Goal: Information Seeking & Learning: Learn about a topic

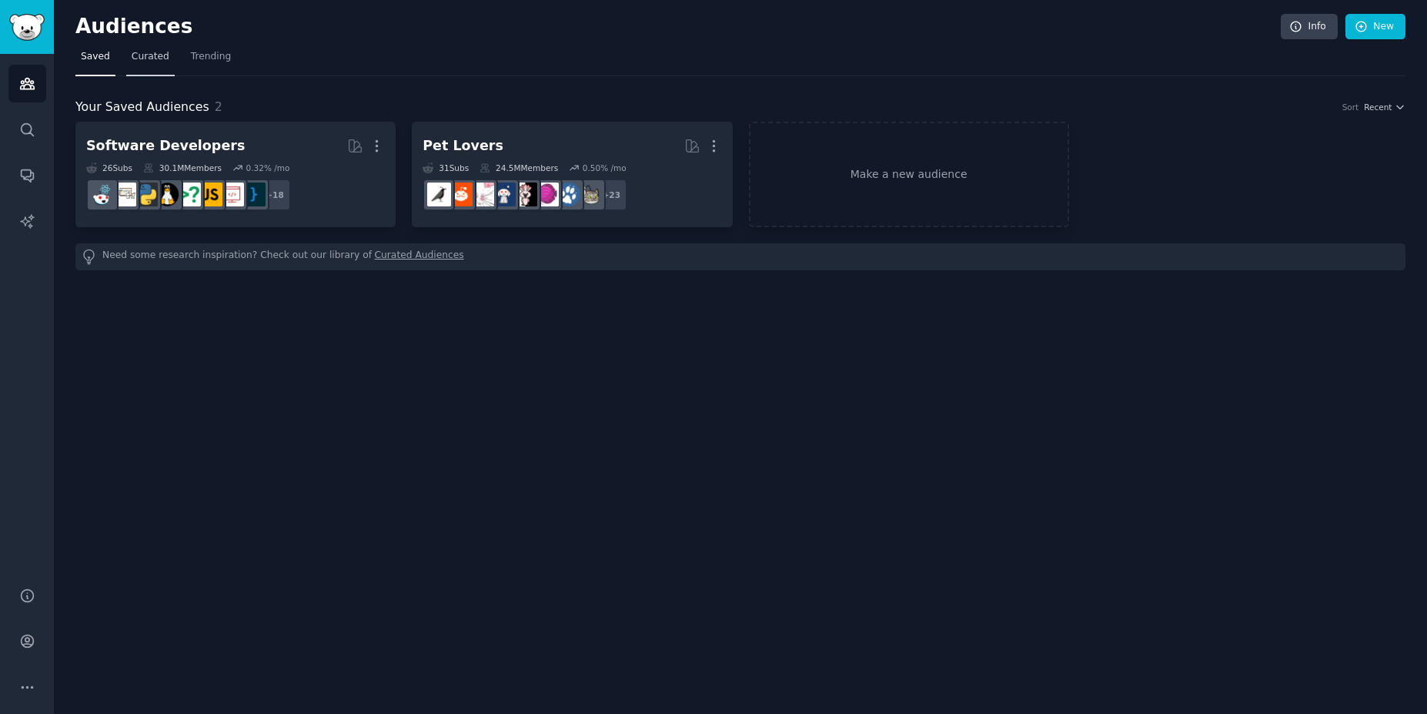
click at [148, 62] on span "Curated" at bounding box center [151, 57] width 38 height 14
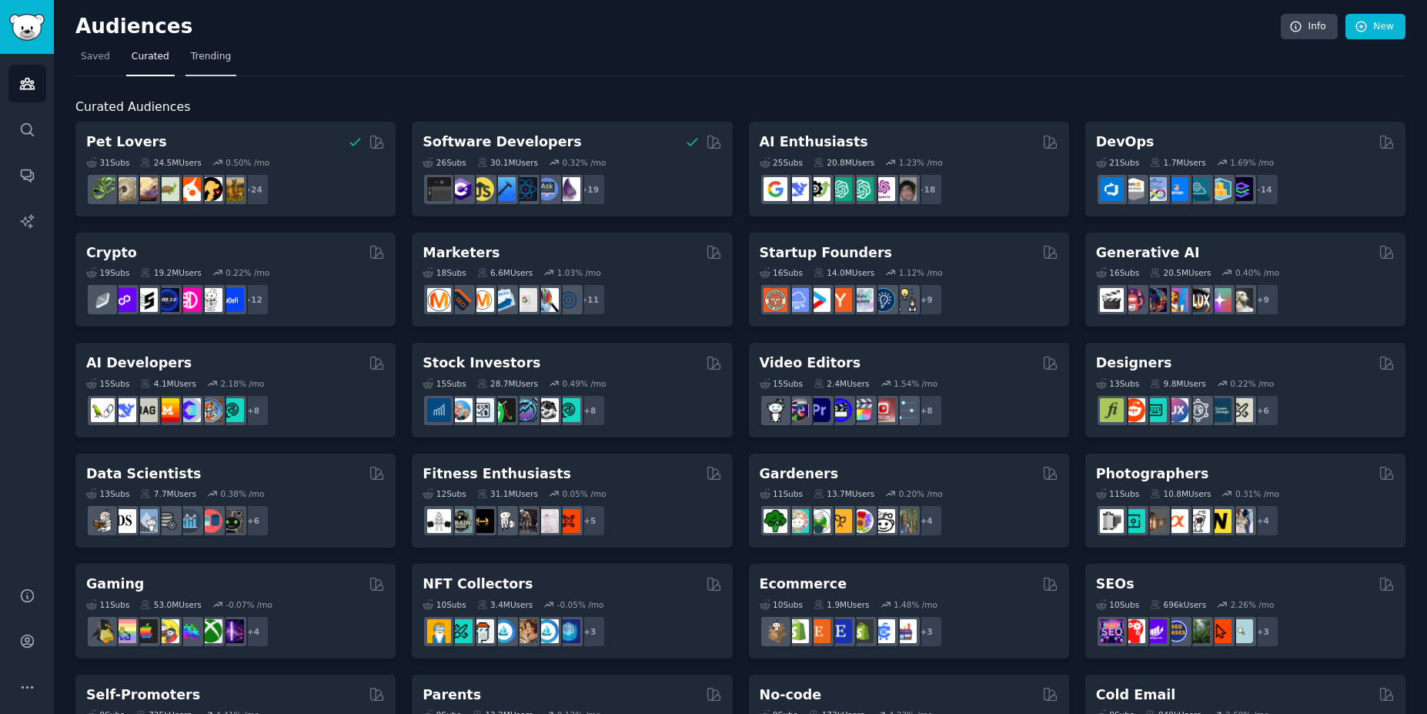
click at [195, 52] on span "Trending" at bounding box center [211, 57] width 40 height 14
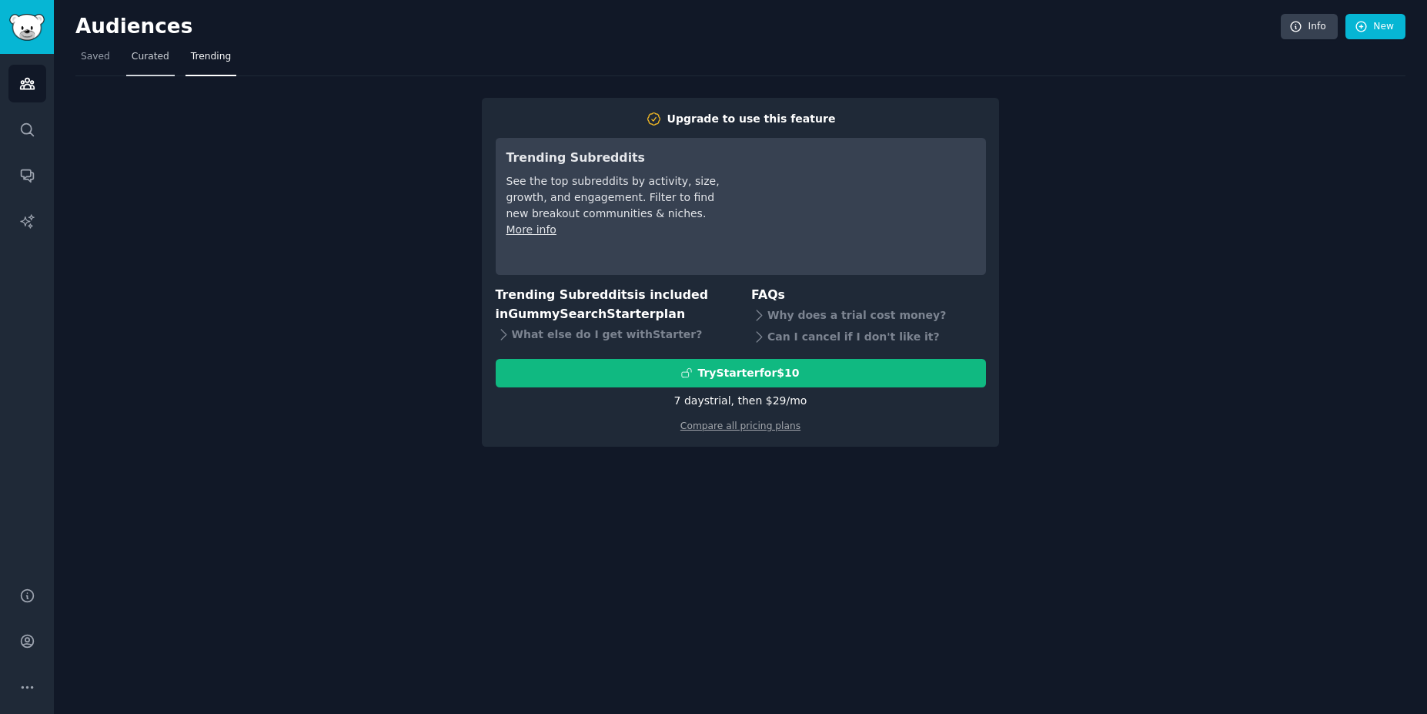
click at [151, 57] on span "Curated" at bounding box center [151, 57] width 38 height 14
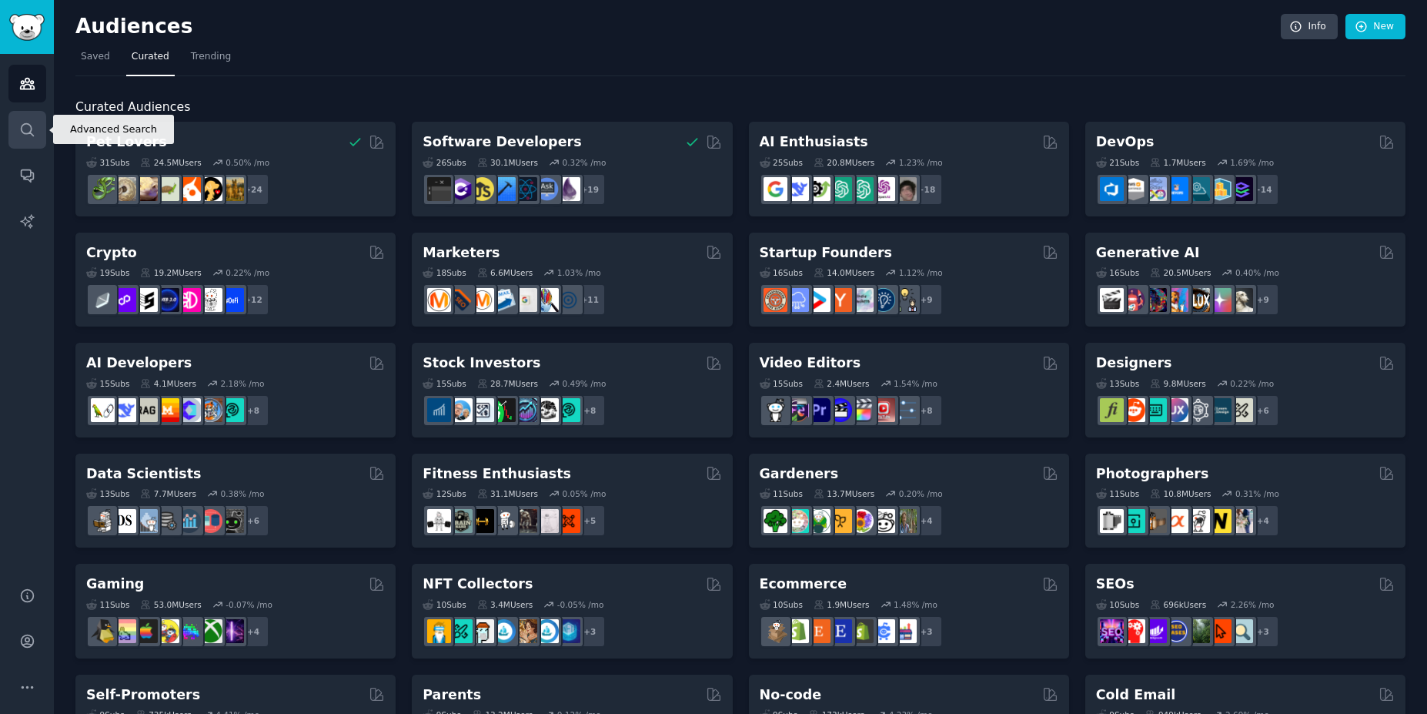
click at [33, 141] on link "Search" at bounding box center [27, 130] width 38 height 38
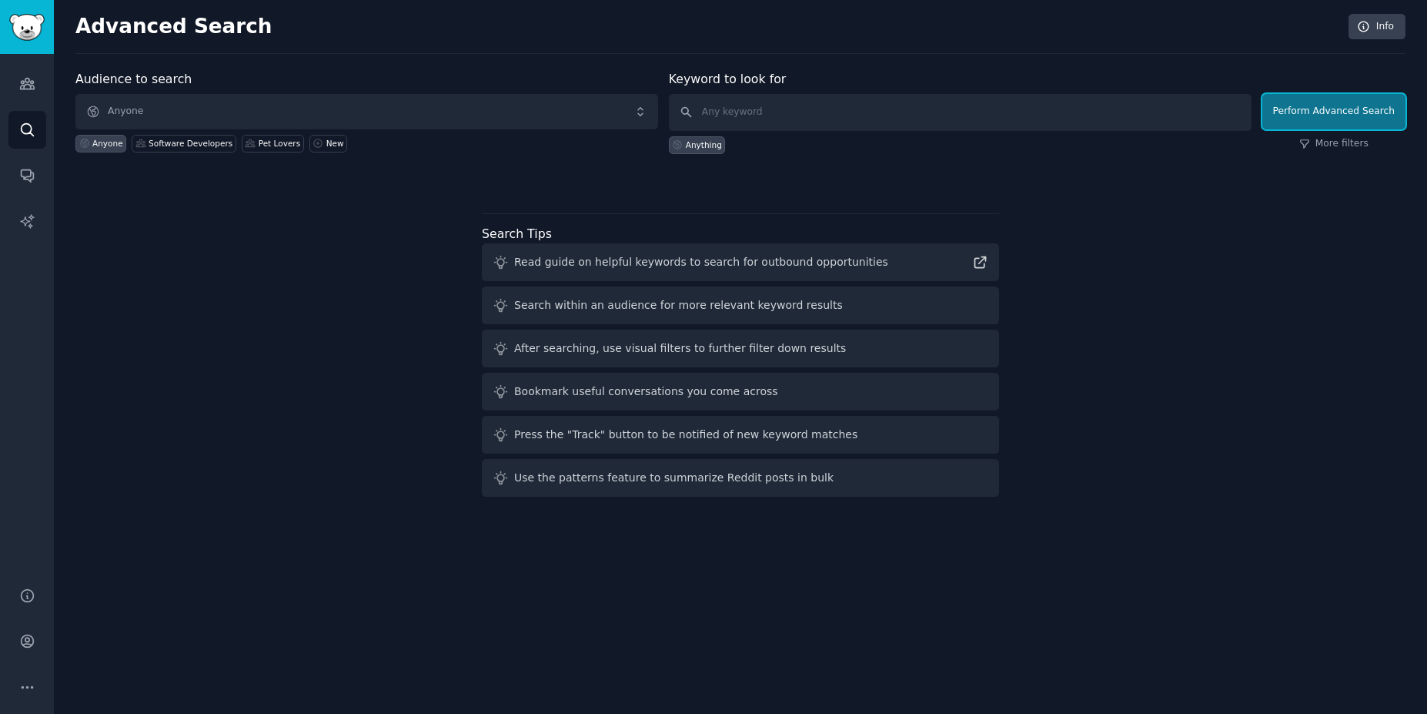
click at [1345, 117] on button "Perform Advanced Search" at bounding box center [1334, 111] width 143 height 35
click at [42, 33] on img "Sidebar" at bounding box center [26, 27] width 35 height 27
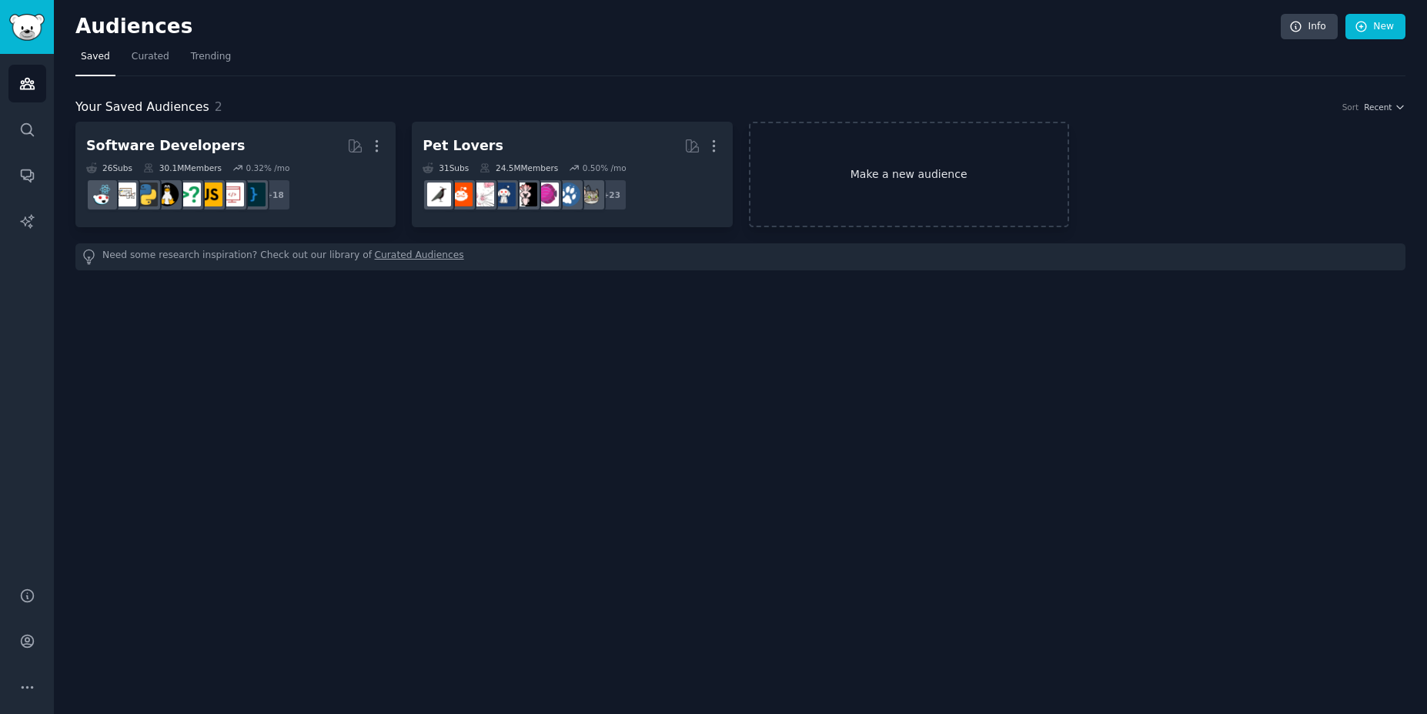
click at [926, 174] on link "Make a new audience" at bounding box center [909, 174] width 320 height 105
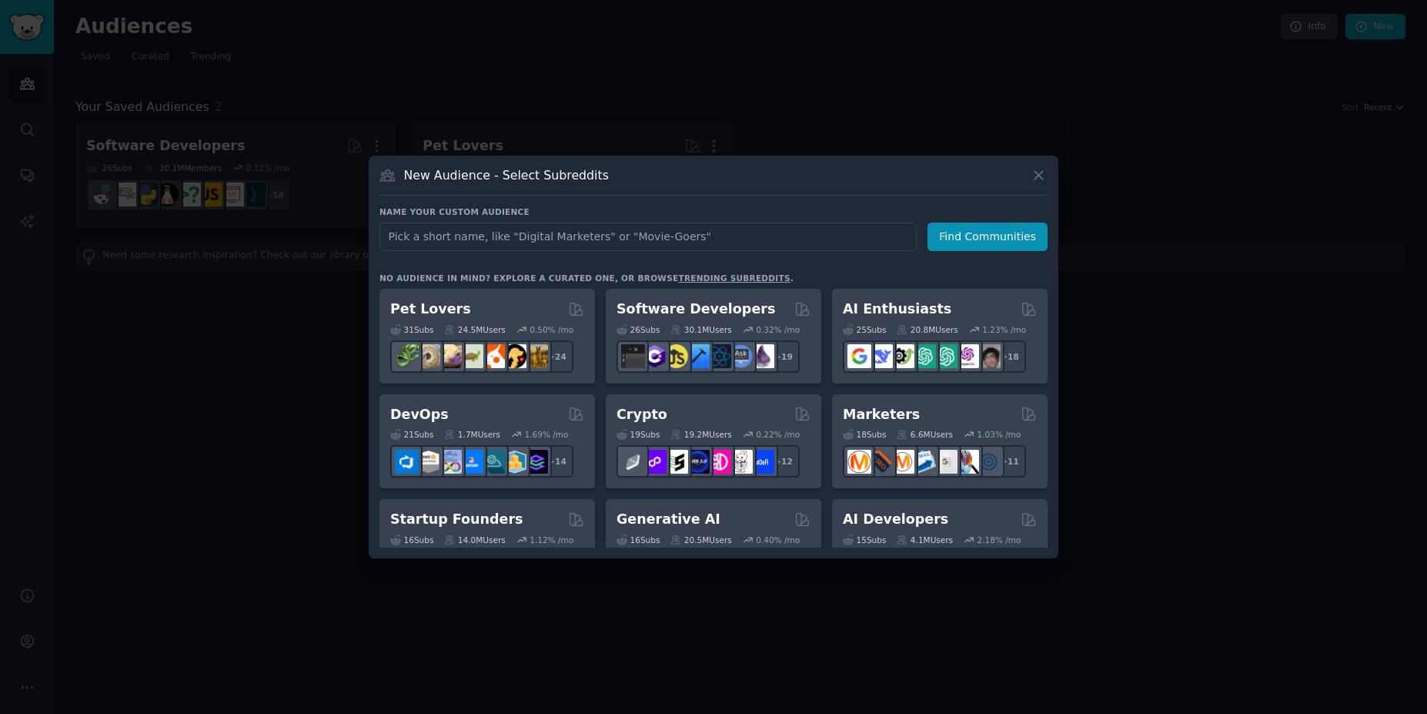
click at [678, 279] on link "trending subreddits" at bounding box center [734, 277] width 112 height 9
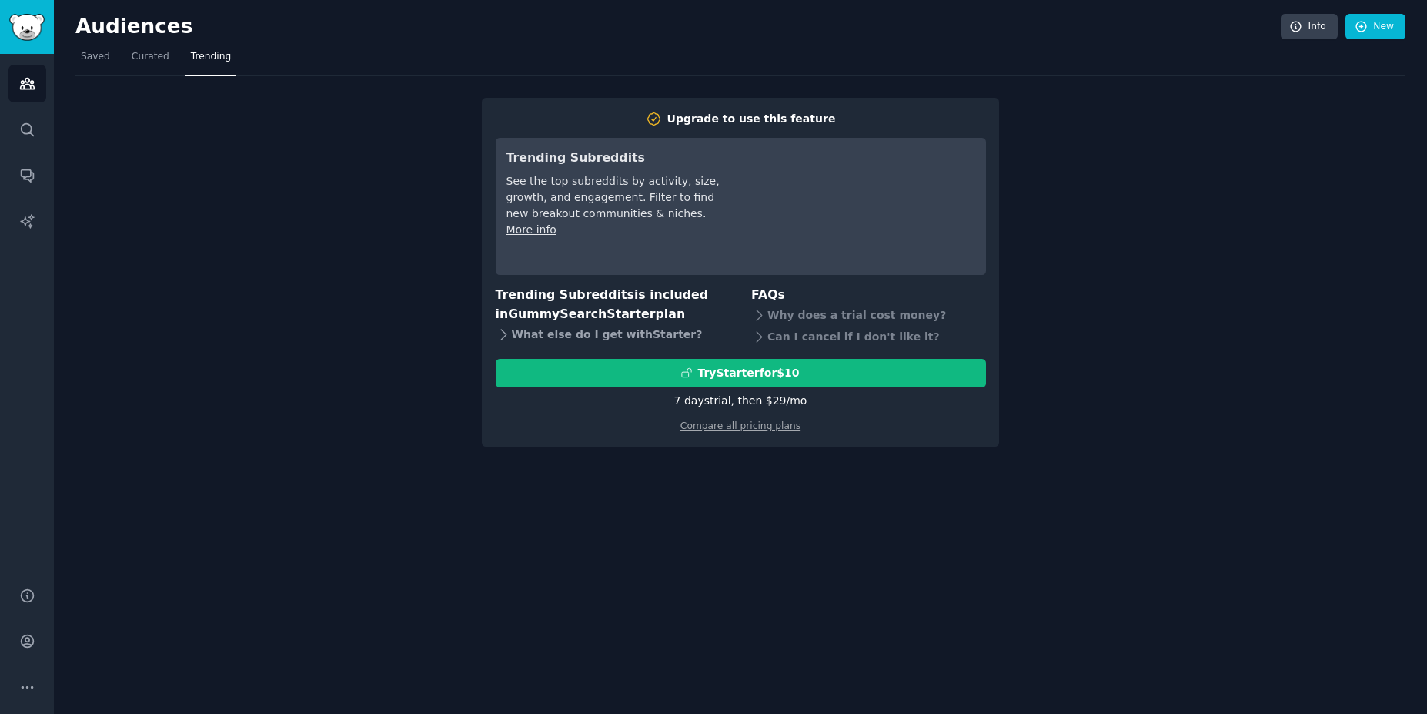
click at [507, 337] on icon at bounding box center [504, 334] width 16 height 16
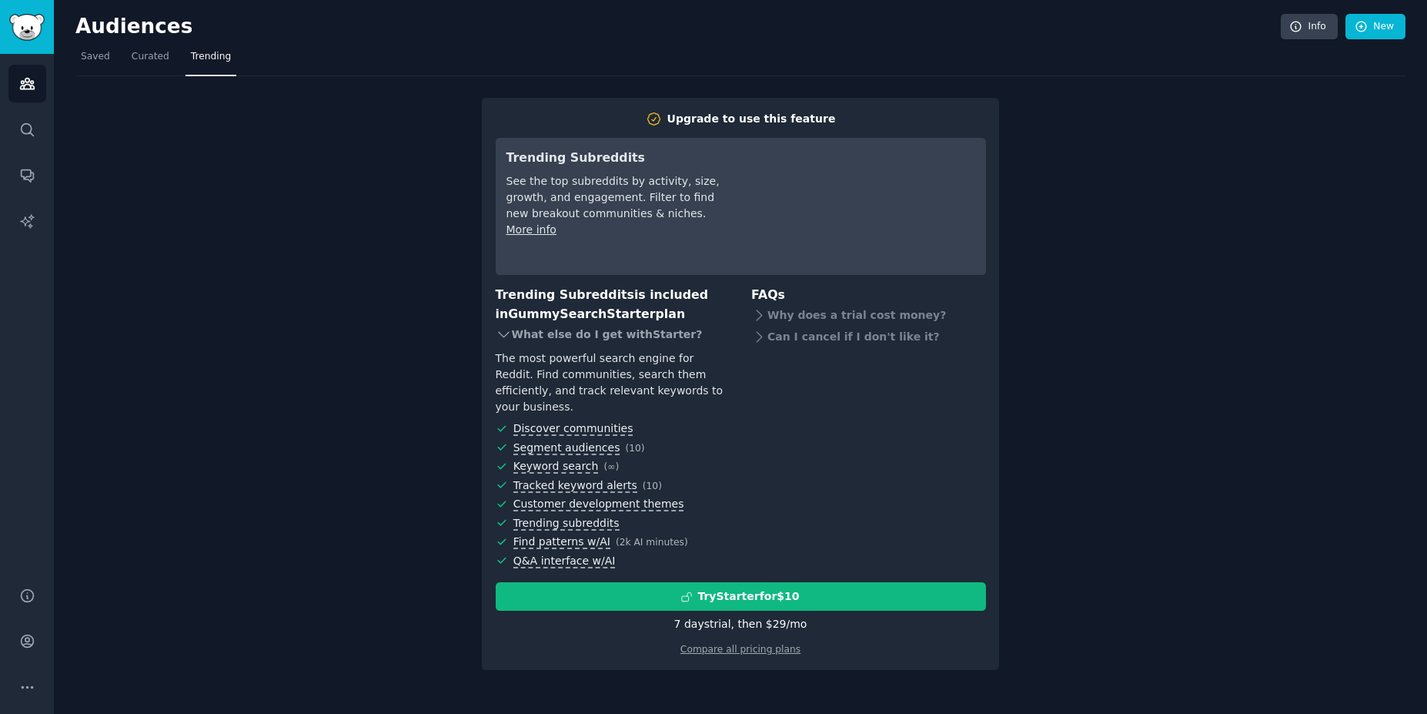
click at [507, 337] on icon at bounding box center [504, 334] width 16 height 16
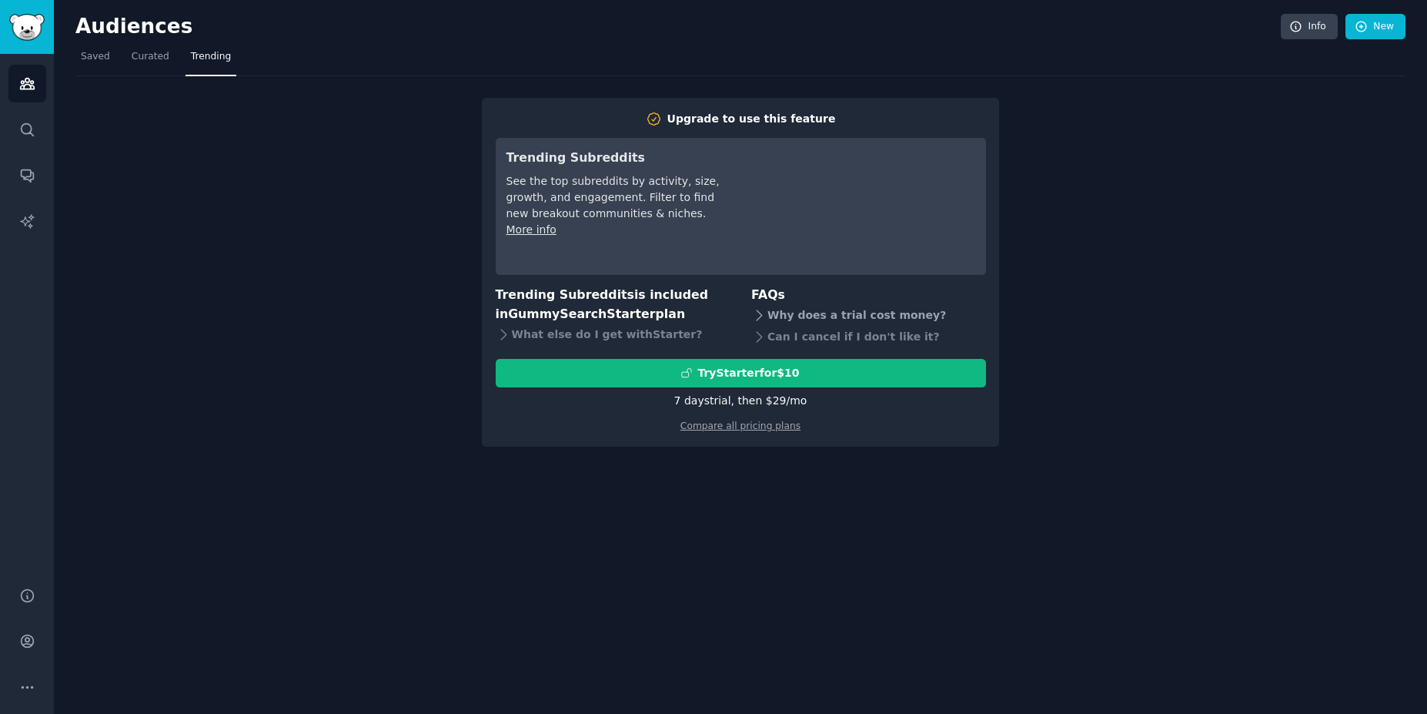
click at [822, 319] on div "Why does a trial cost money?" at bounding box center [868, 316] width 235 height 22
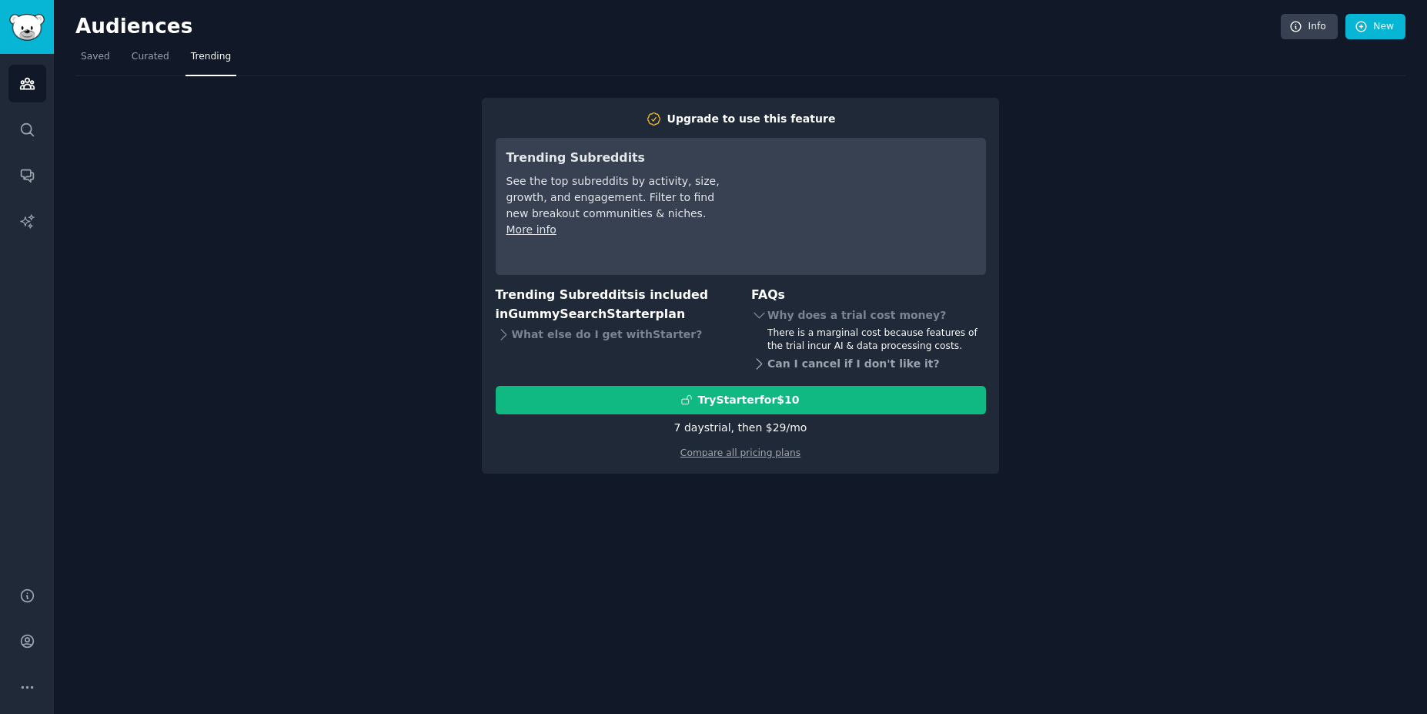
click at [825, 363] on div "Can I cancel if I don't like it?" at bounding box center [868, 364] width 235 height 22
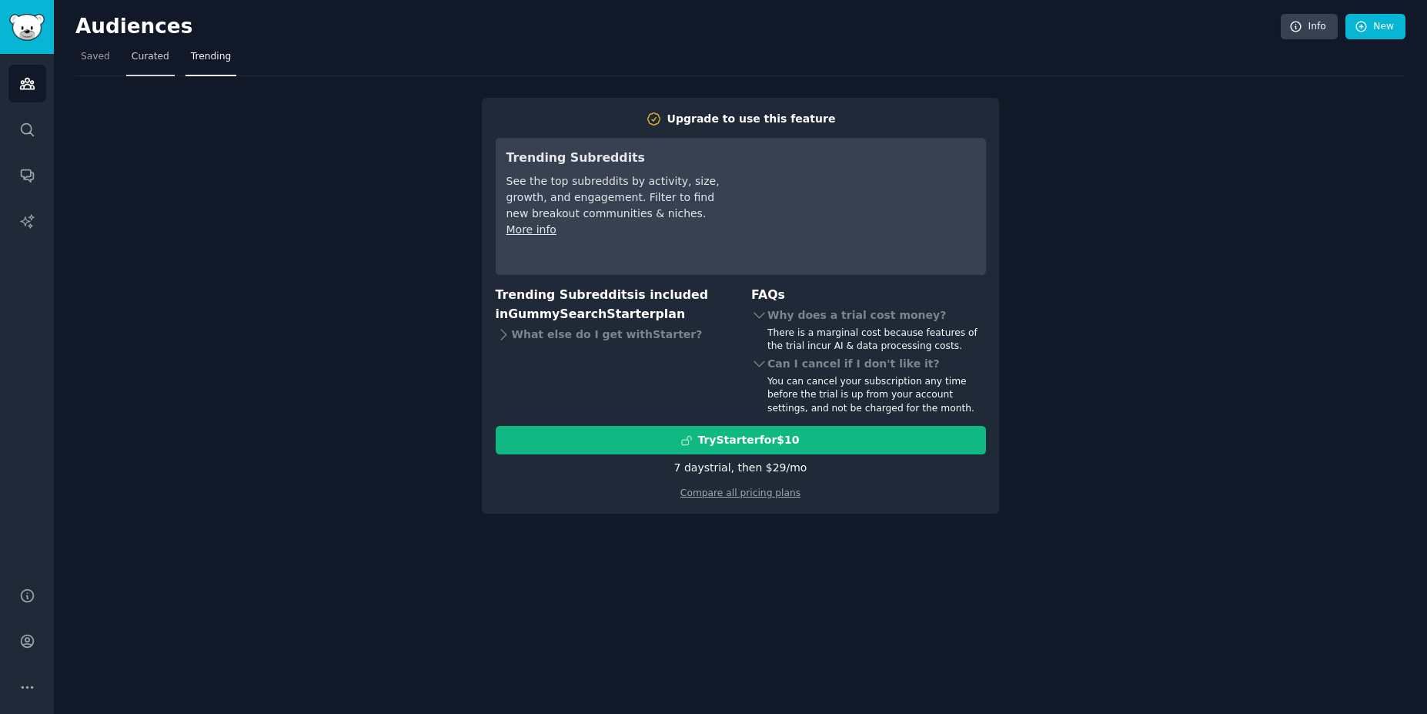
click at [139, 67] on link "Curated" at bounding box center [150, 61] width 49 height 32
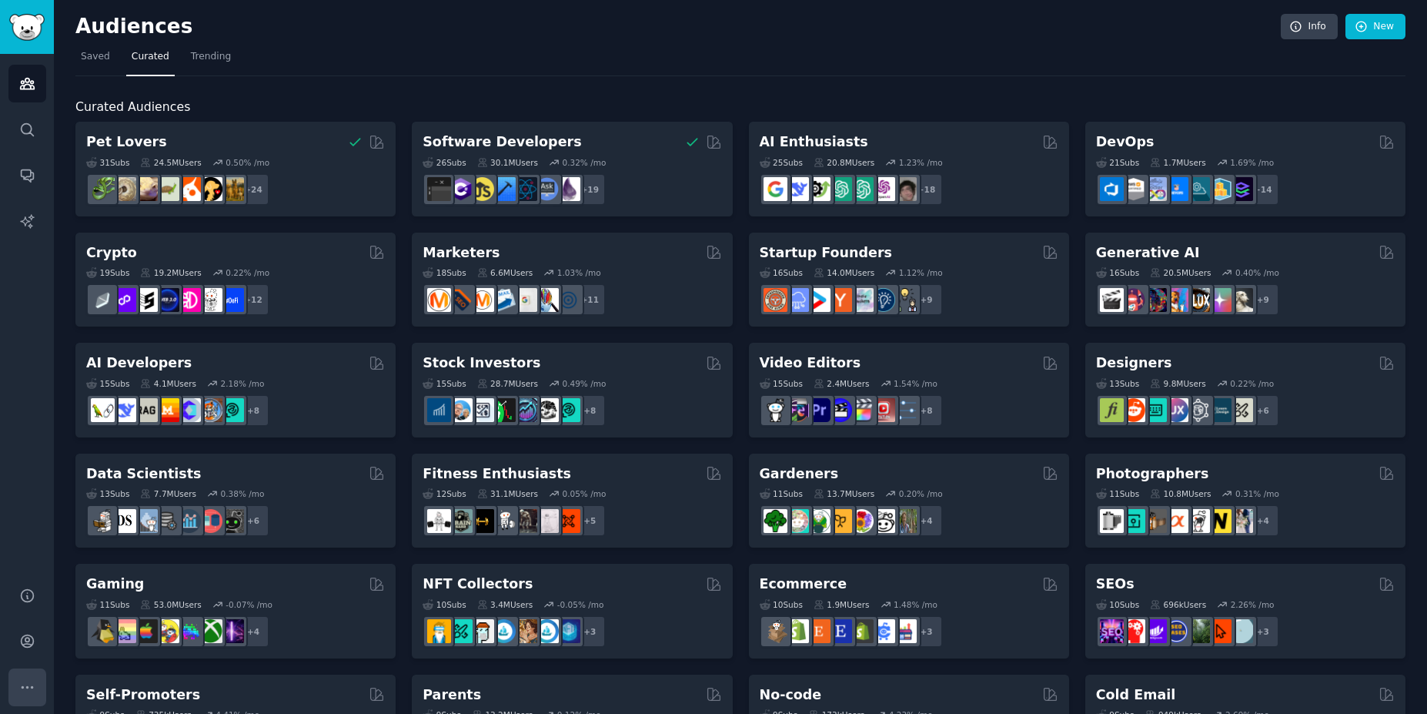
click at [31, 691] on icon "Sidebar" at bounding box center [27, 687] width 16 height 16
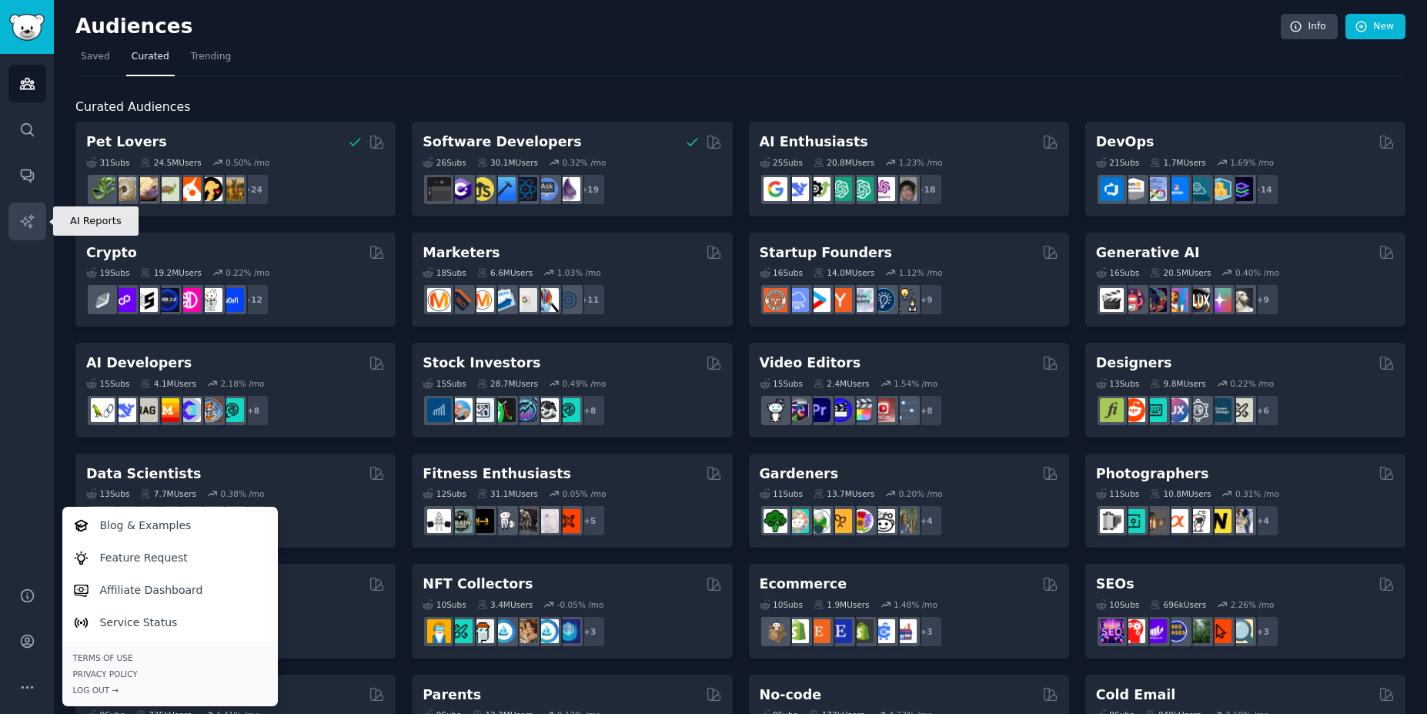
click at [42, 222] on link "AI Reports" at bounding box center [27, 221] width 38 height 38
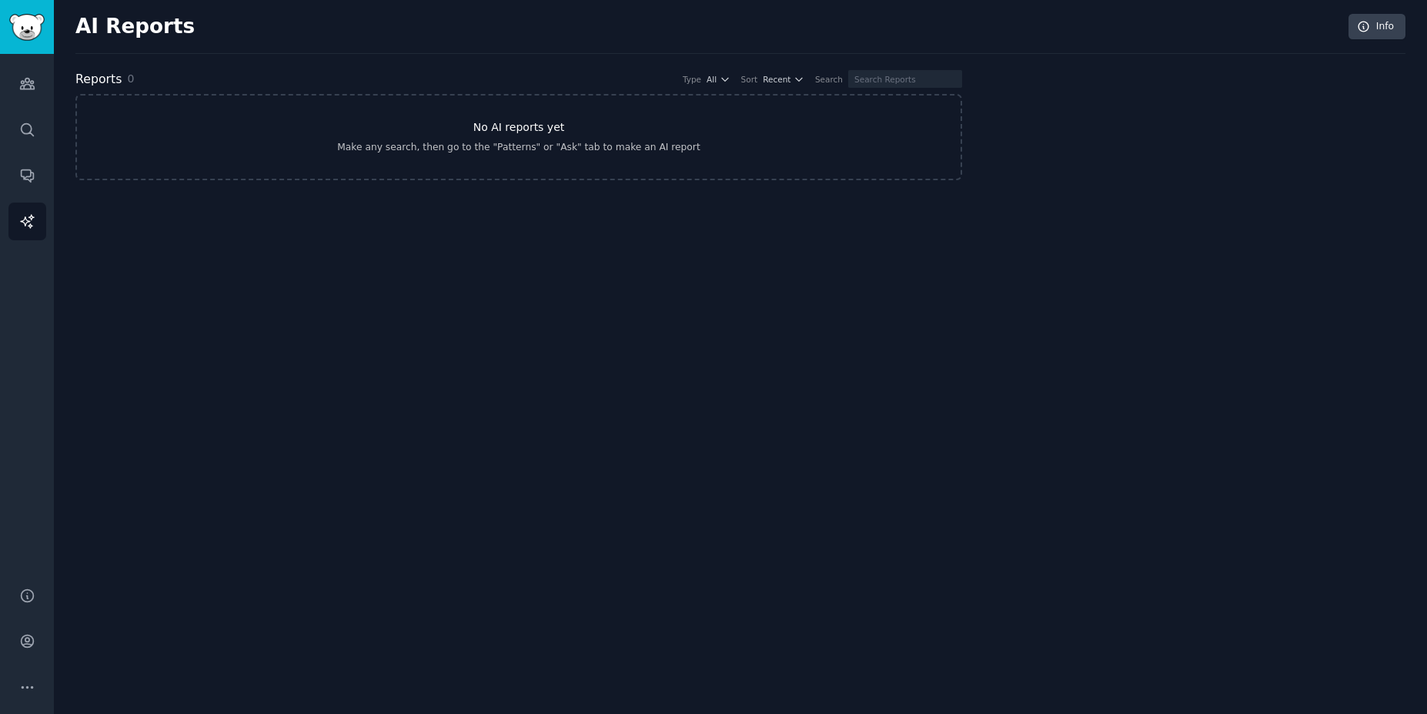
click at [518, 146] on div "Make any search, then go to the "Patterns" or "Ask" tab to make an AI report" at bounding box center [518, 148] width 363 height 14
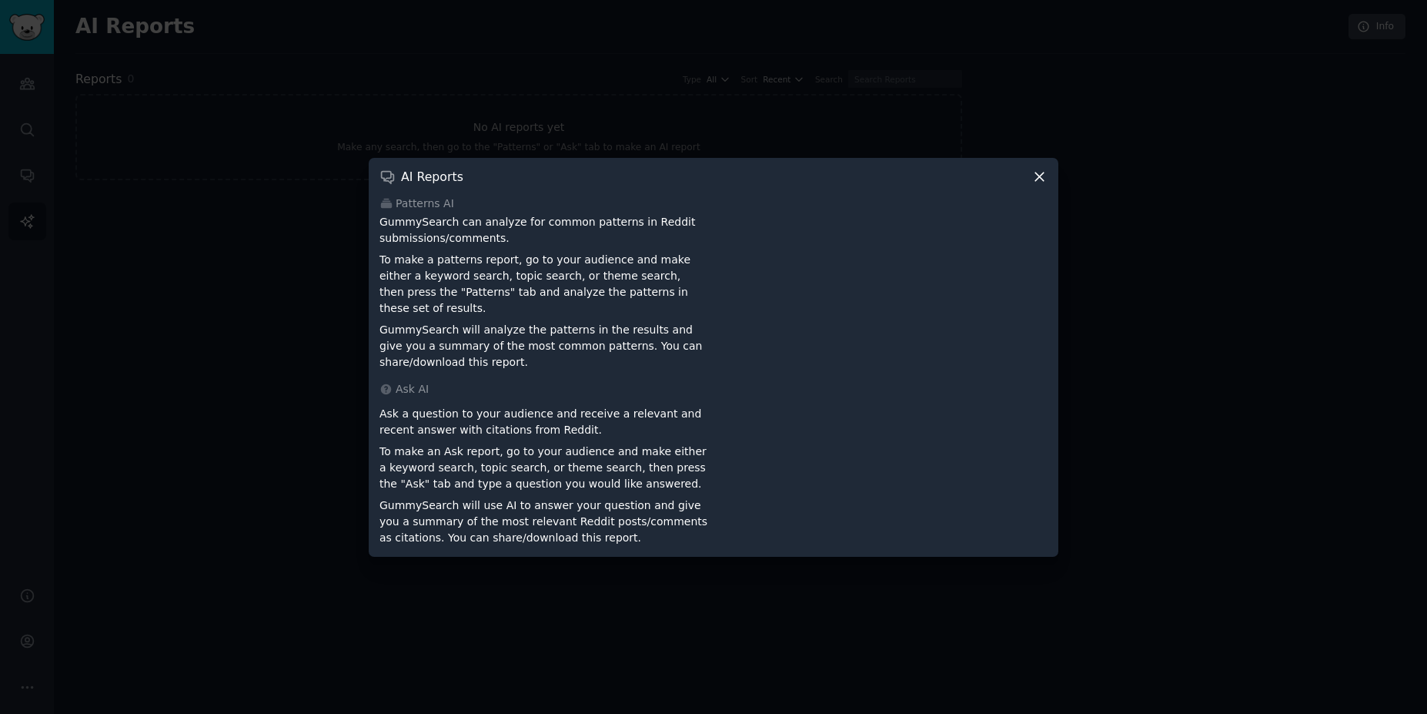
click at [1042, 181] on icon at bounding box center [1039, 176] width 8 height 8
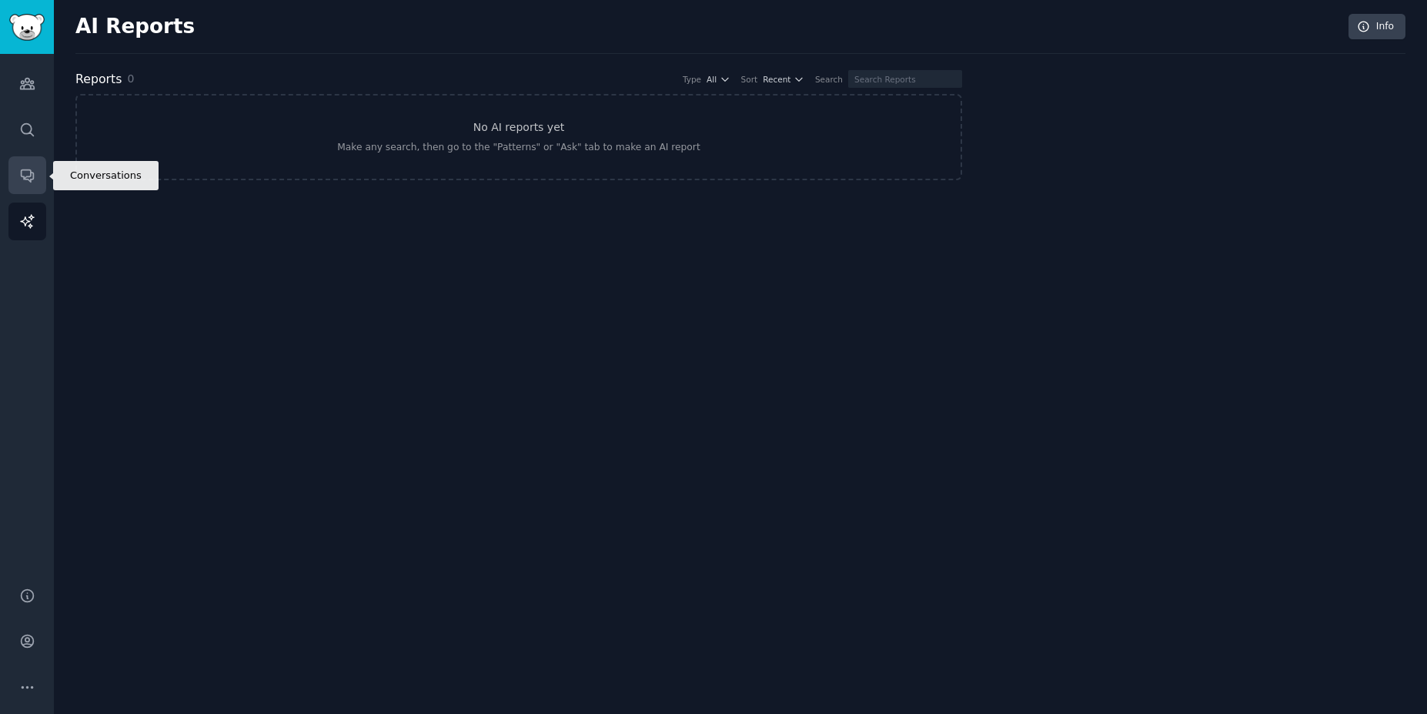
click at [32, 178] on icon "Sidebar" at bounding box center [27, 176] width 12 height 12
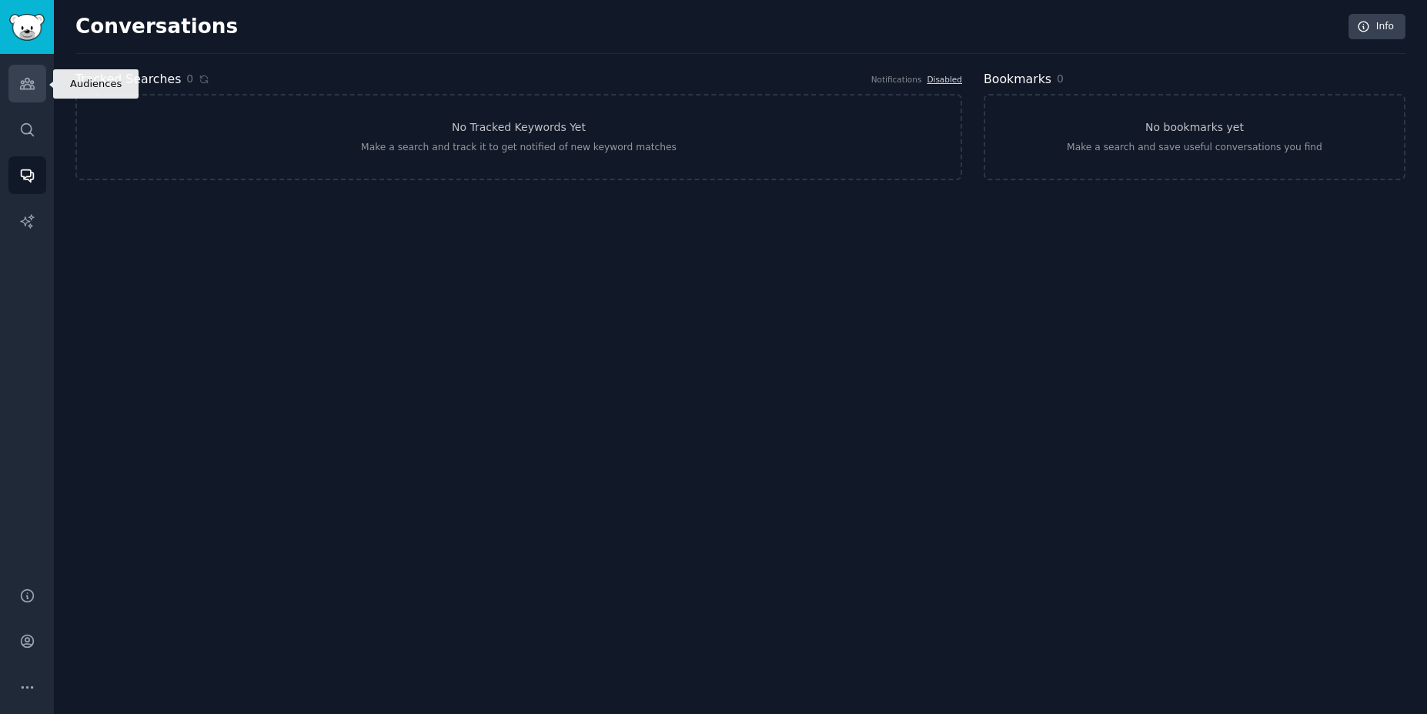
click at [26, 88] on icon "Sidebar" at bounding box center [27, 83] width 16 height 16
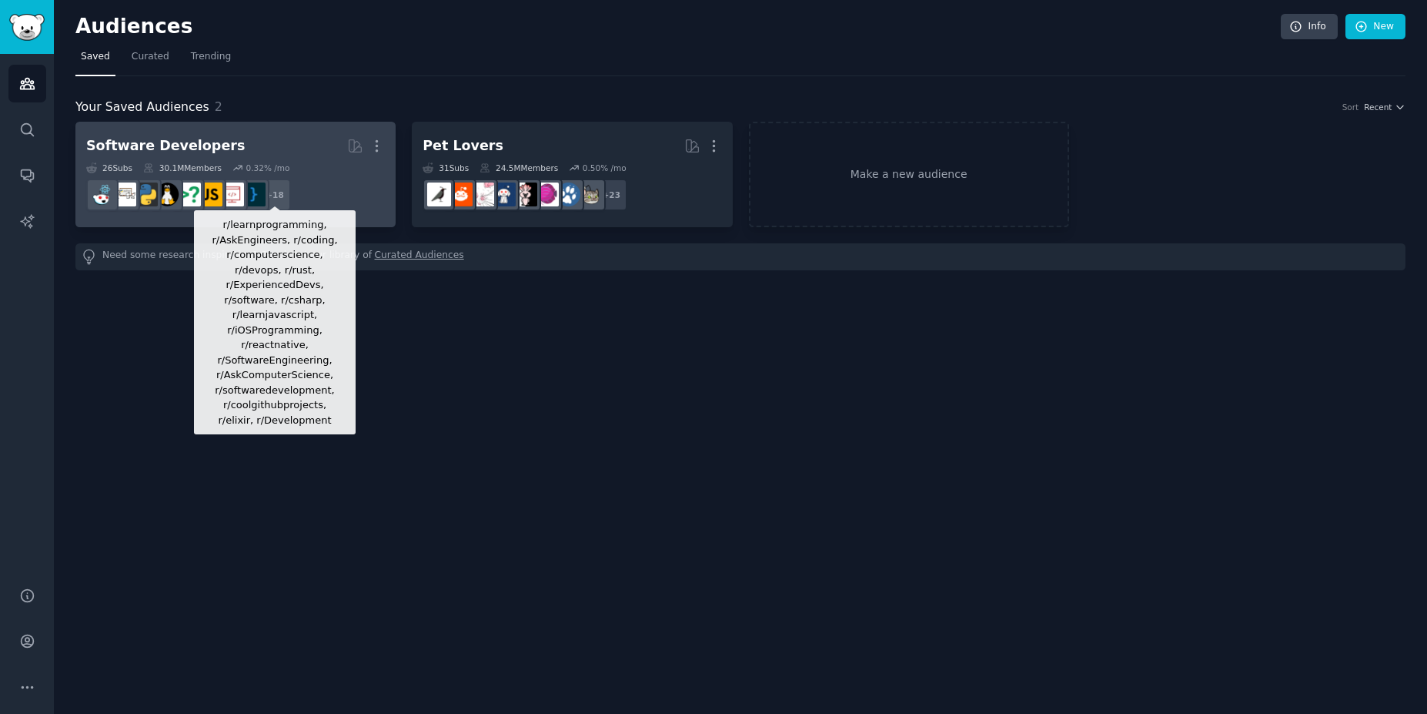
click at [286, 188] on div "+ 18" at bounding box center [275, 195] width 32 height 32
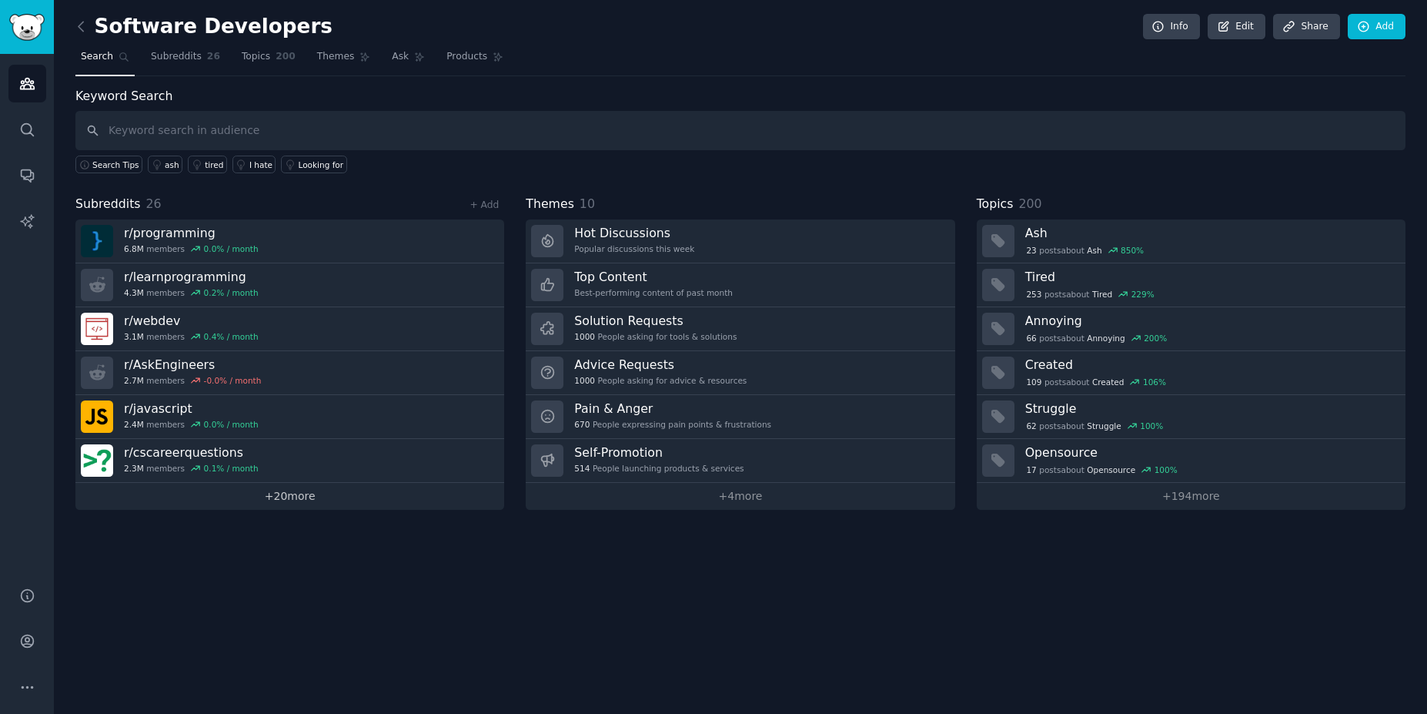
click at [279, 505] on link "+ 20 more" at bounding box center [289, 496] width 429 height 27
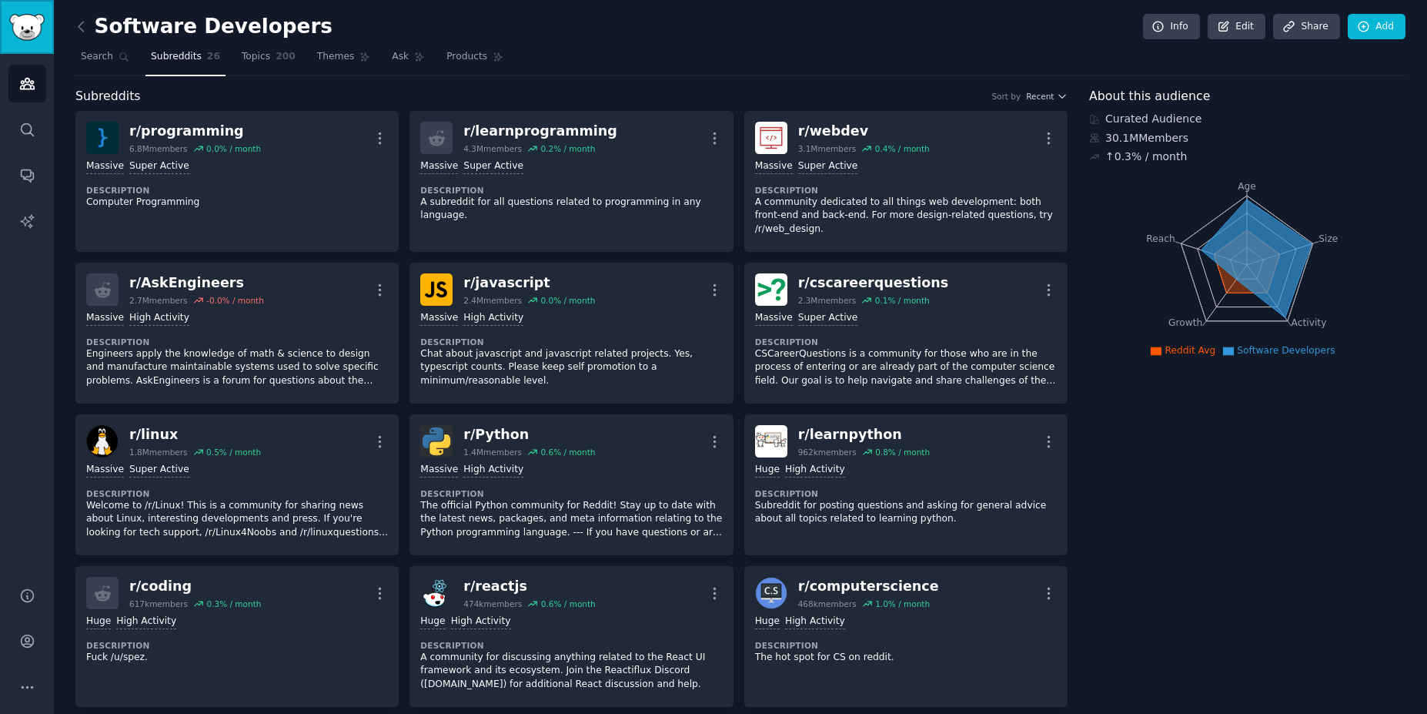
click at [33, 20] on img "Sidebar" at bounding box center [26, 27] width 35 height 27
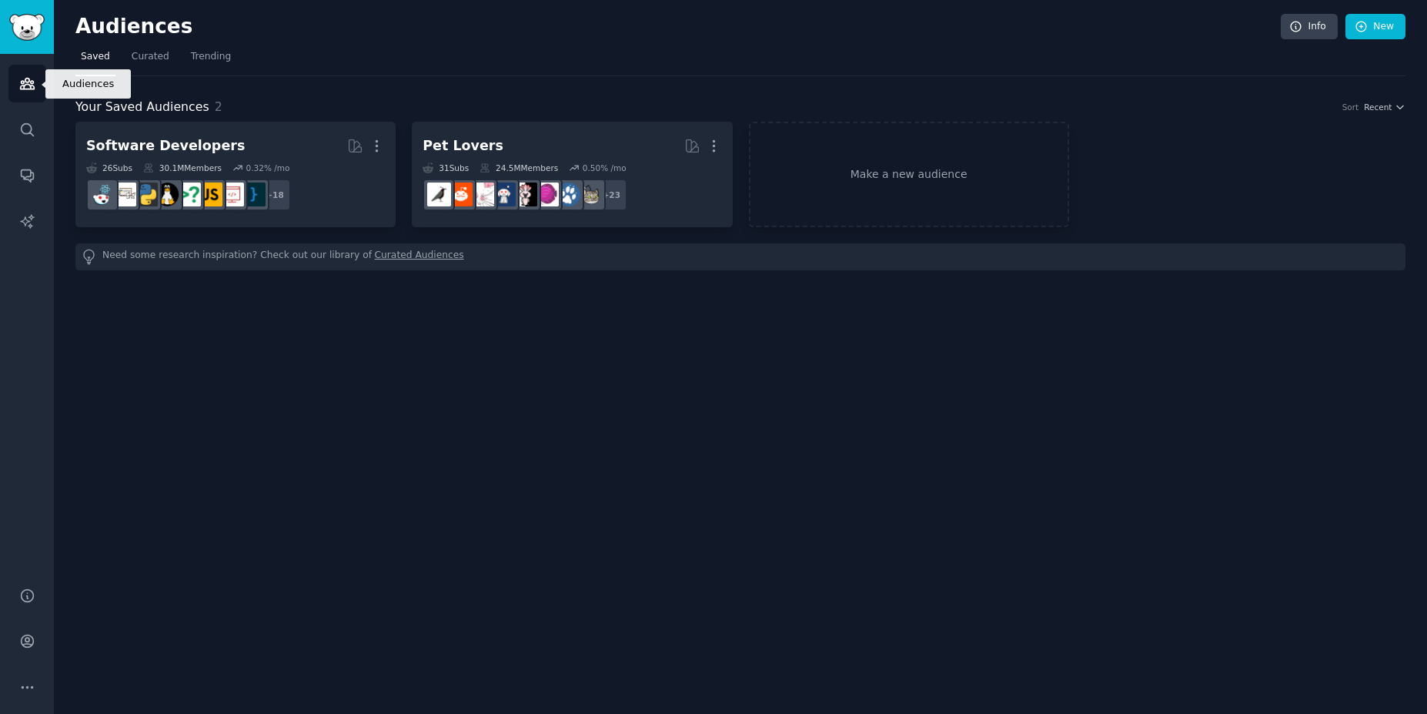
click at [28, 91] on icon "Sidebar" at bounding box center [27, 83] width 16 height 16
click at [927, 180] on link "Make a new audience" at bounding box center [909, 174] width 320 height 105
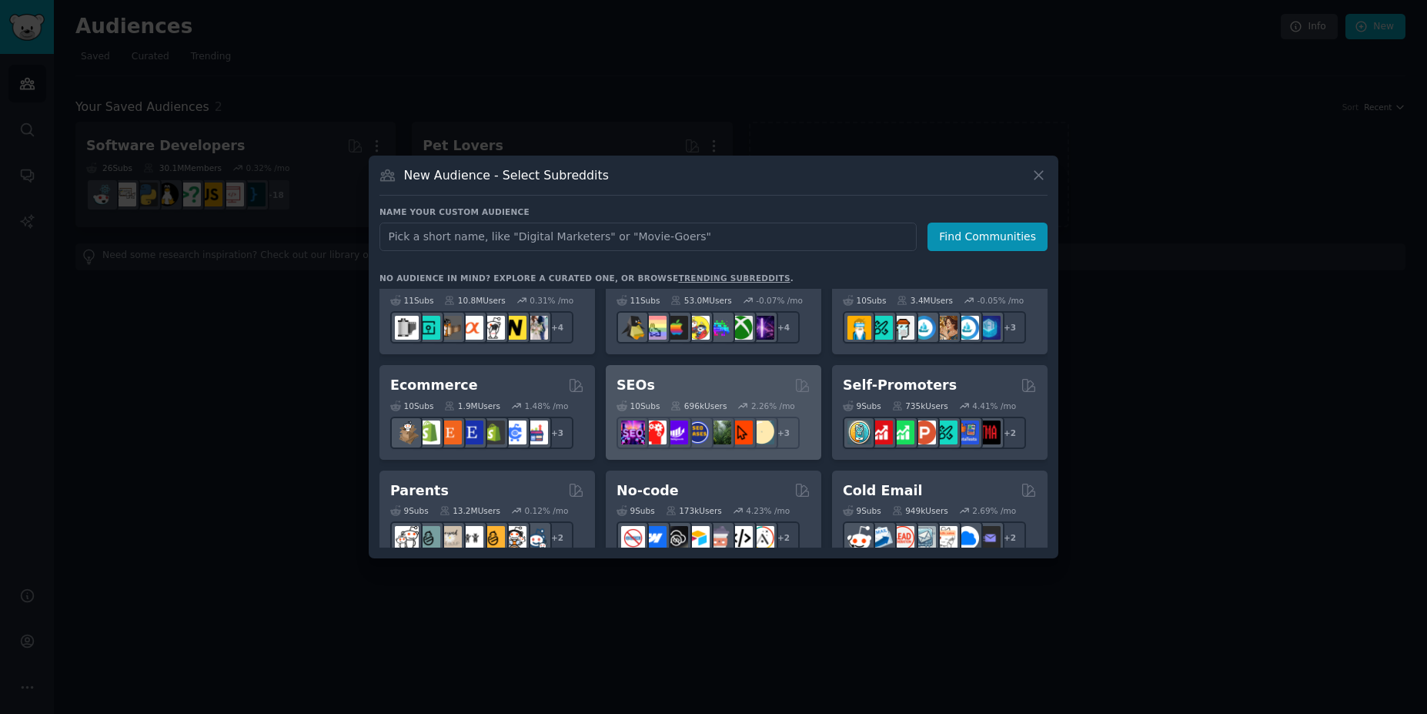
scroll to position [647, 0]
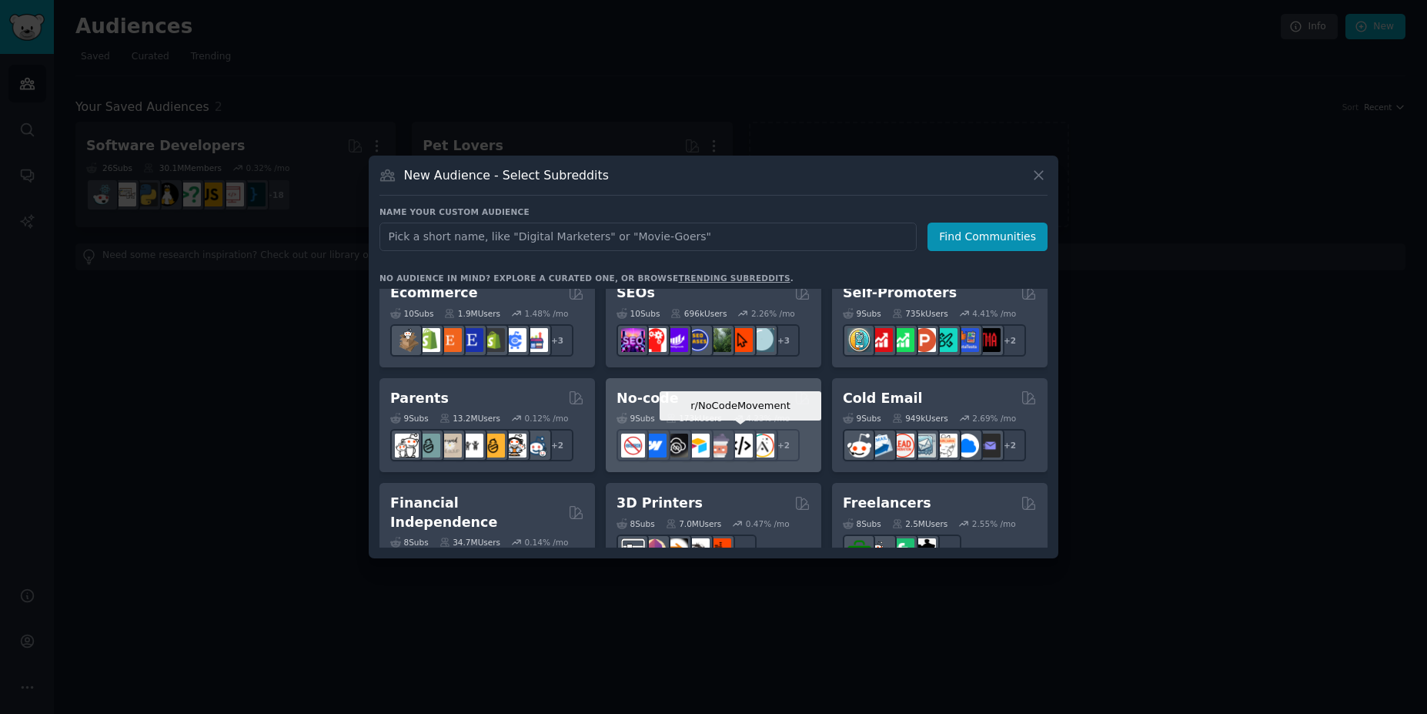
click at [741, 441] on img at bounding box center [741, 445] width 24 height 24
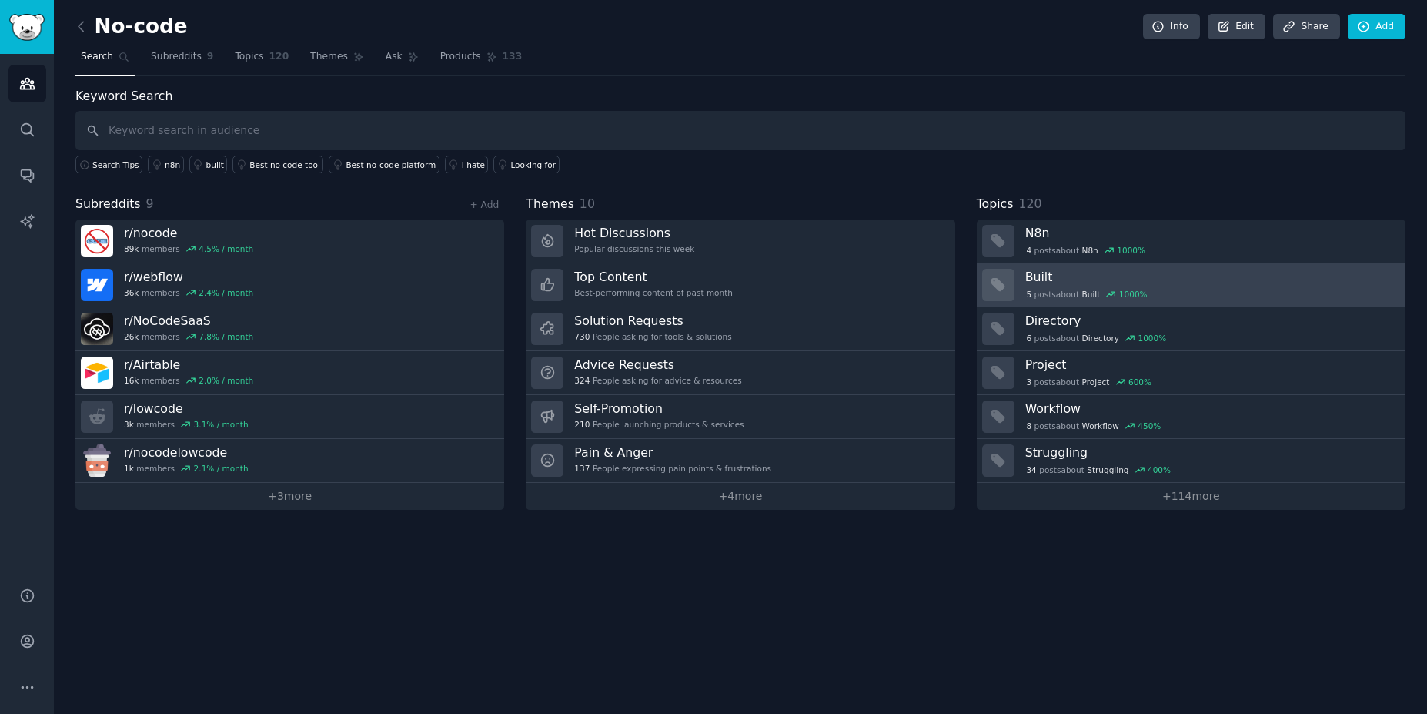
click at [1057, 289] on div "5 post s about Built 1000 %" at bounding box center [1087, 294] width 124 height 14
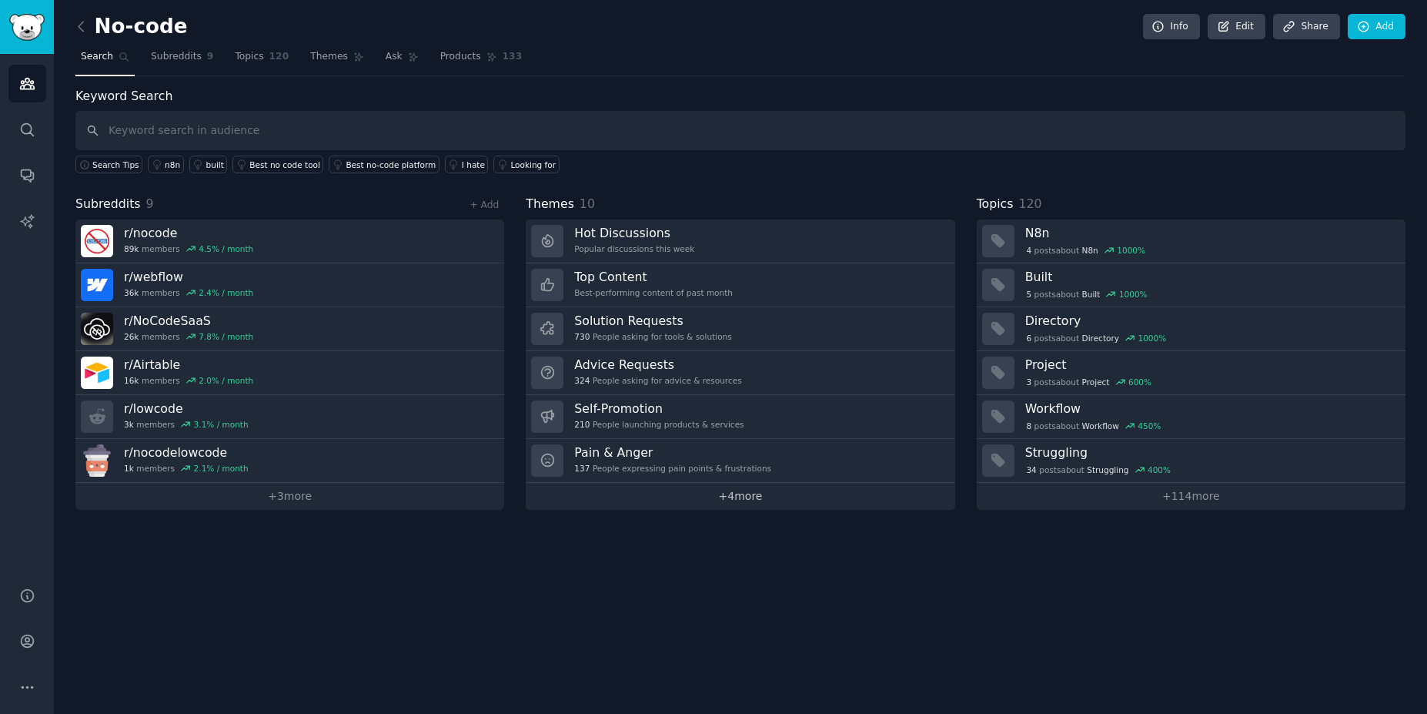
click at [748, 503] on link "+ 4 more" at bounding box center [740, 496] width 429 height 27
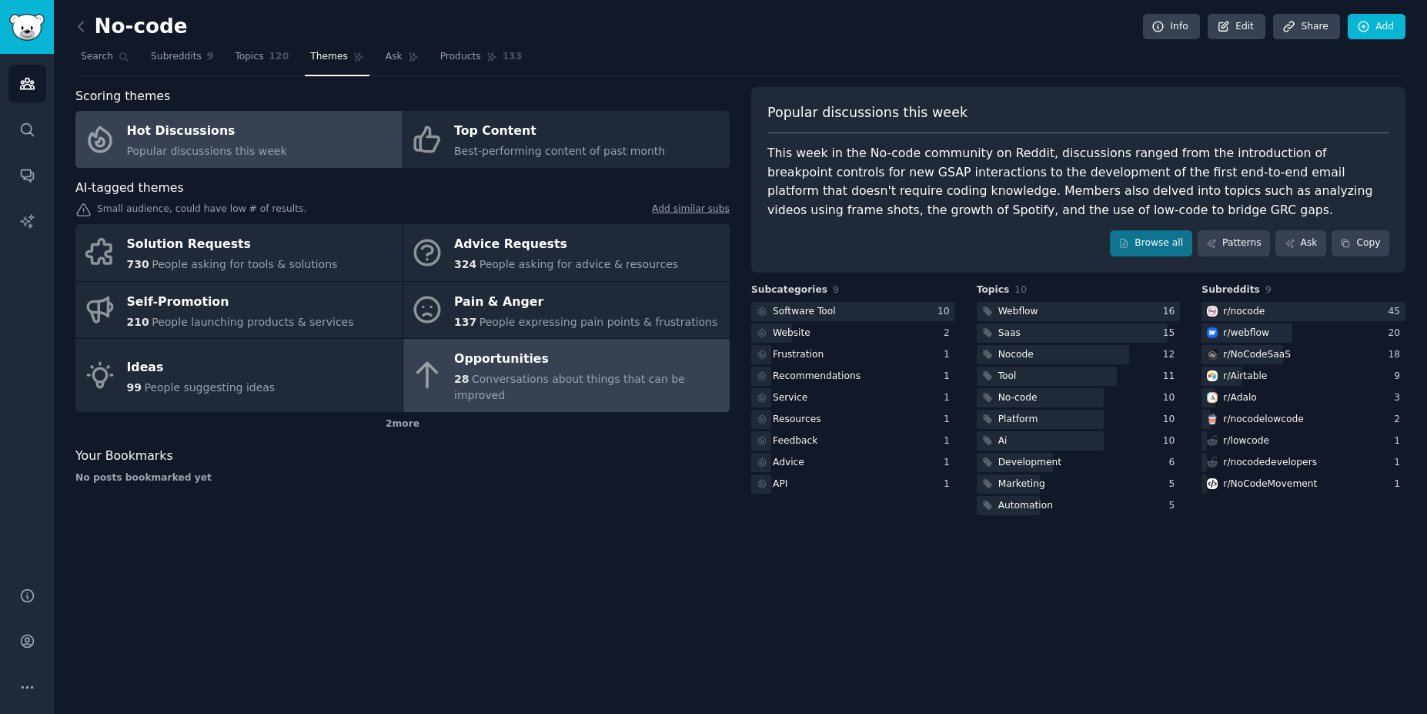
click at [545, 383] on span "Conversations about things that can be improved" at bounding box center [569, 387] width 231 height 28
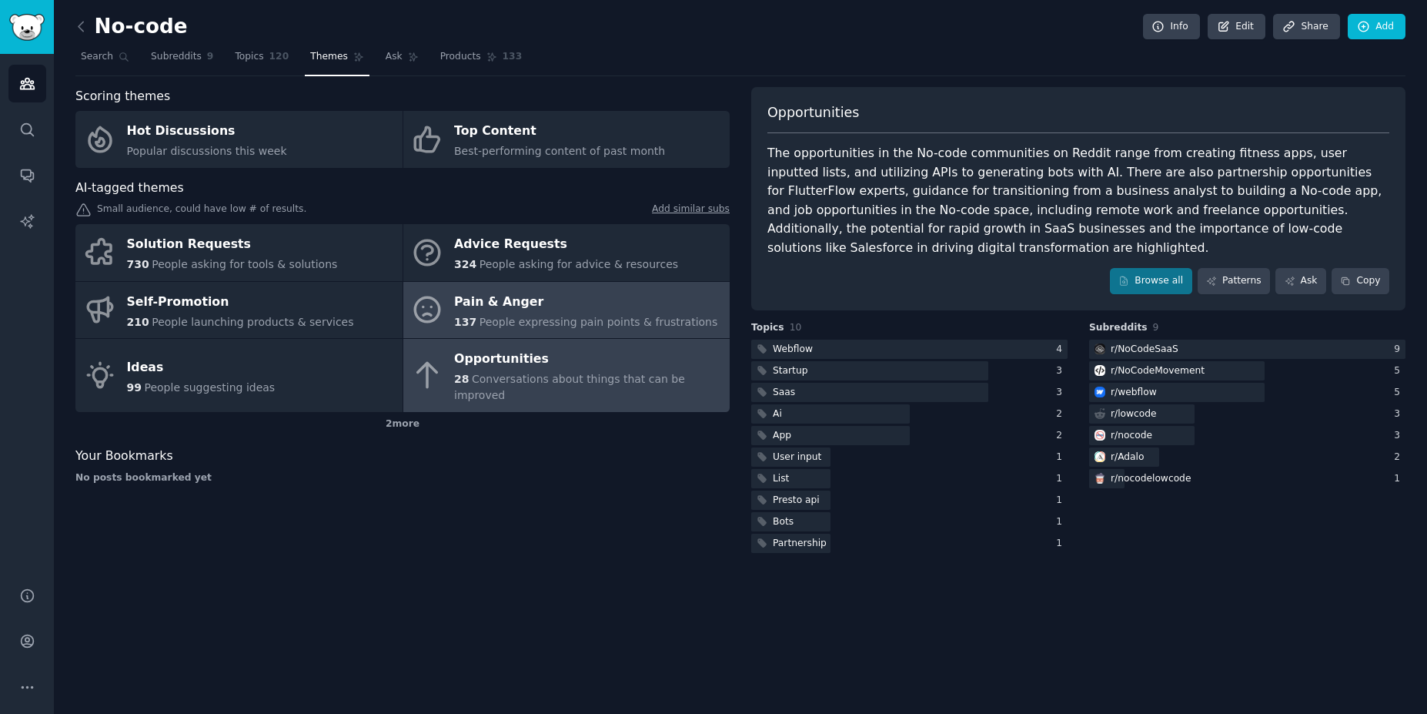
click at [576, 309] on div "Pain & Anger" at bounding box center [585, 301] width 263 height 25
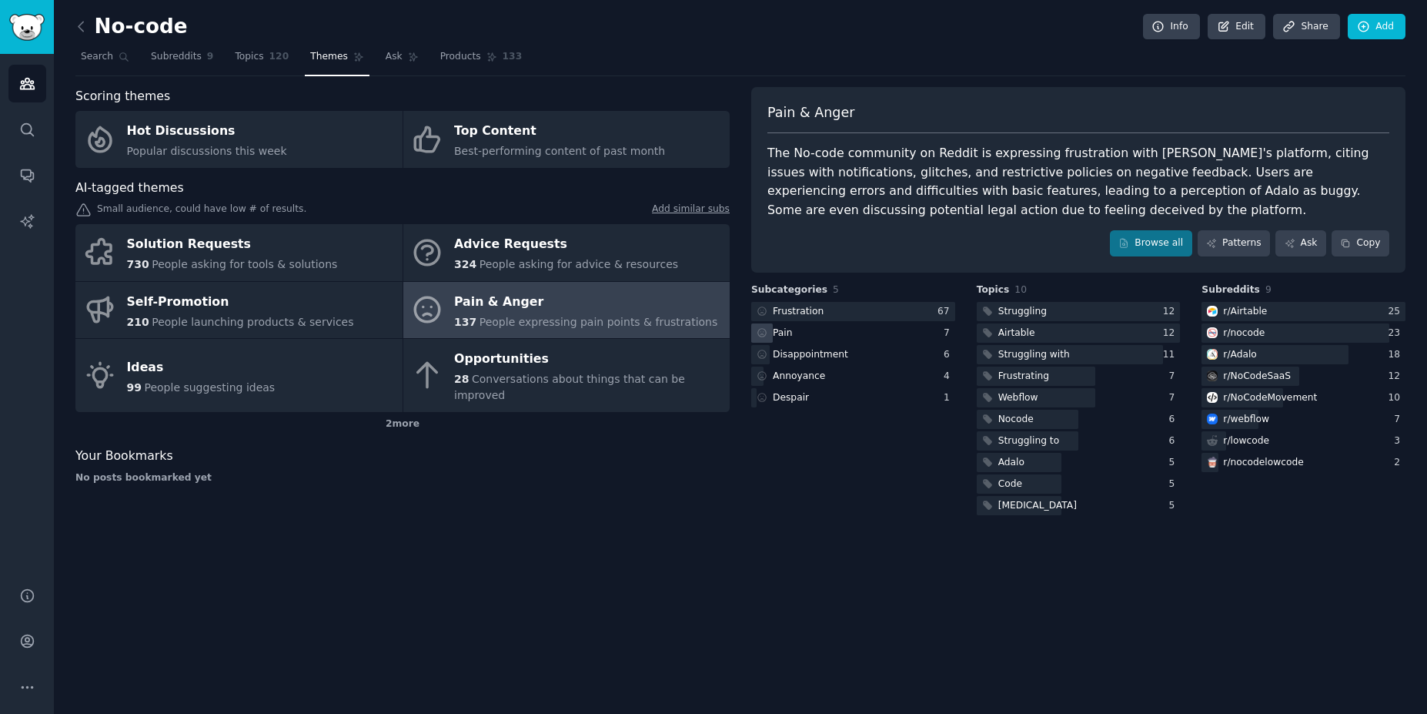
click at [798, 337] on div "Pain" at bounding box center [853, 332] width 204 height 19
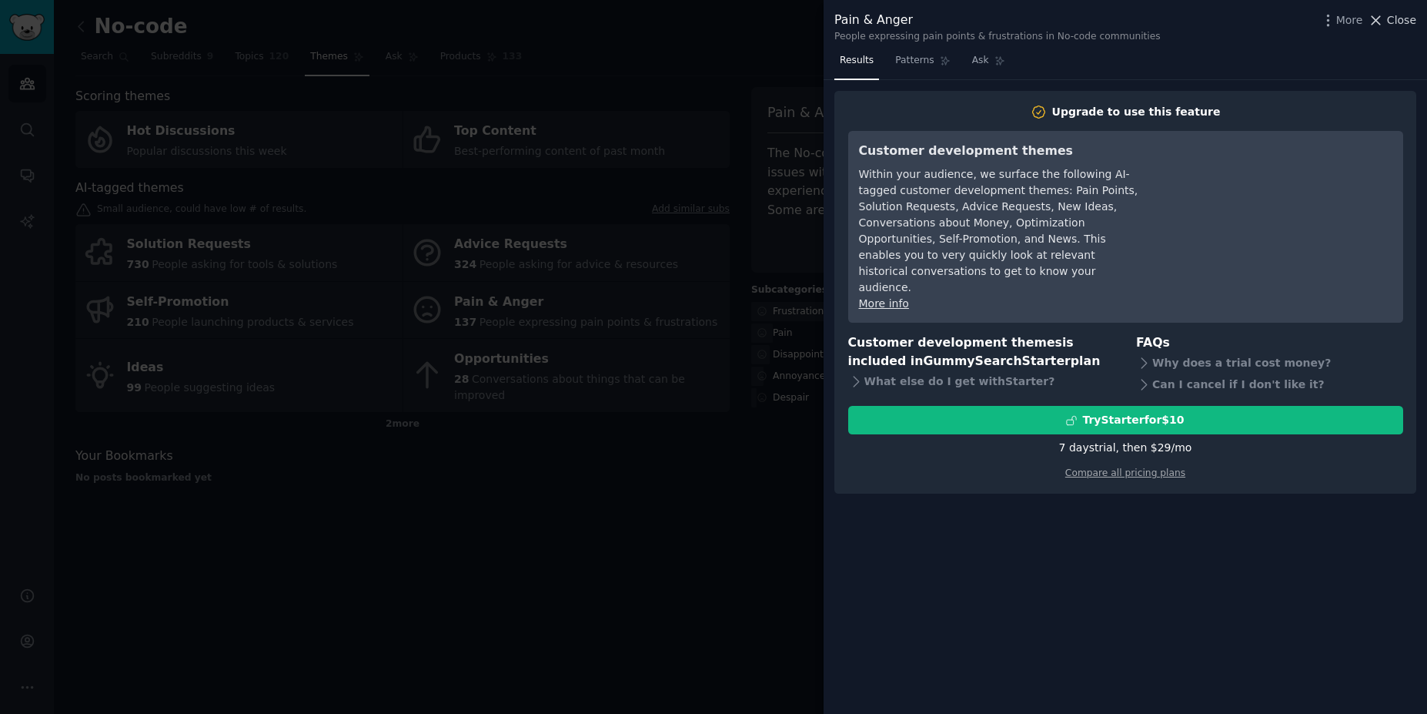
click at [1408, 23] on span "Close" at bounding box center [1401, 20] width 29 height 16
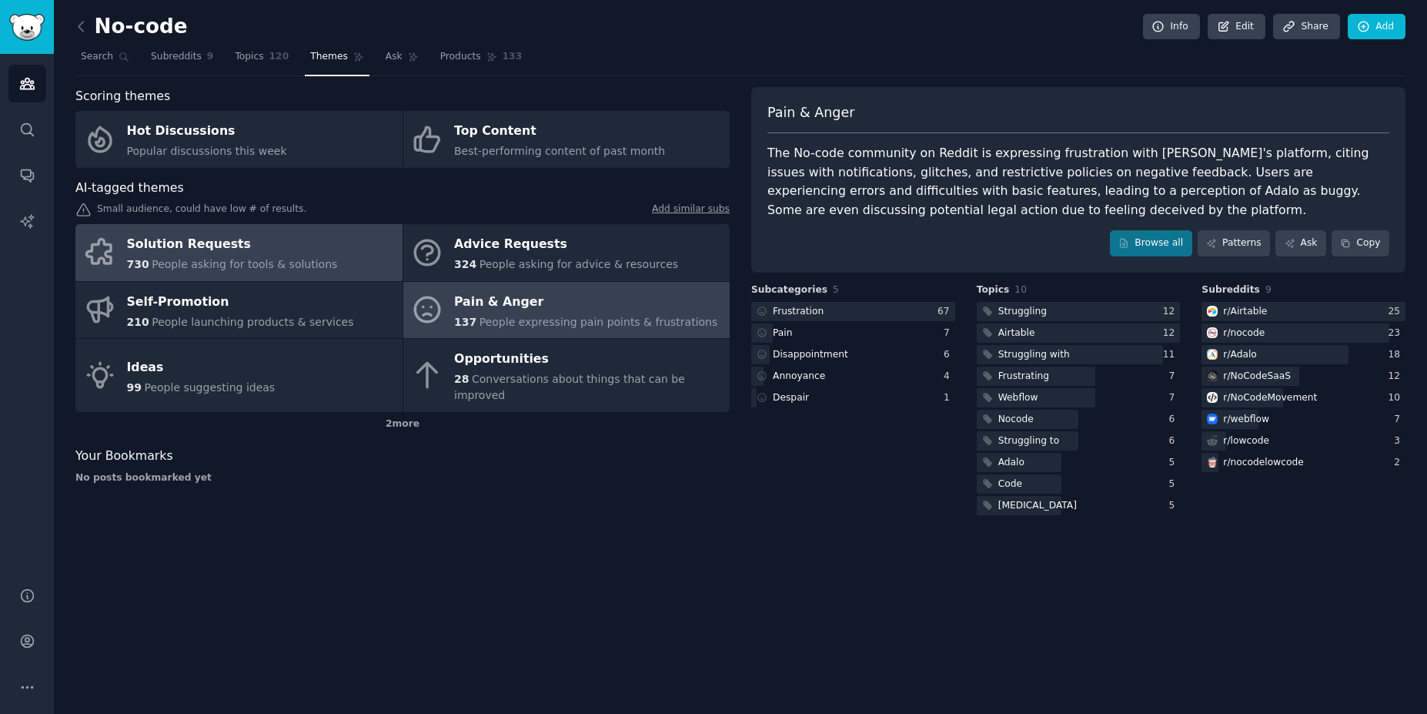
click at [256, 259] on span "People asking for tools & solutions" at bounding box center [245, 264] width 186 height 12
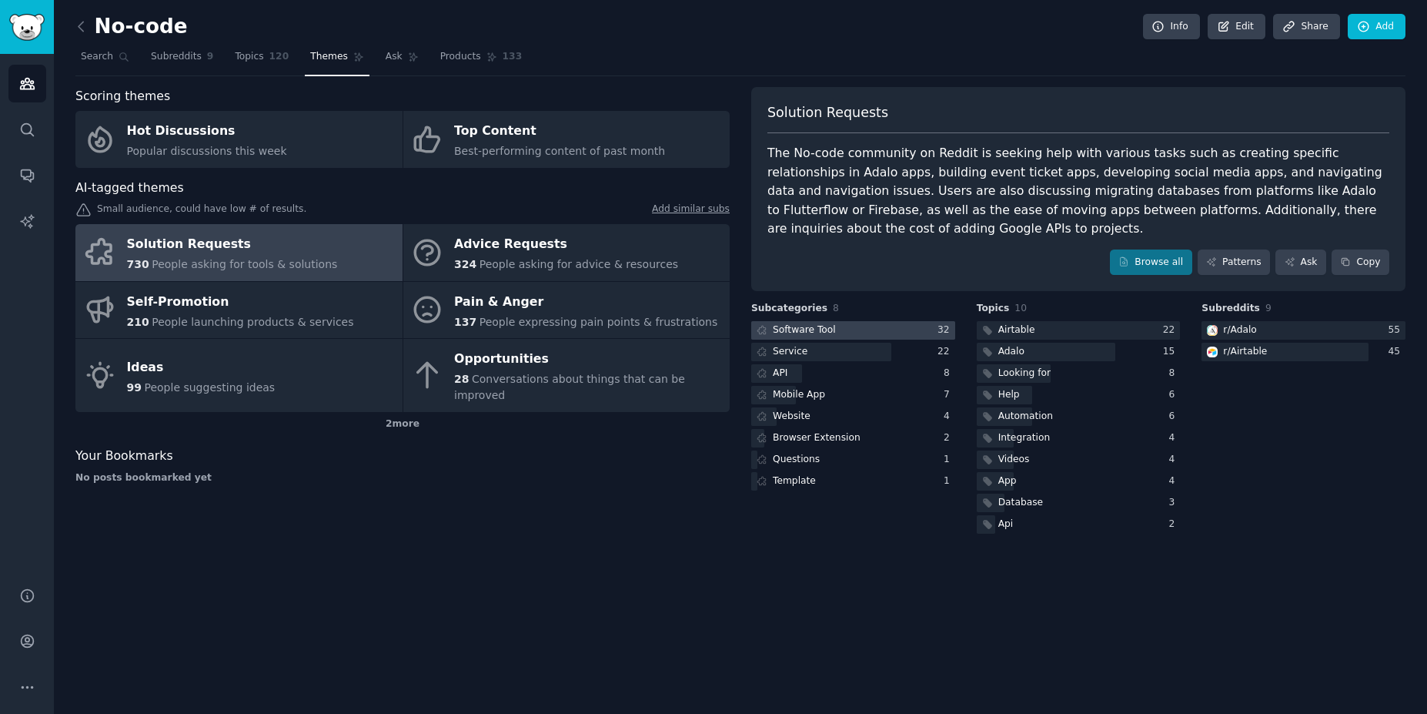
click at [866, 321] on div at bounding box center [853, 330] width 204 height 19
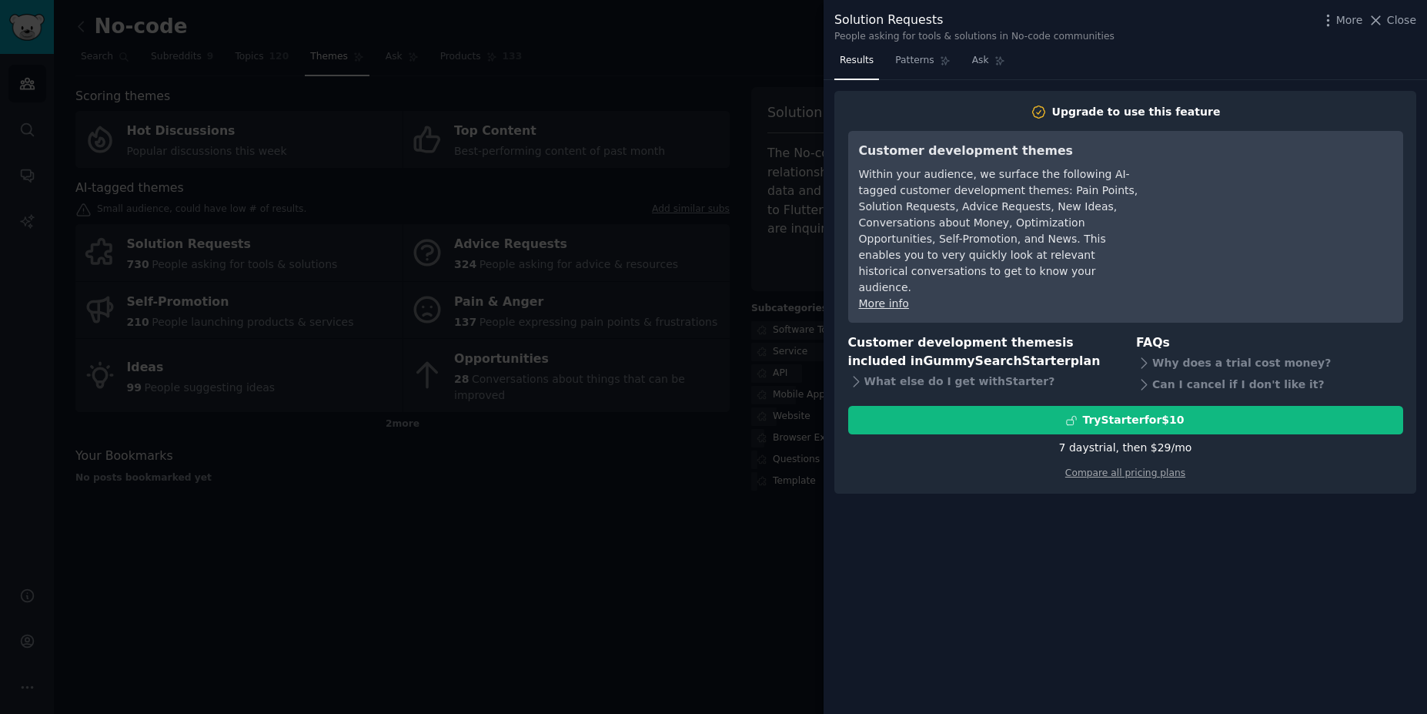
click at [1122, 579] on div "Results Patterns Ask Upgrade to use this feature Customer development themes Wi…" at bounding box center [1126, 381] width 604 height 665
click at [734, 624] on div at bounding box center [713, 357] width 1427 height 714
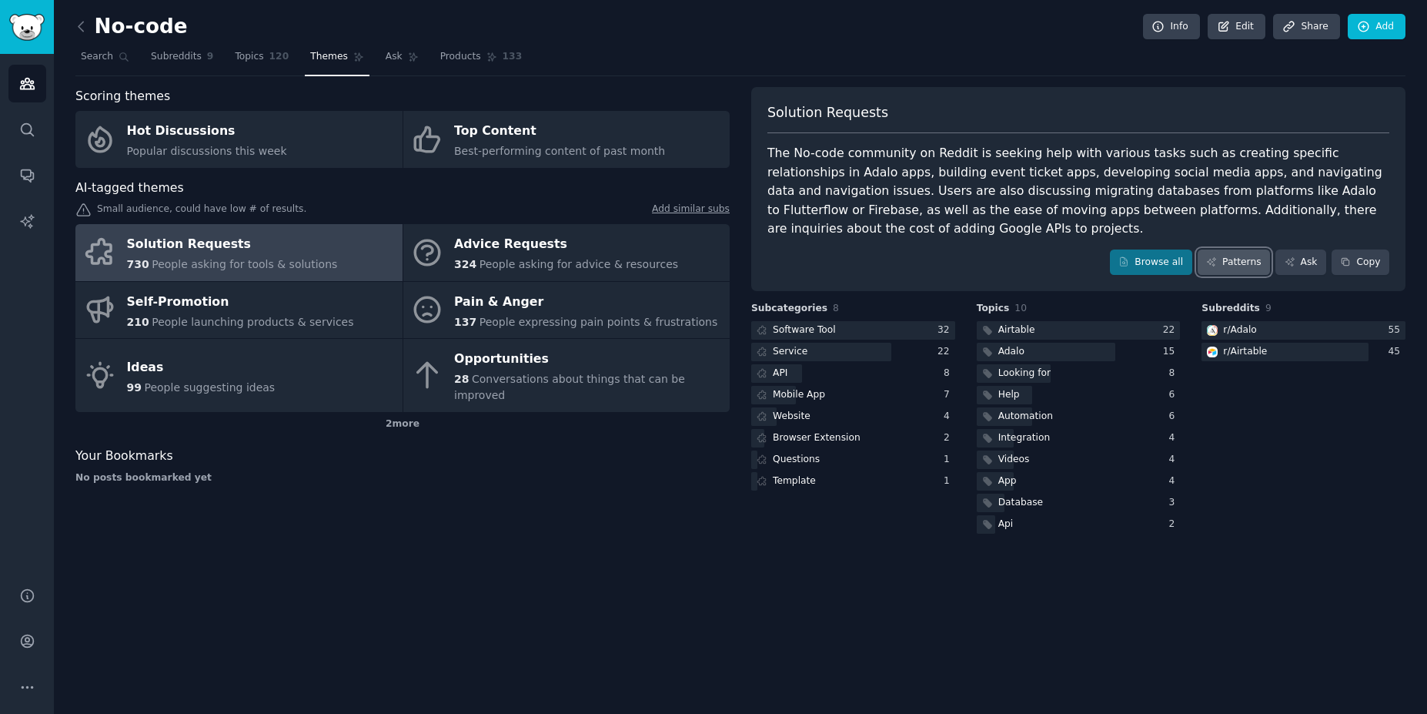
click at [1260, 249] on link "Patterns" at bounding box center [1234, 262] width 72 height 26
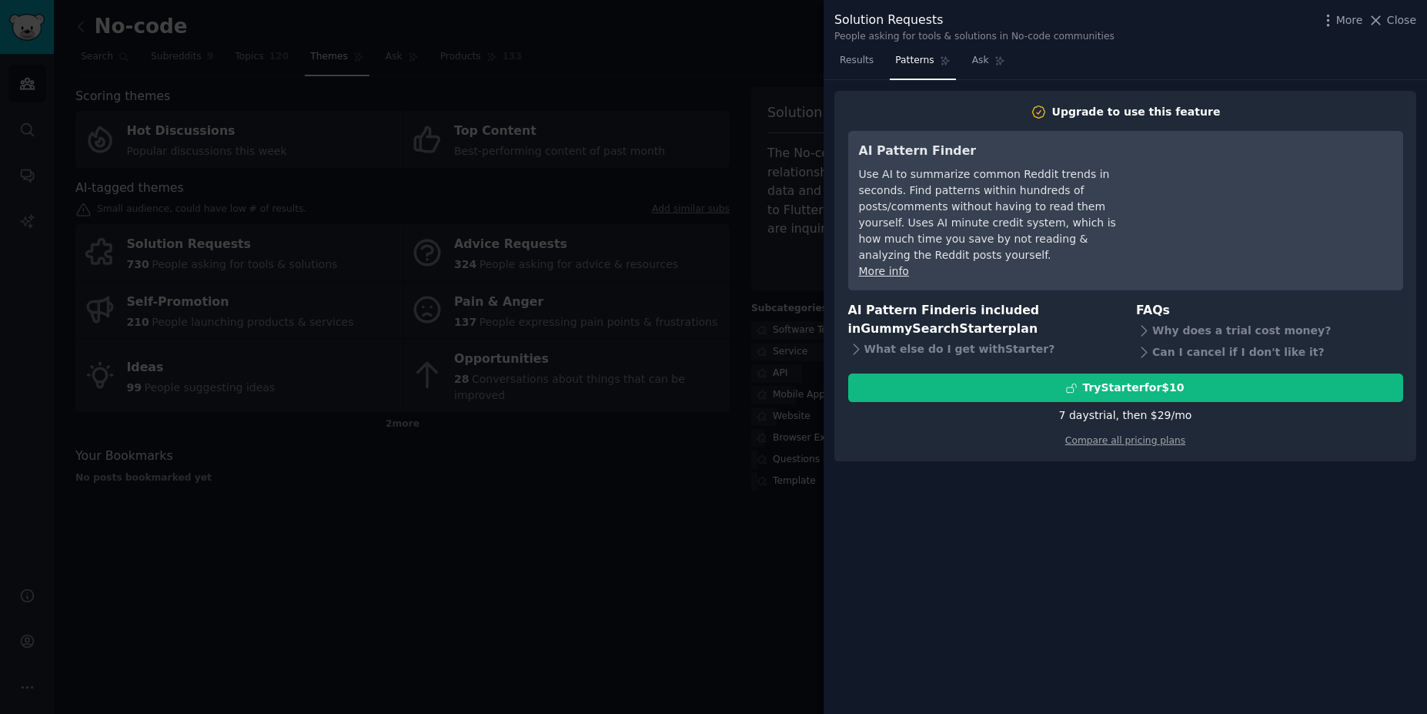
click at [701, 582] on div at bounding box center [713, 357] width 1427 height 714
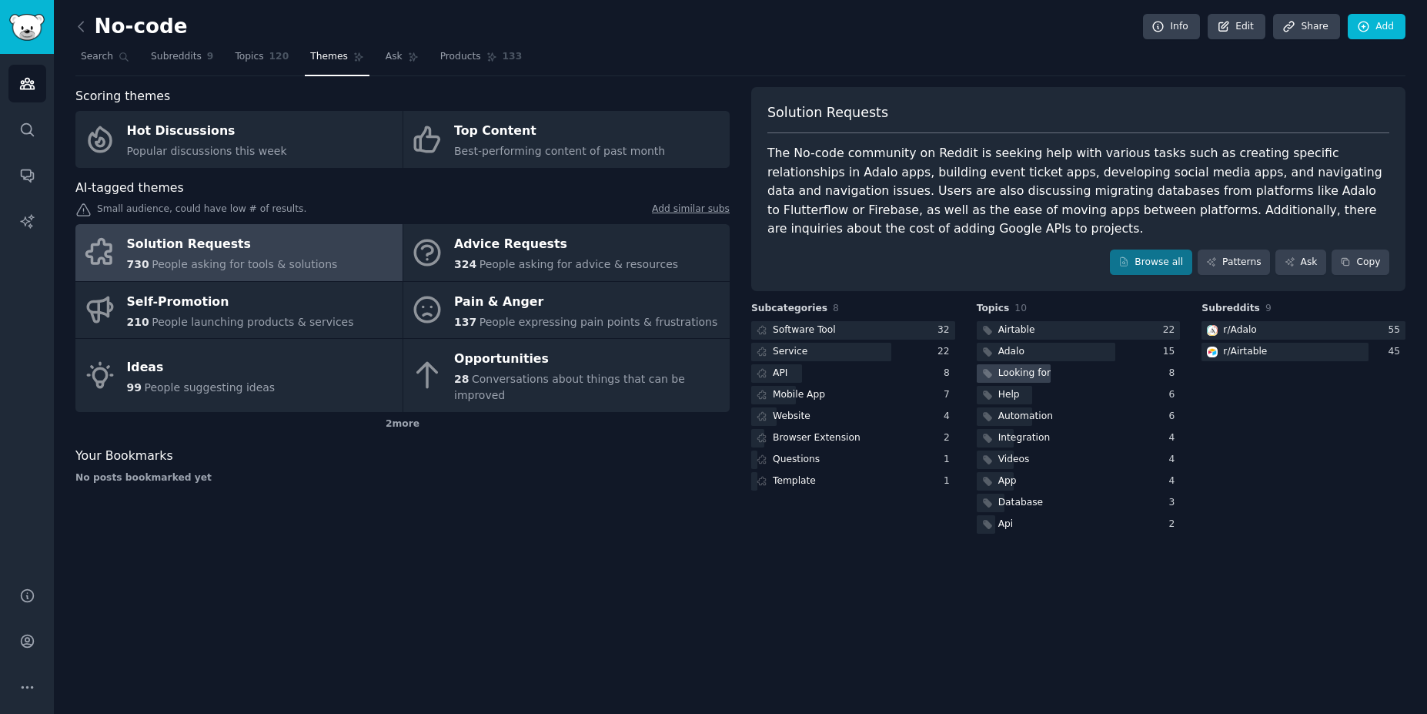
click at [1031, 366] on div "Looking for" at bounding box center [1025, 373] width 52 height 14
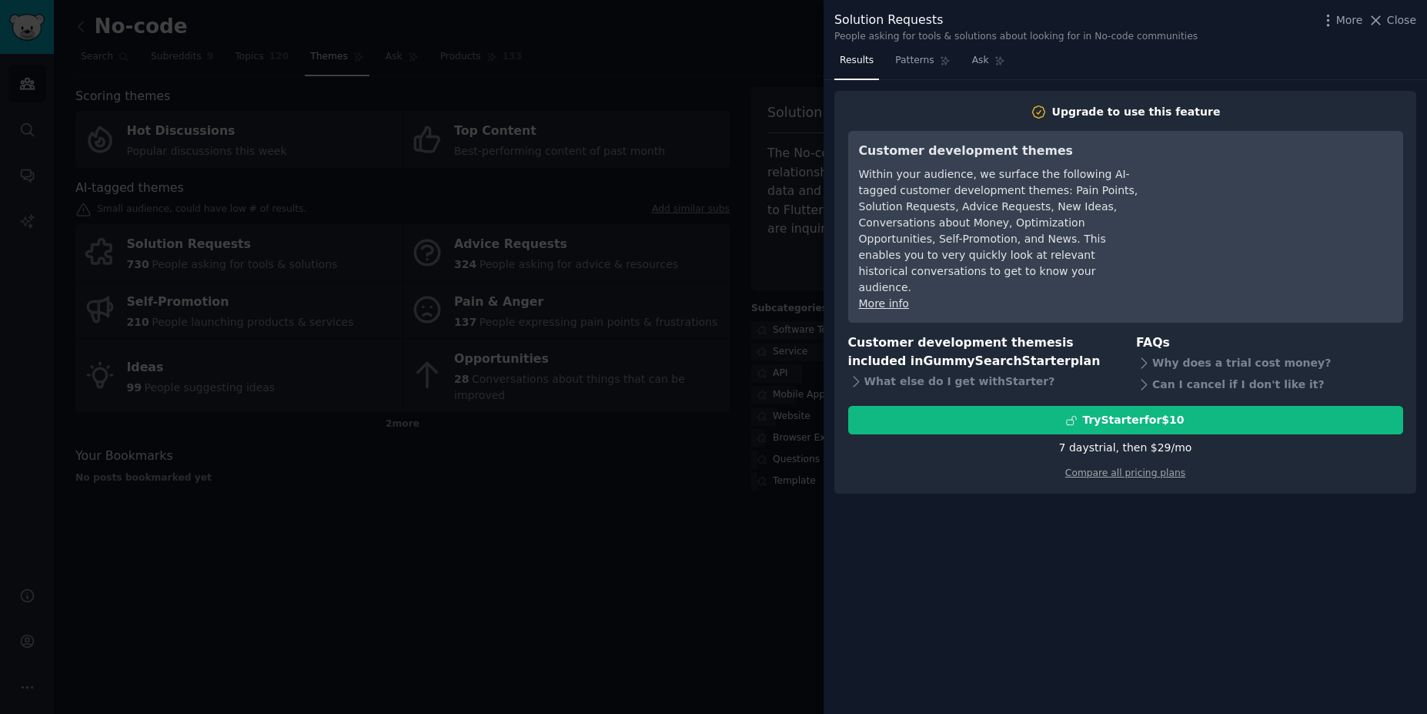
click at [694, 612] on div at bounding box center [713, 357] width 1427 height 714
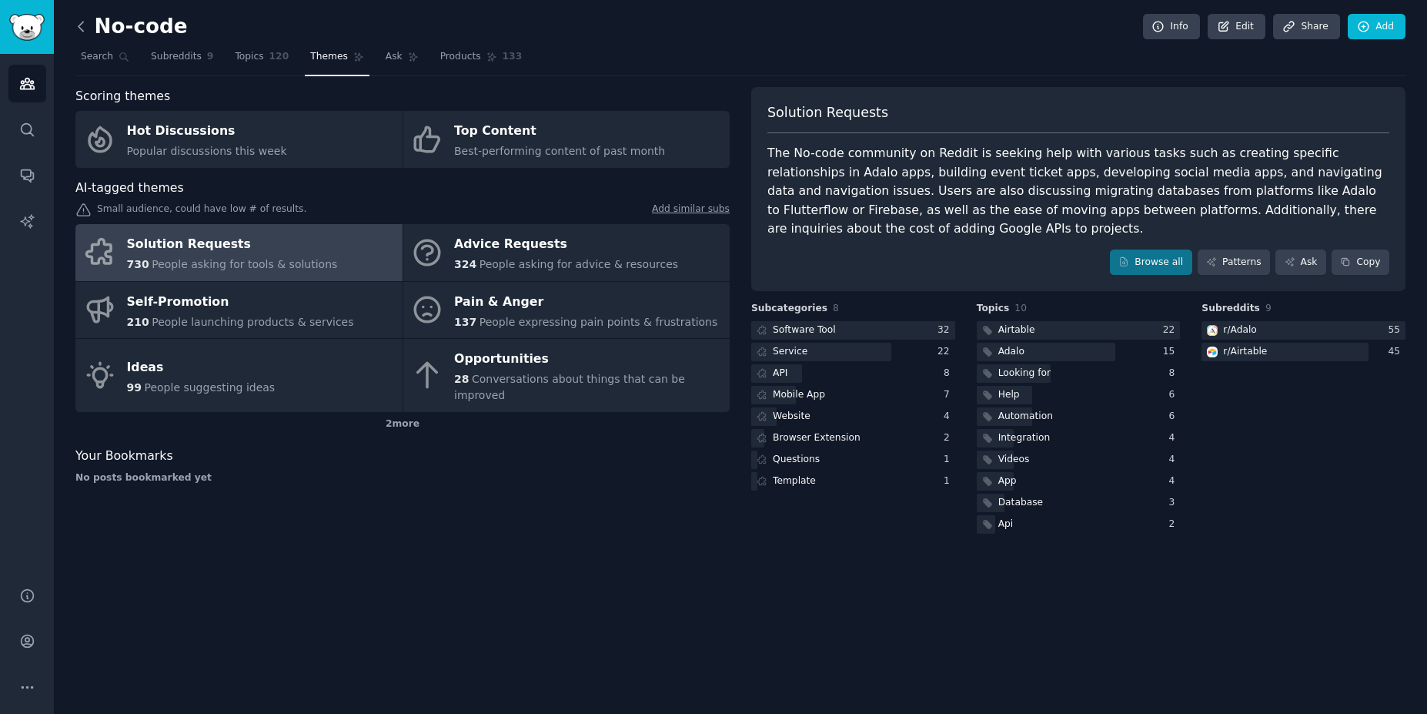
click at [78, 25] on icon at bounding box center [81, 26] width 16 height 16
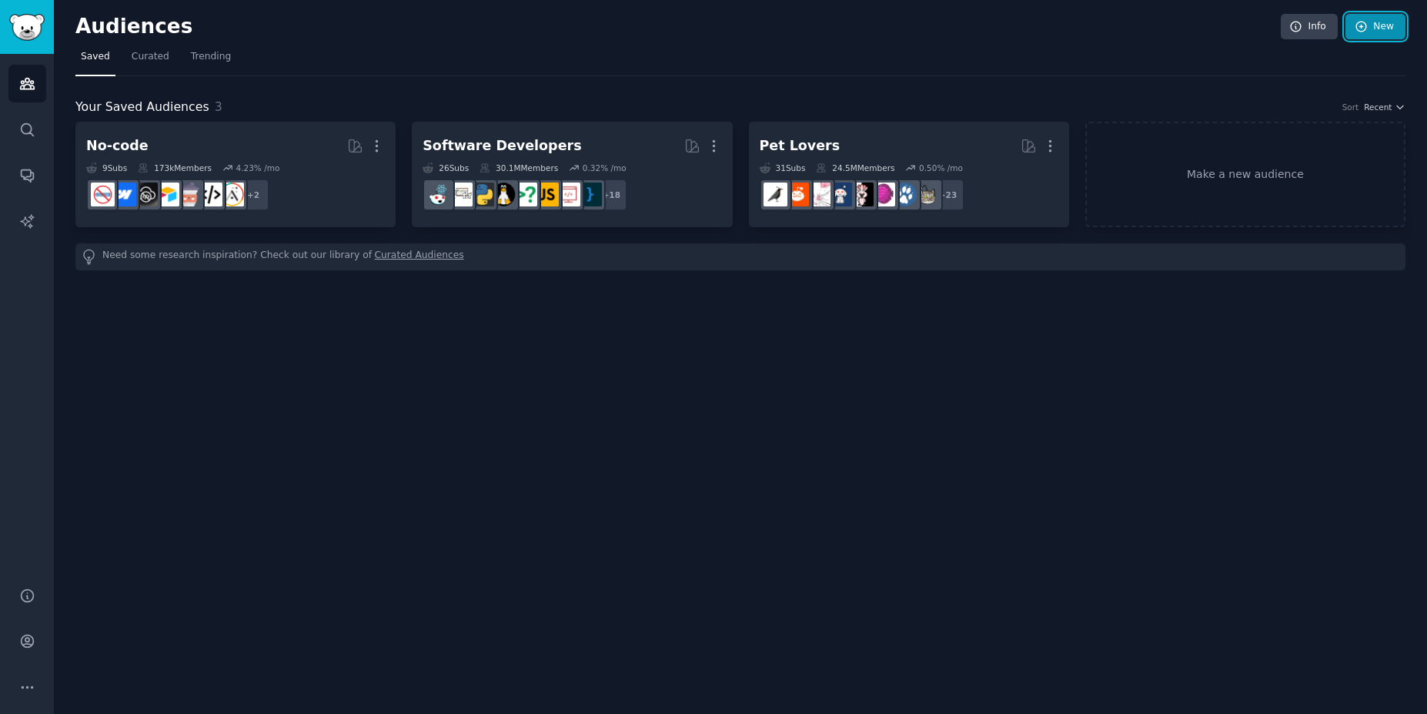
click at [1351, 26] on link "New" at bounding box center [1376, 27] width 60 height 26
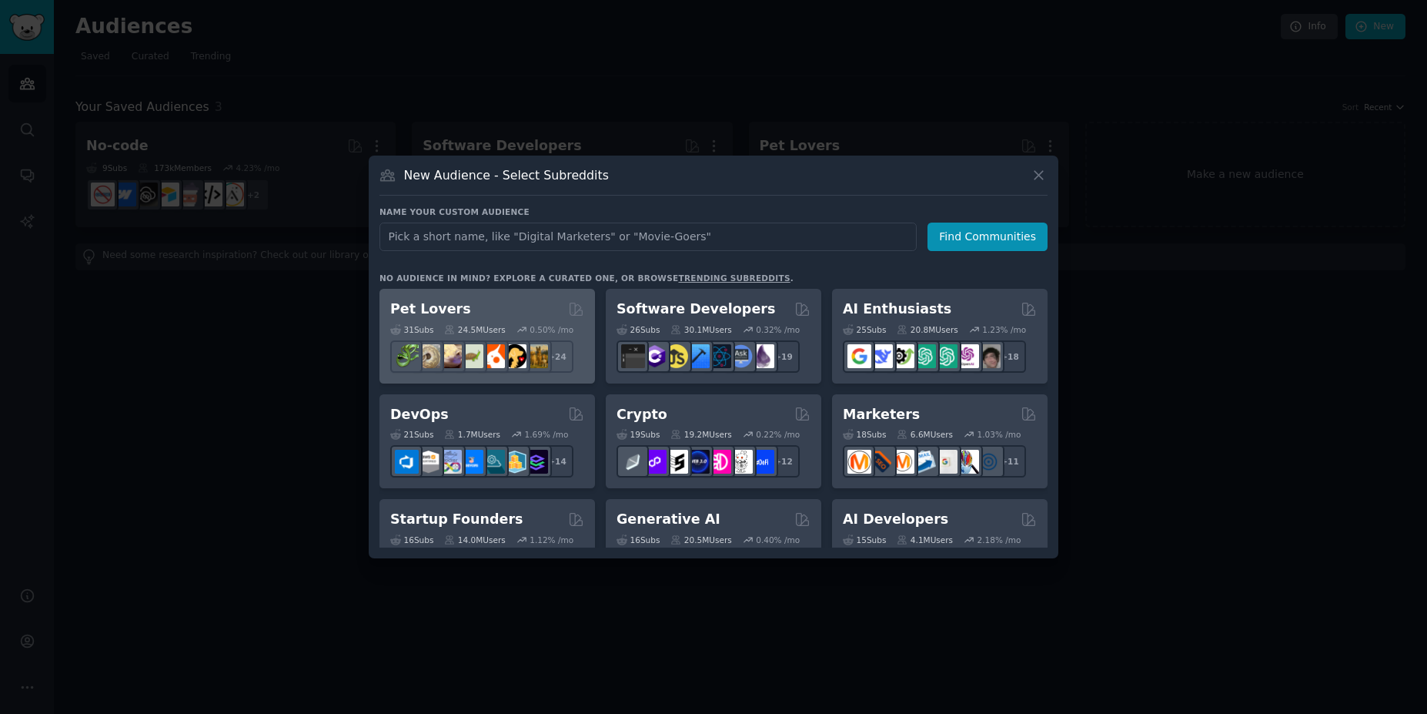
click at [504, 337] on div "31 Sub s 24.5M Users 0.50 % /mo r/DogBreeds101, r/Dogowners, r/DogTrainingTips,…" at bounding box center [487, 346] width 194 height 54
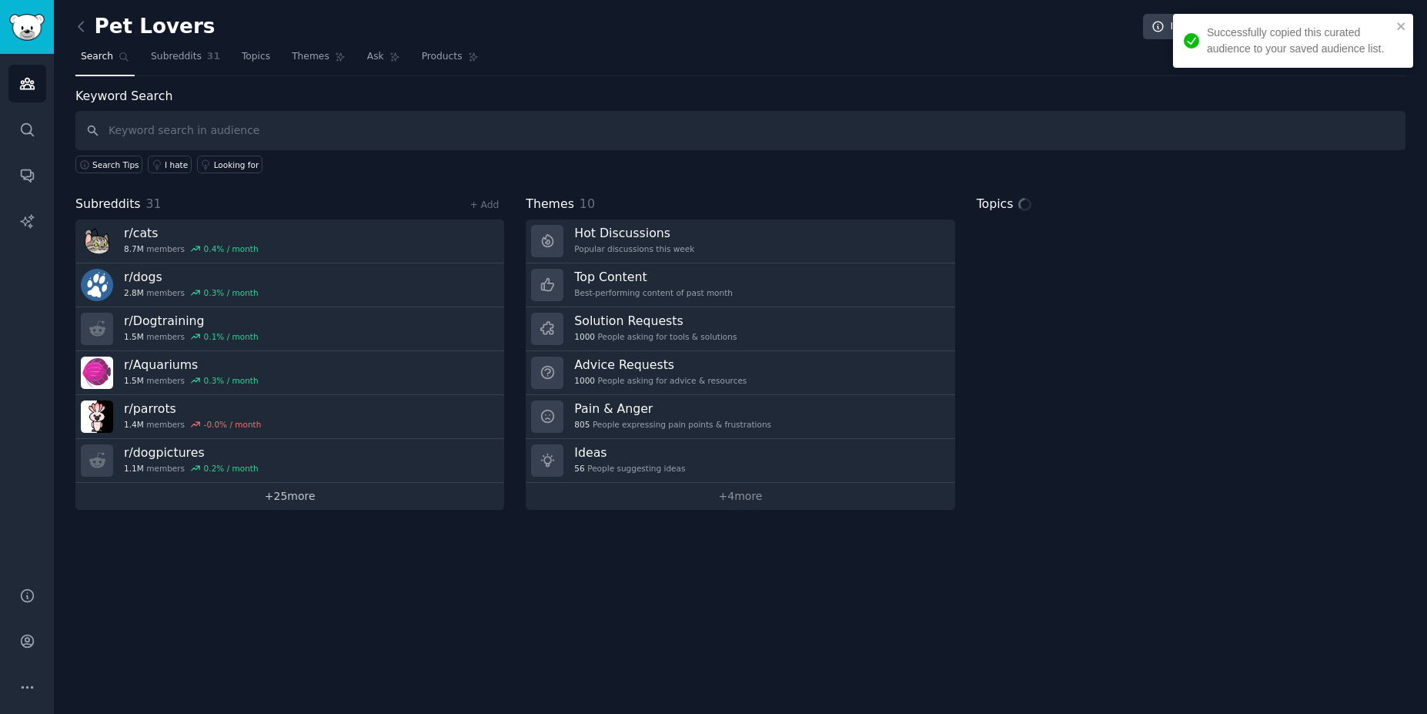
click at [259, 497] on link "+ 25 more" at bounding box center [289, 496] width 429 height 27
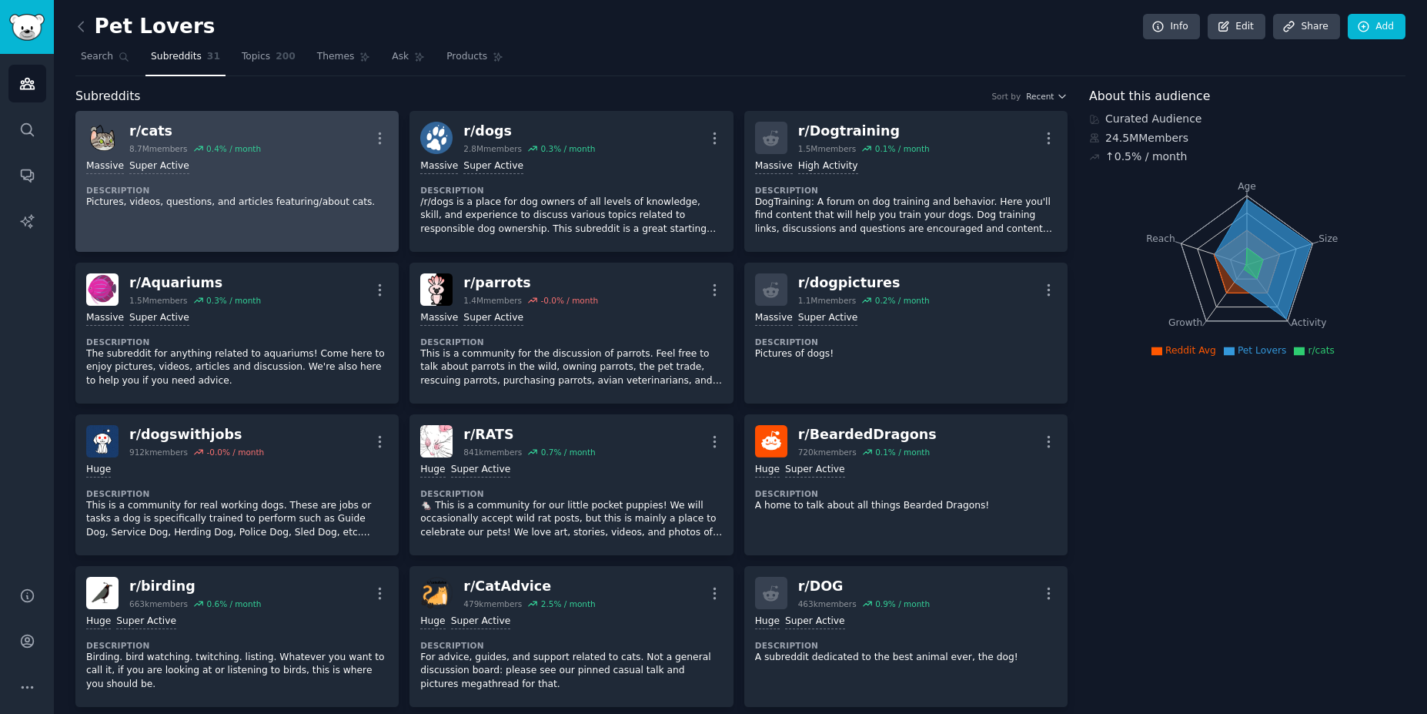
click at [336, 182] on div "Massive Super Active Description Pictures, videos, questions, and articles feat…" at bounding box center [237, 184] width 302 height 60
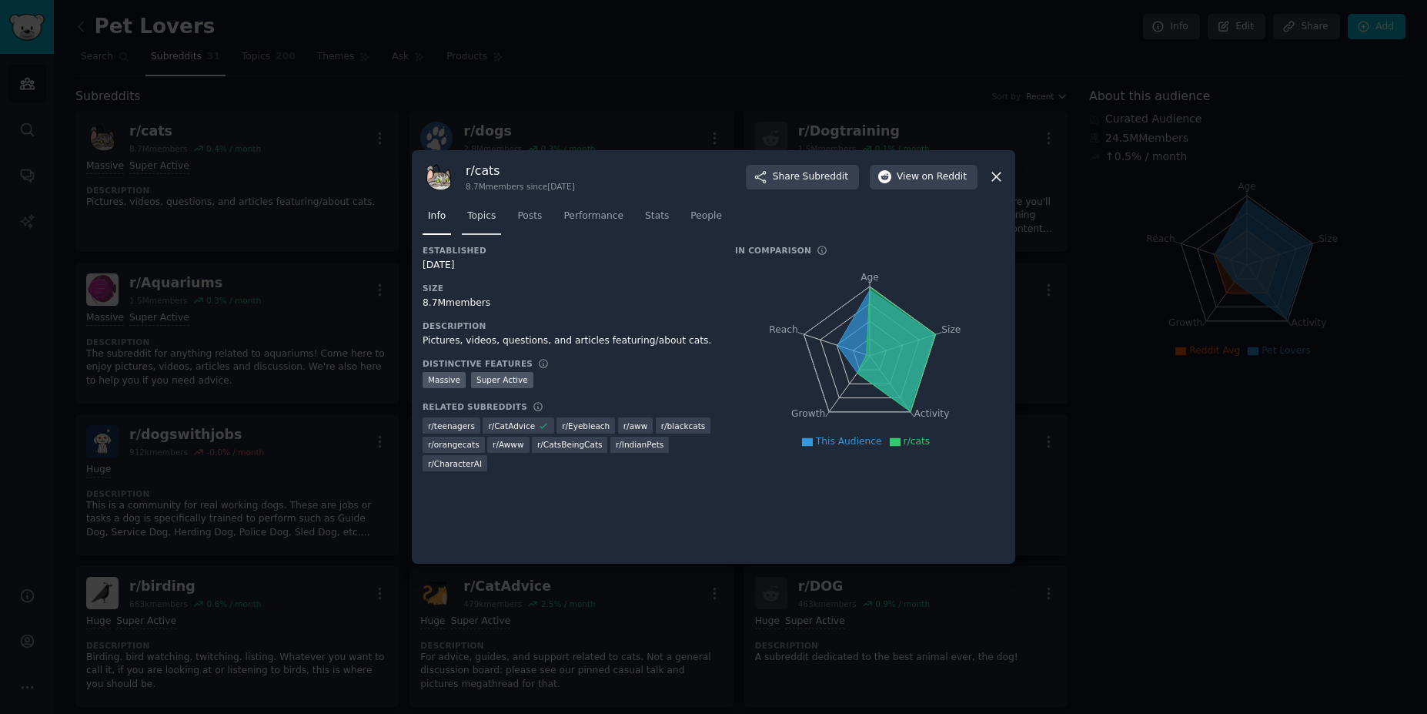
click at [492, 224] on link "Topics" at bounding box center [481, 220] width 39 height 32
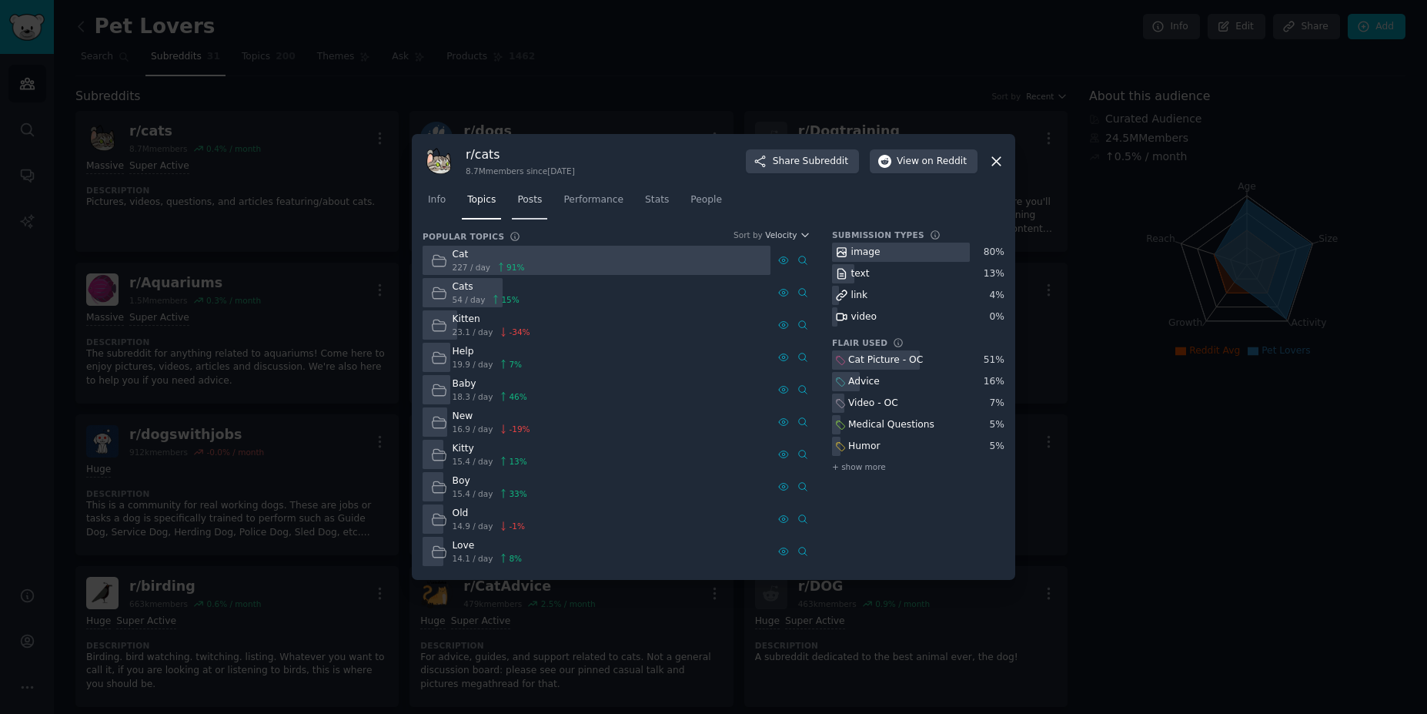
click at [524, 214] on link "Posts" at bounding box center [529, 204] width 35 height 32
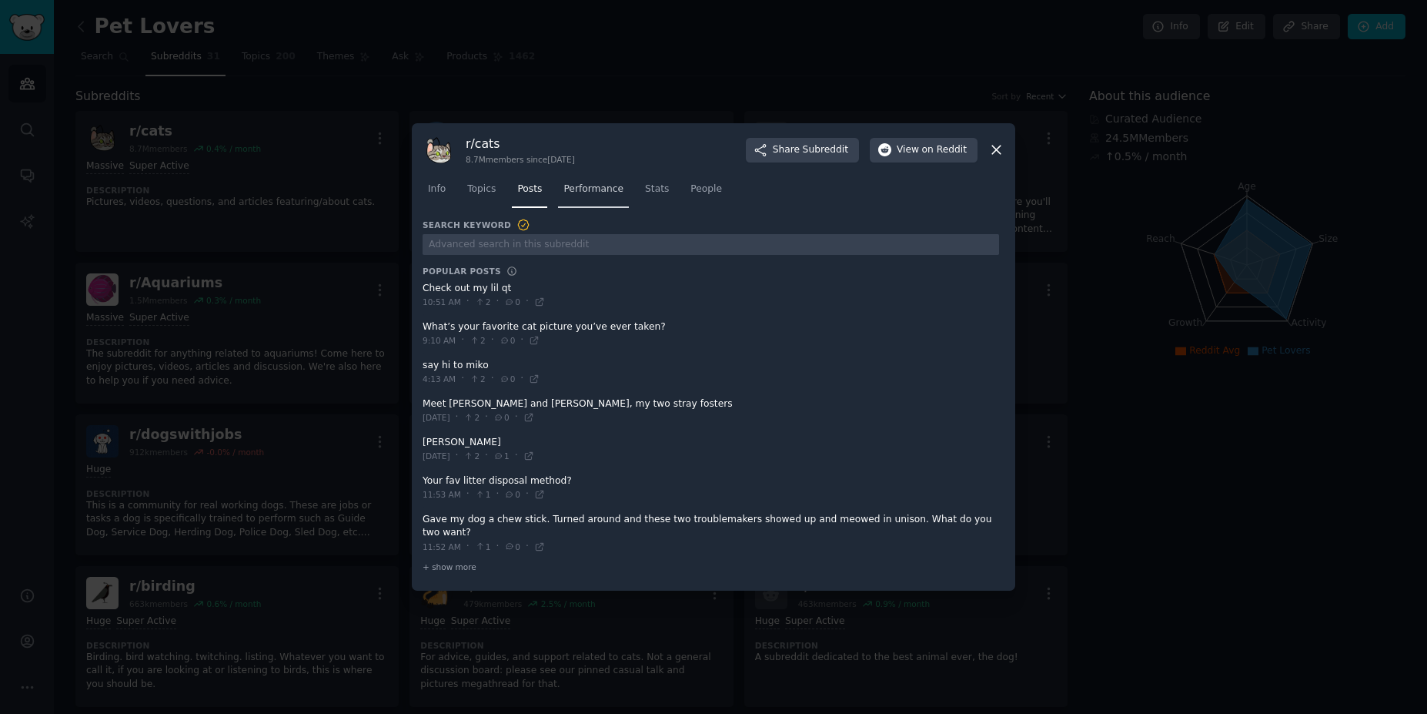
click at [590, 196] on span "Performance" at bounding box center [594, 189] width 60 height 14
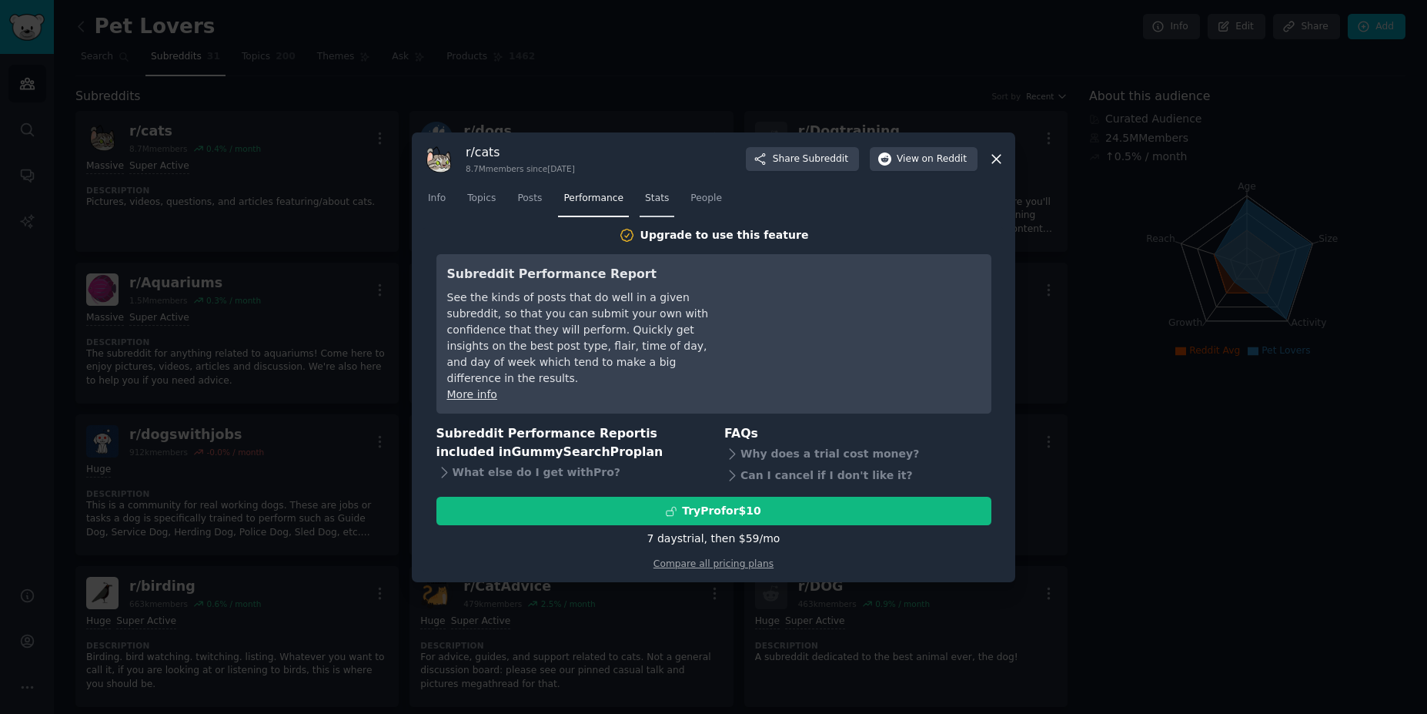
click at [649, 206] on span "Stats" at bounding box center [657, 199] width 24 height 14
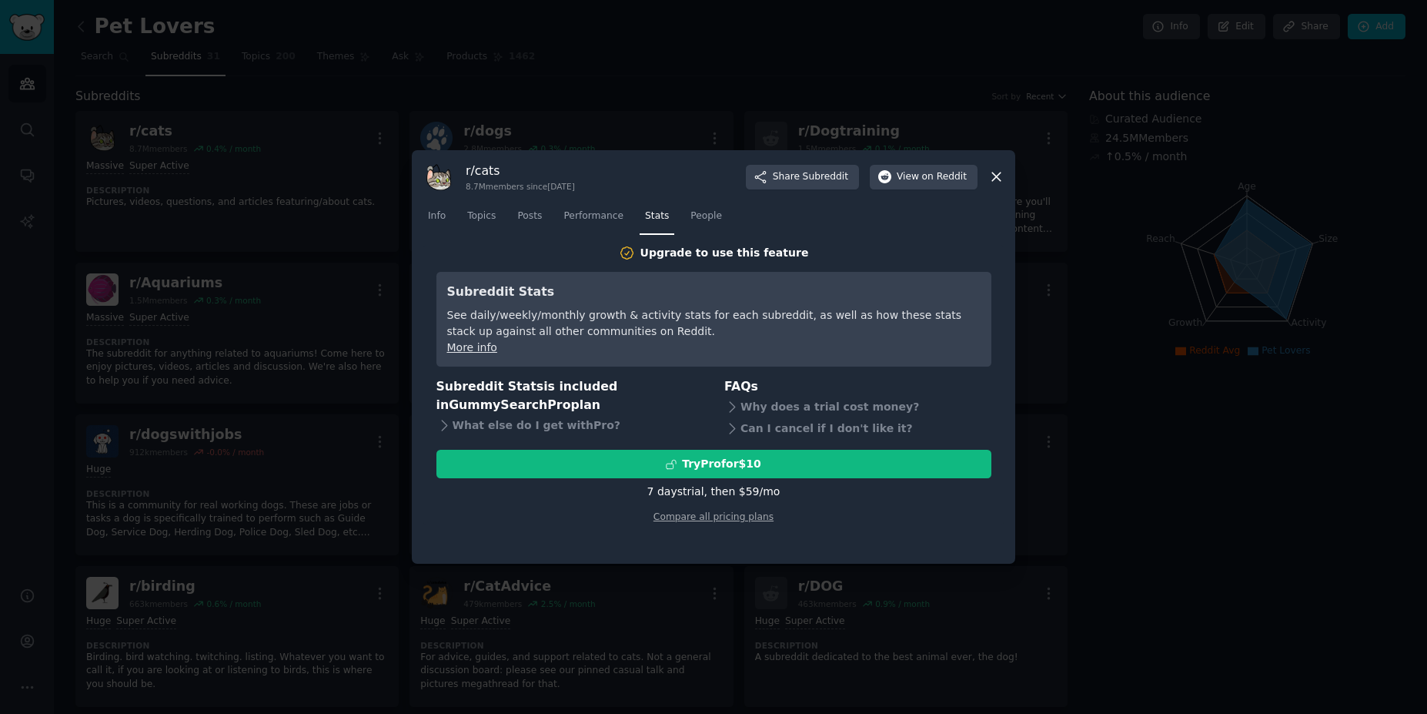
click at [675, 212] on nav "Info Topics Posts Performance Stats People" at bounding box center [714, 220] width 582 height 32
click at [700, 213] on span "People" at bounding box center [707, 216] width 32 height 14
drag, startPoint x: 993, startPoint y: 182, endPoint x: 464, endPoint y: 228, distance: 530.9
click at [460, 246] on div "r/ cats 8.7M members since [DATE] Share Subreddit View on Reddit Info Topics Po…" at bounding box center [714, 357] width 604 height 414
drag, startPoint x: 1001, startPoint y: 179, endPoint x: 559, endPoint y: 253, distance: 448.2
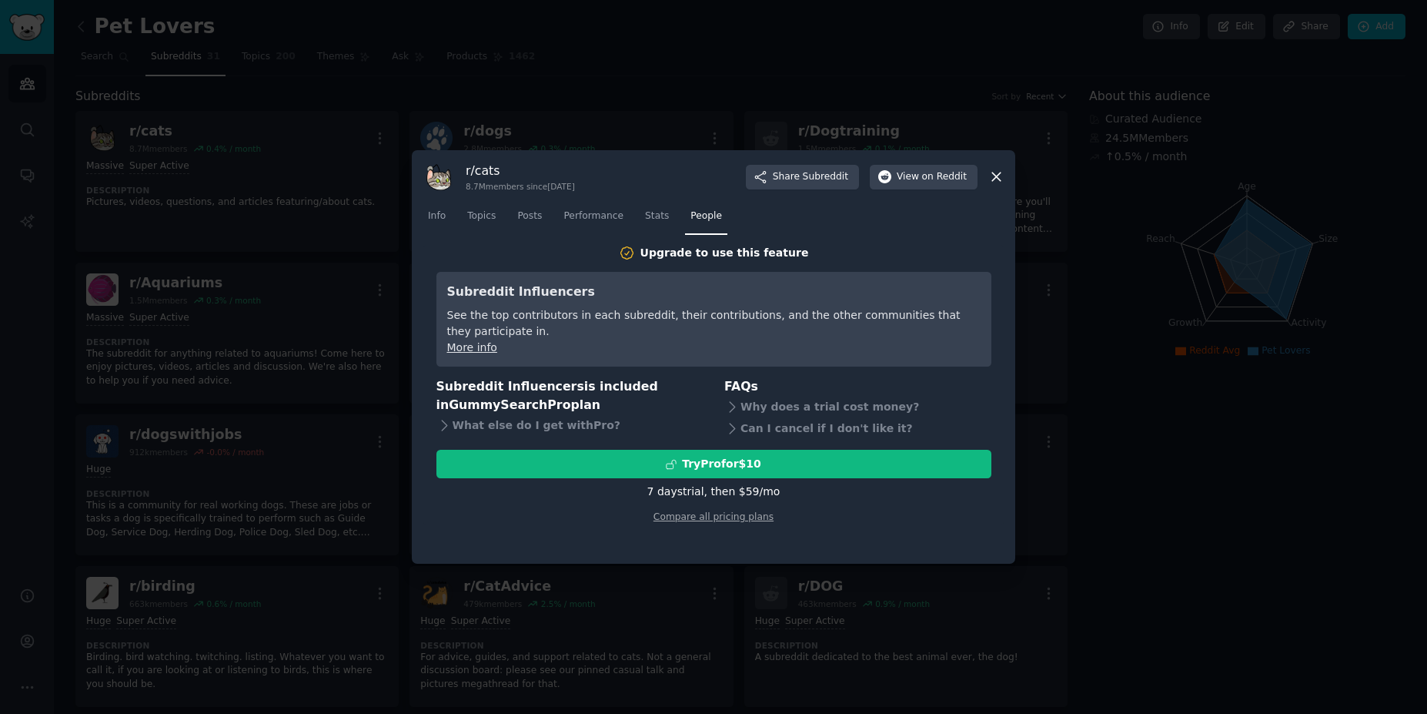
click at [559, 253] on div "r/ cats 8.7M members since [DATE] Share Subreddit View on Reddit Info Topics Po…" at bounding box center [714, 357] width 604 height 414
click at [445, 225] on link "Info" at bounding box center [437, 220] width 28 height 32
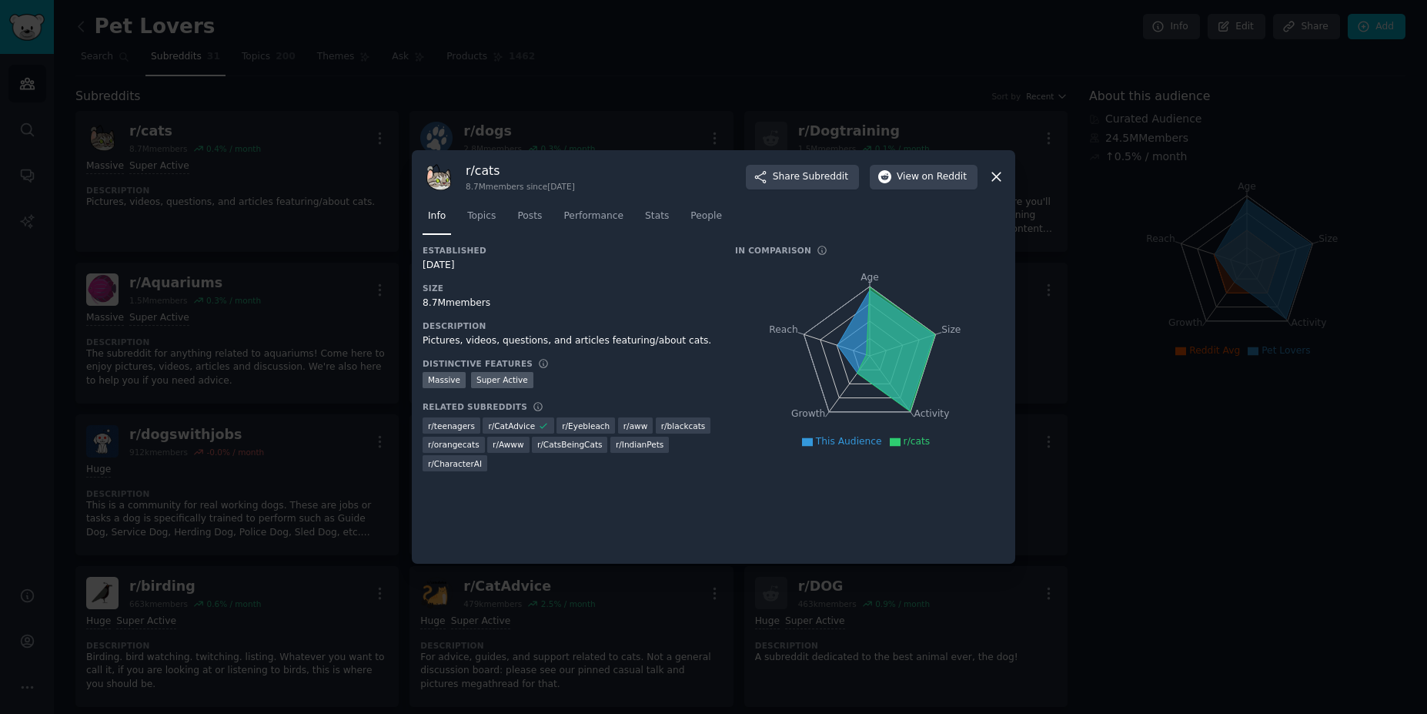
click at [841, 438] on span "This Audience" at bounding box center [849, 441] width 66 height 11
click at [1003, 176] on icon at bounding box center [997, 177] width 16 height 16
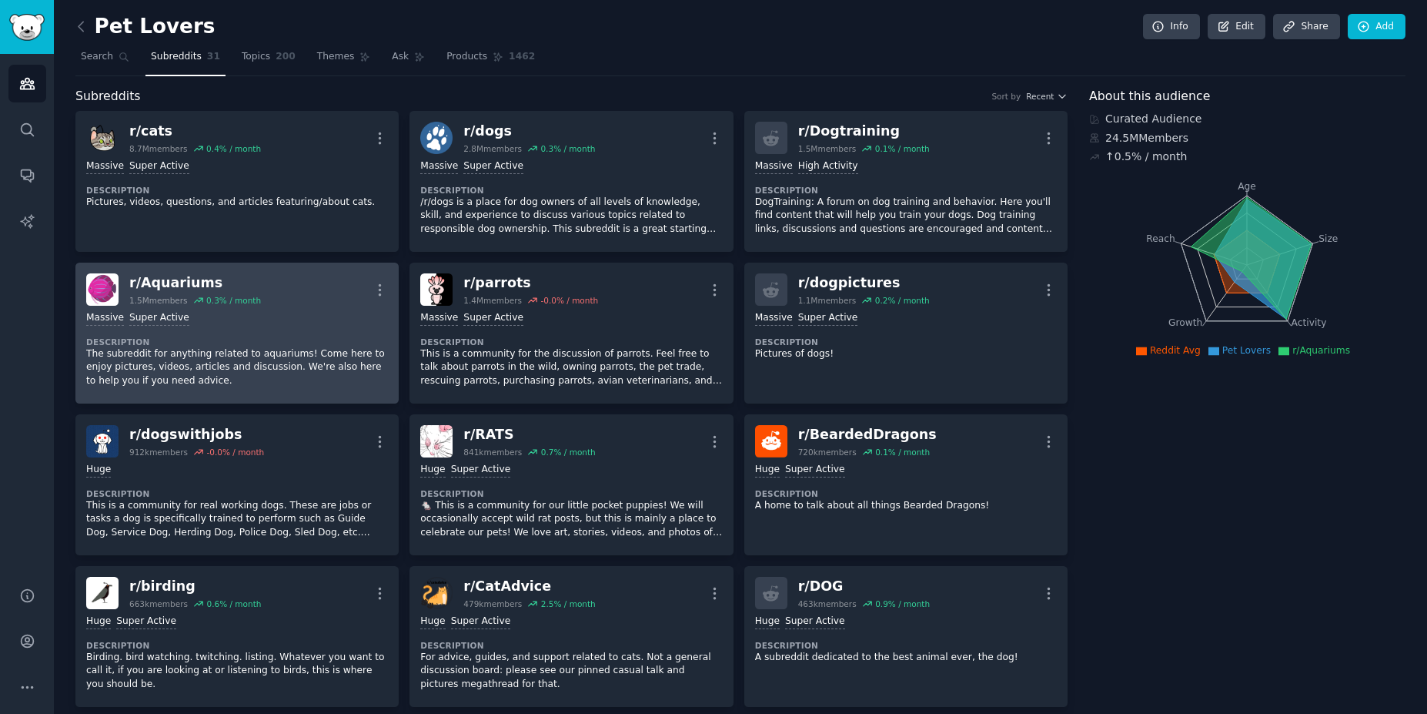
click at [218, 353] on p "The subreddit for anything related to aquariums! Come here to enjoy pictures, v…" at bounding box center [237, 367] width 302 height 41
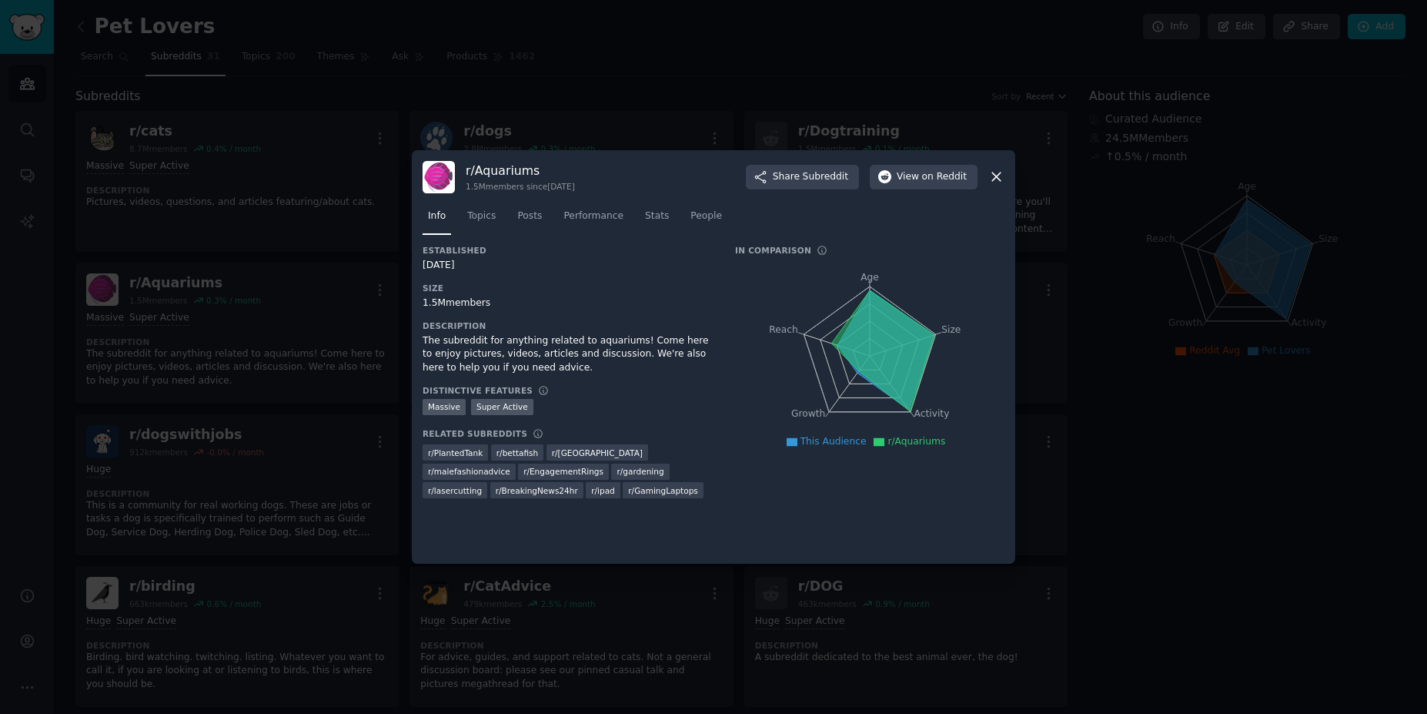
click at [222, 354] on div at bounding box center [713, 357] width 1427 height 714
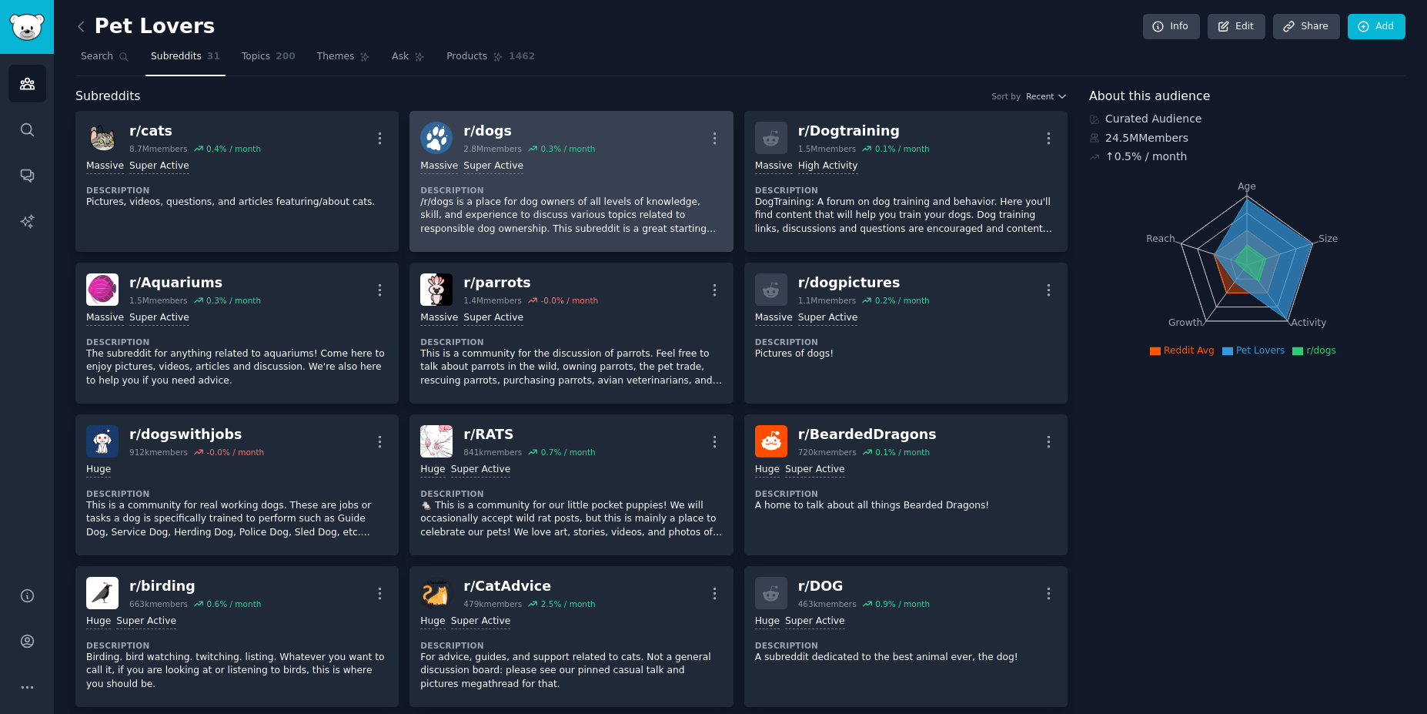
click at [560, 169] on div "Massive Super Active" at bounding box center [571, 166] width 302 height 15
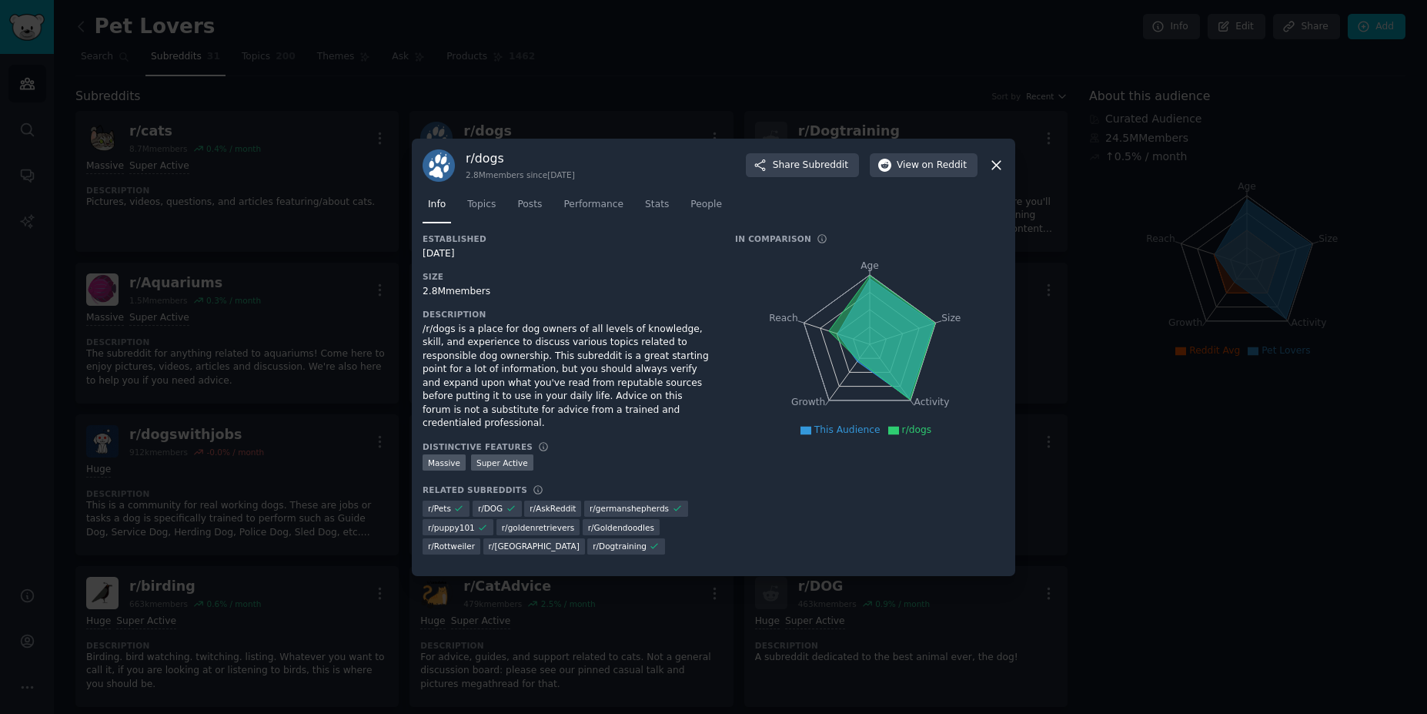
click at [339, 233] on div at bounding box center [713, 357] width 1427 height 714
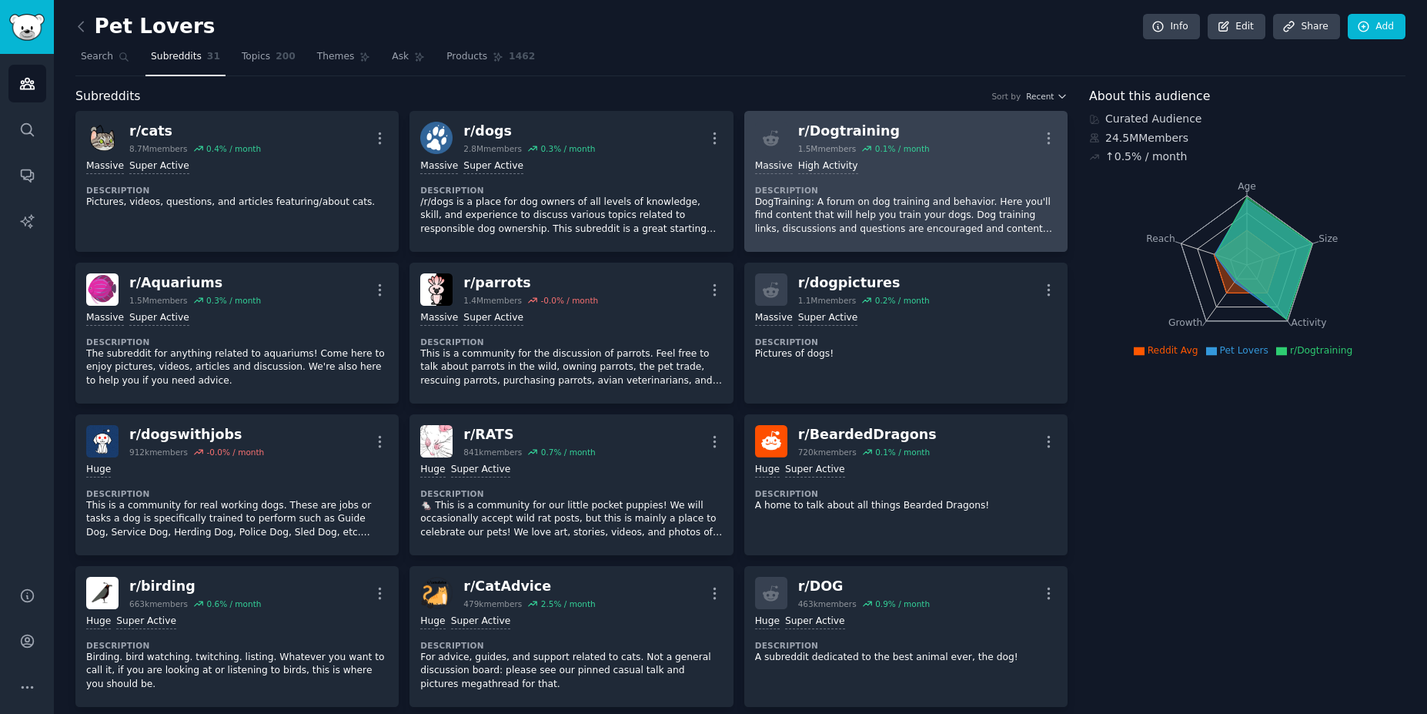
click at [870, 199] on p "DogTraining: A forum on dog training and behavior. Here you'll find content tha…" at bounding box center [906, 216] width 302 height 41
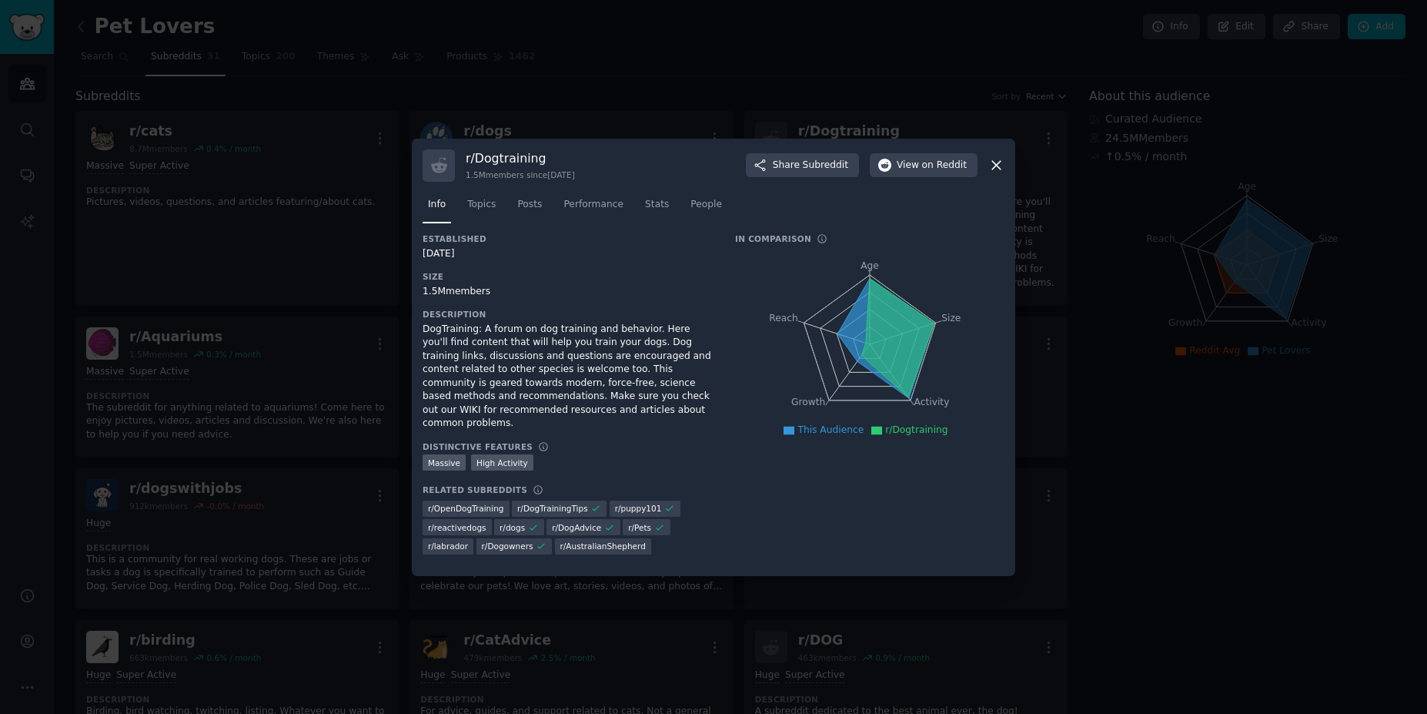
click at [243, 356] on div at bounding box center [713, 357] width 1427 height 714
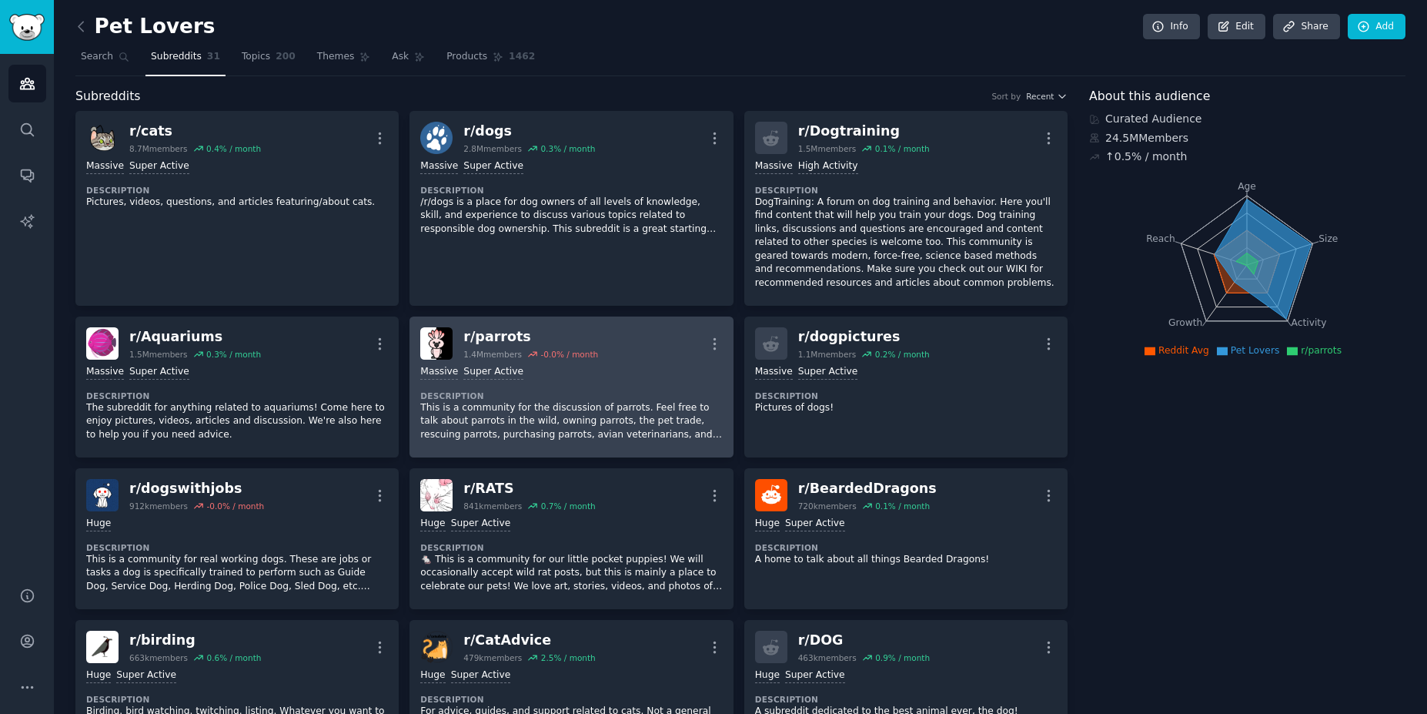
click at [606, 408] on p "This is a community for the discussion of parrots. Feel free to talk about parr…" at bounding box center [571, 421] width 302 height 41
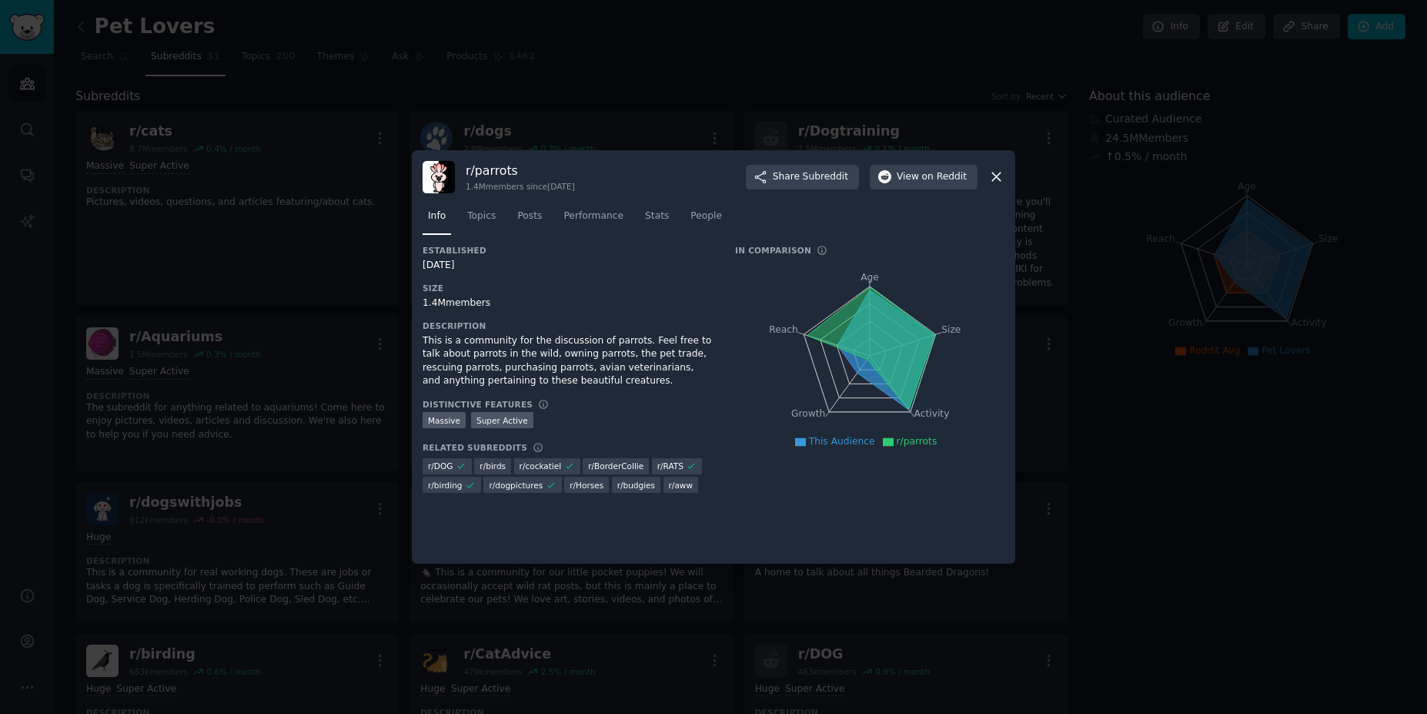
click at [293, 387] on div at bounding box center [713, 357] width 1427 height 714
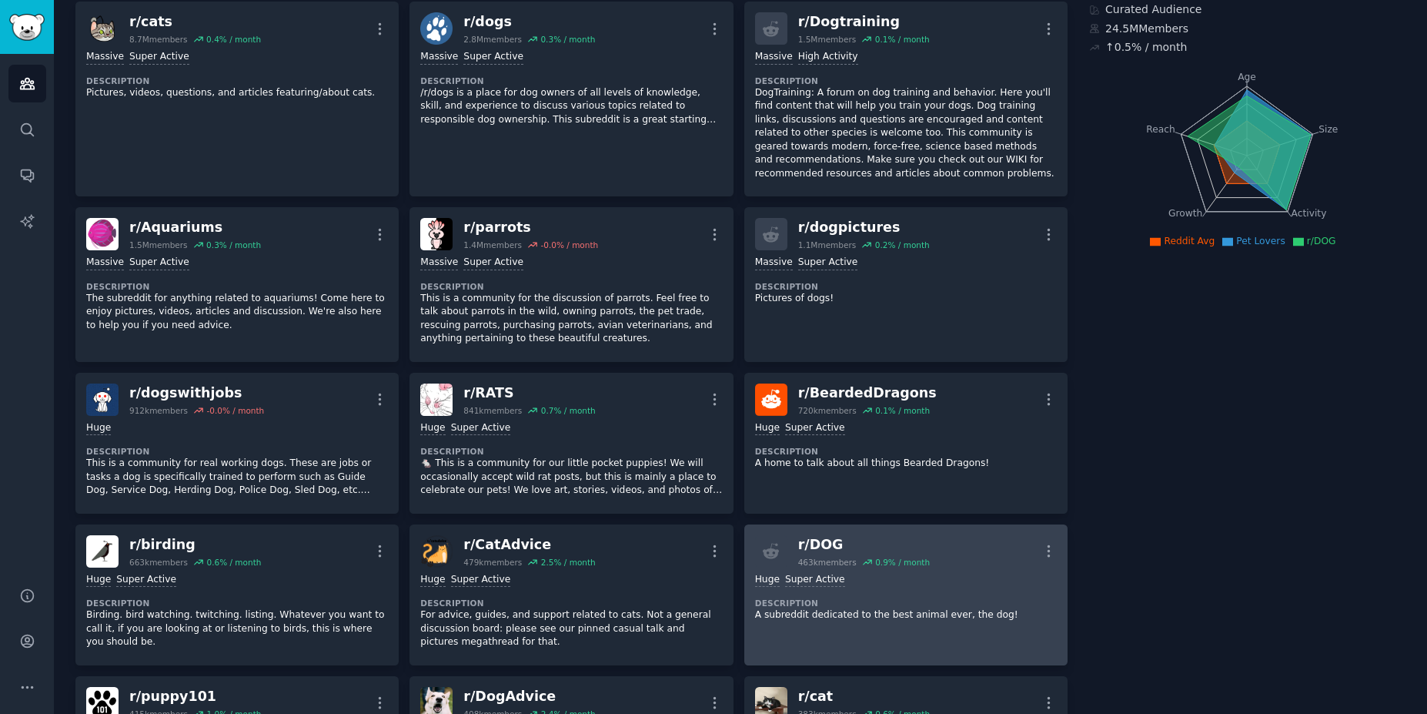
scroll to position [185, 0]
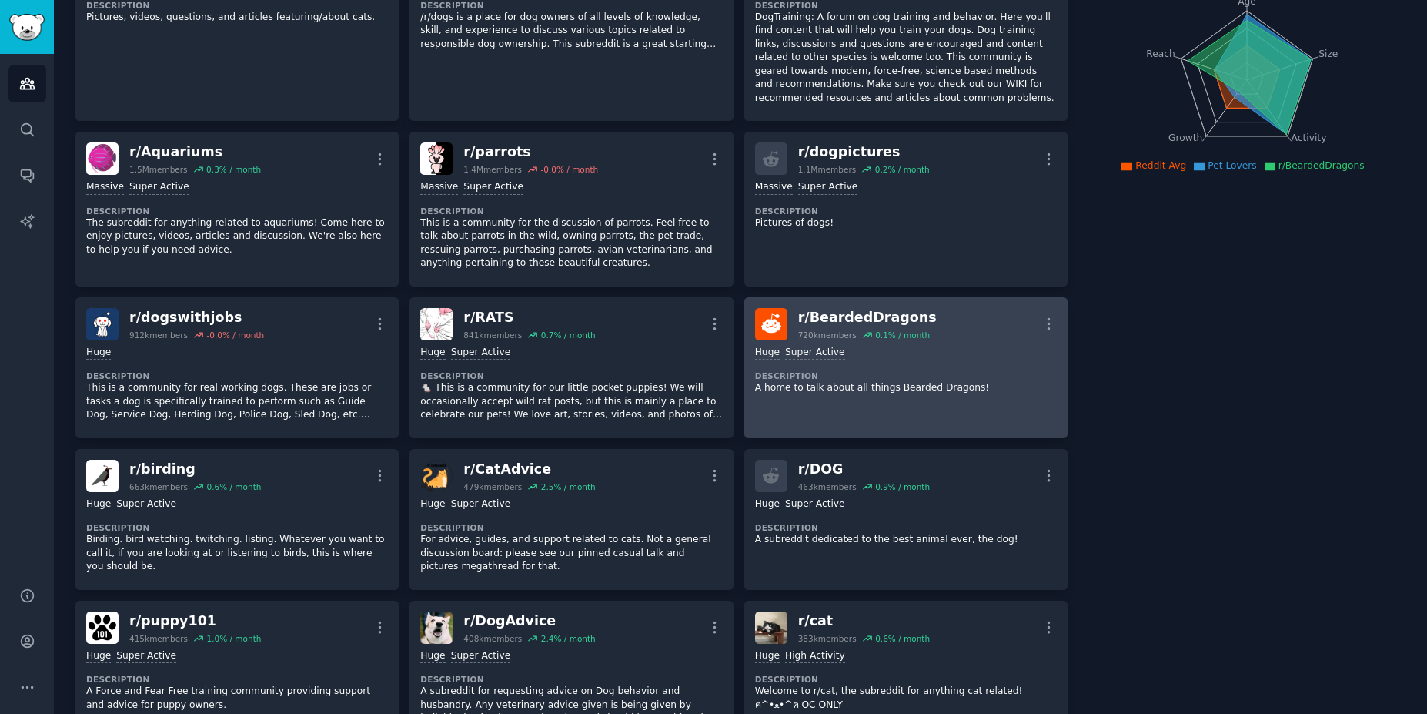
click at [871, 360] on div ">= 95th percentile for submissions / day Huge Super Active Description A home t…" at bounding box center [906, 370] width 302 height 60
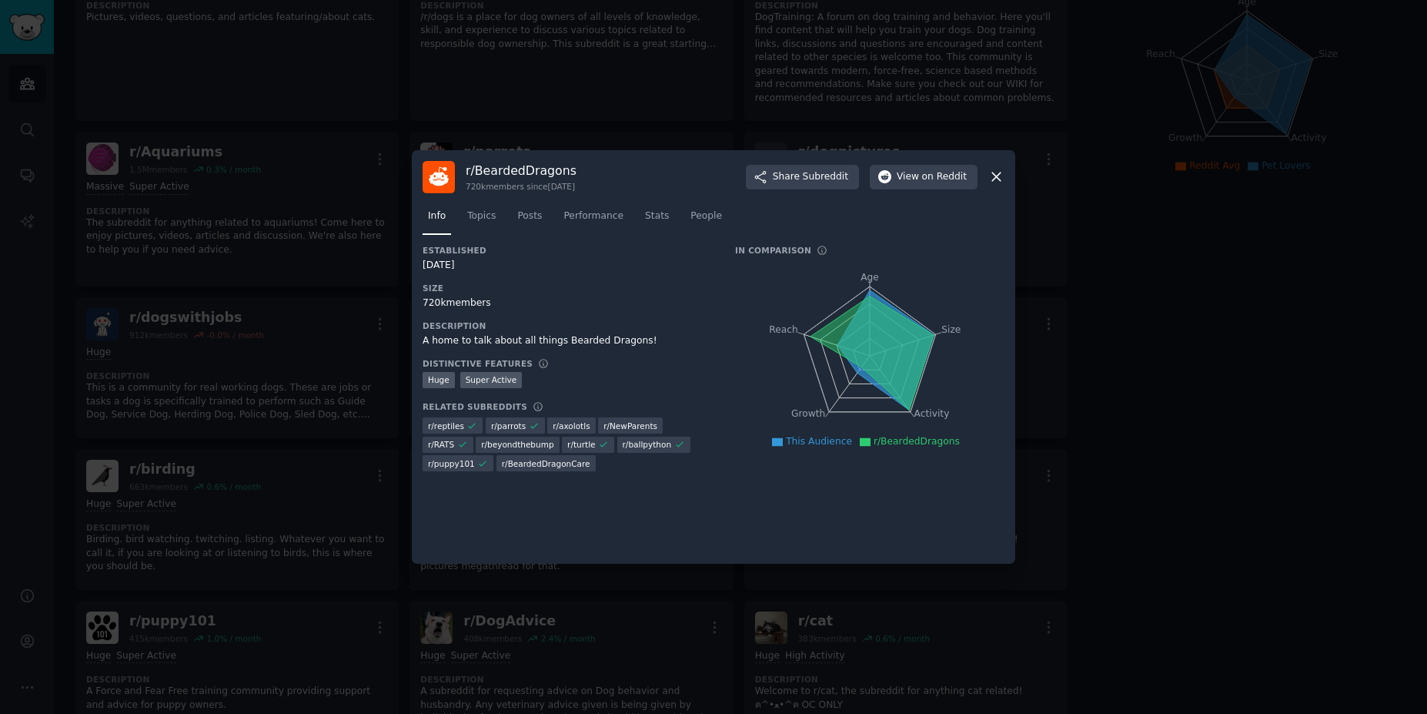
click at [992, 179] on icon at bounding box center [997, 177] width 16 height 16
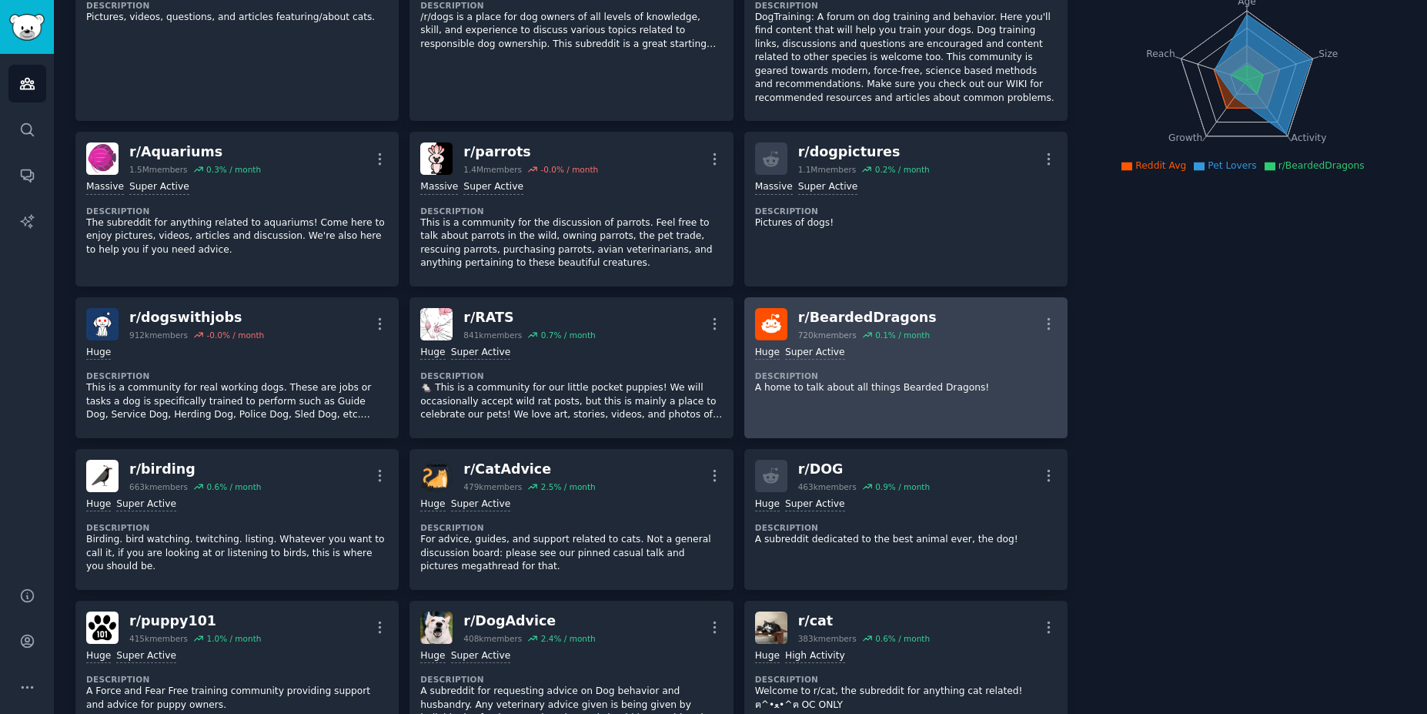
click at [851, 330] on div "720k members 0.1 % / month" at bounding box center [867, 335] width 139 height 11
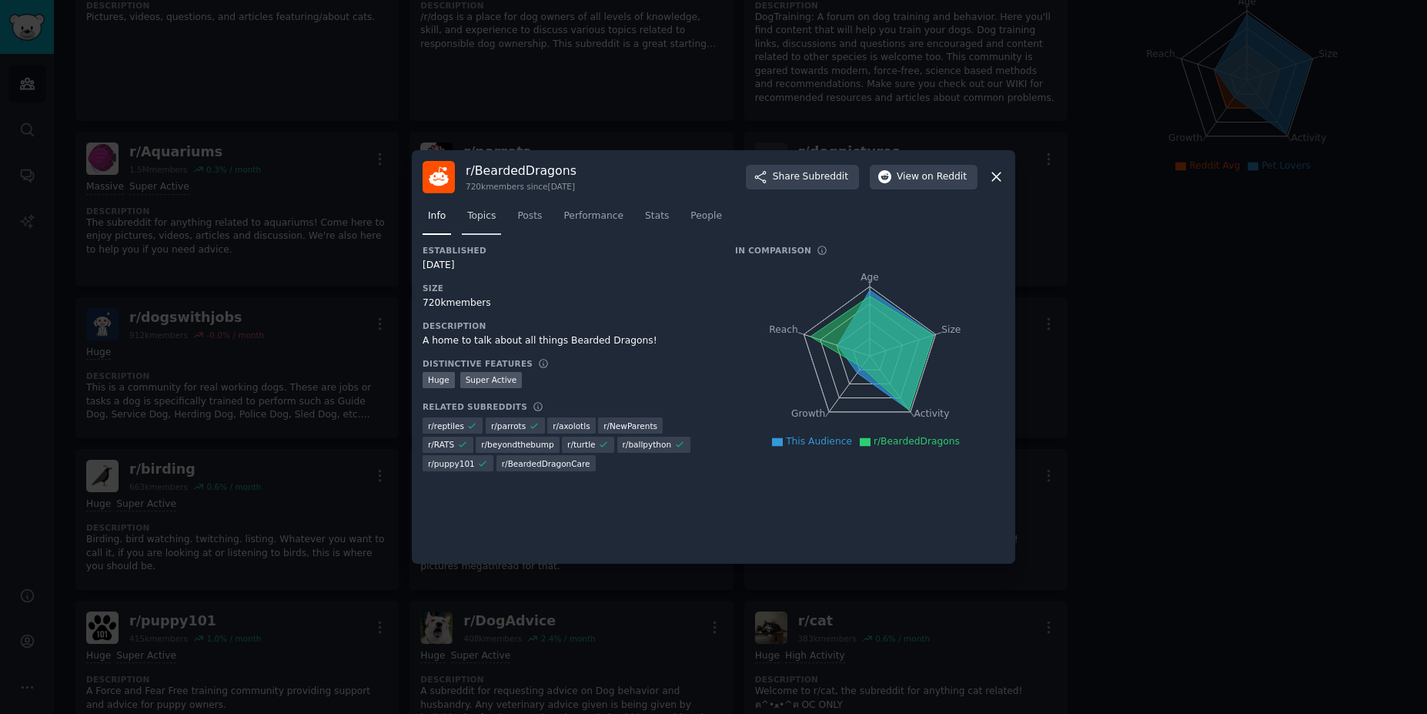
click at [478, 224] on link "Topics" at bounding box center [481, 220] width 39 height 32
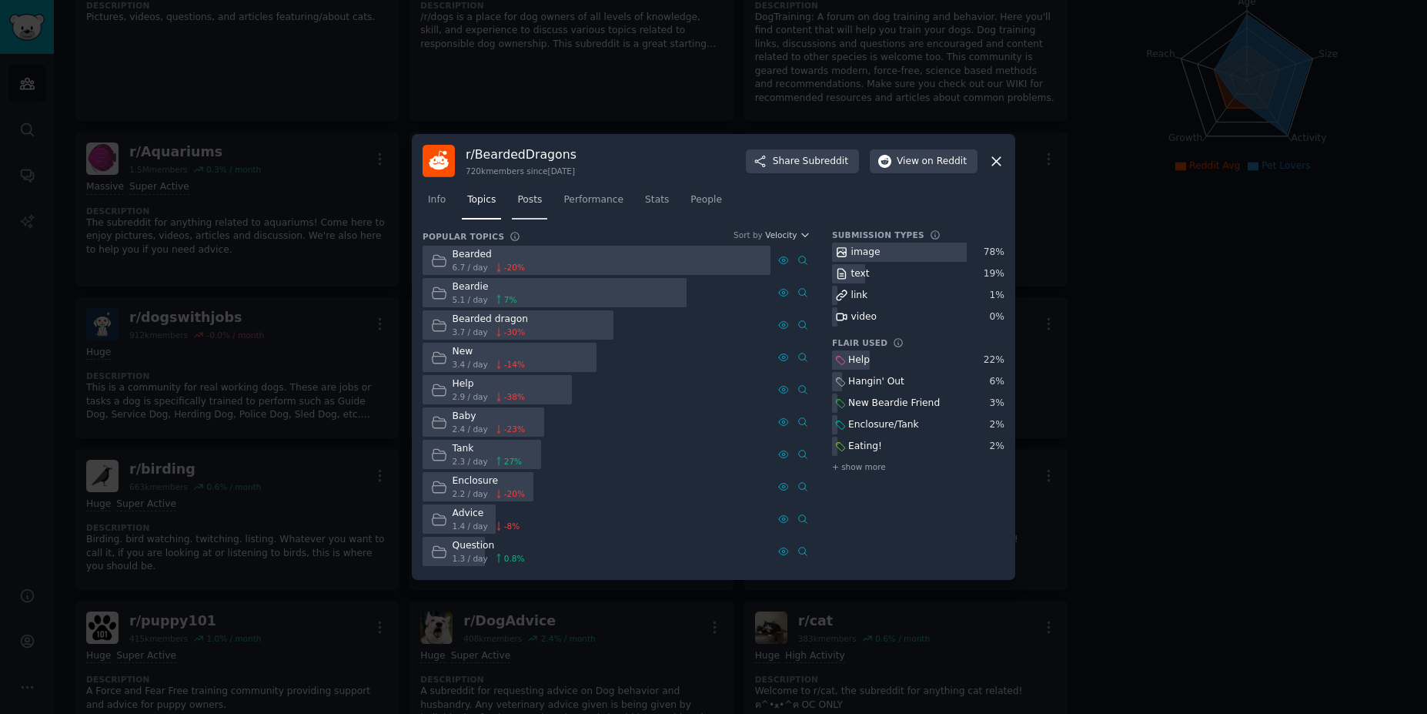
click at [529, 209] on link "Posts" at bounding box center [529, 204] width 35 height 32
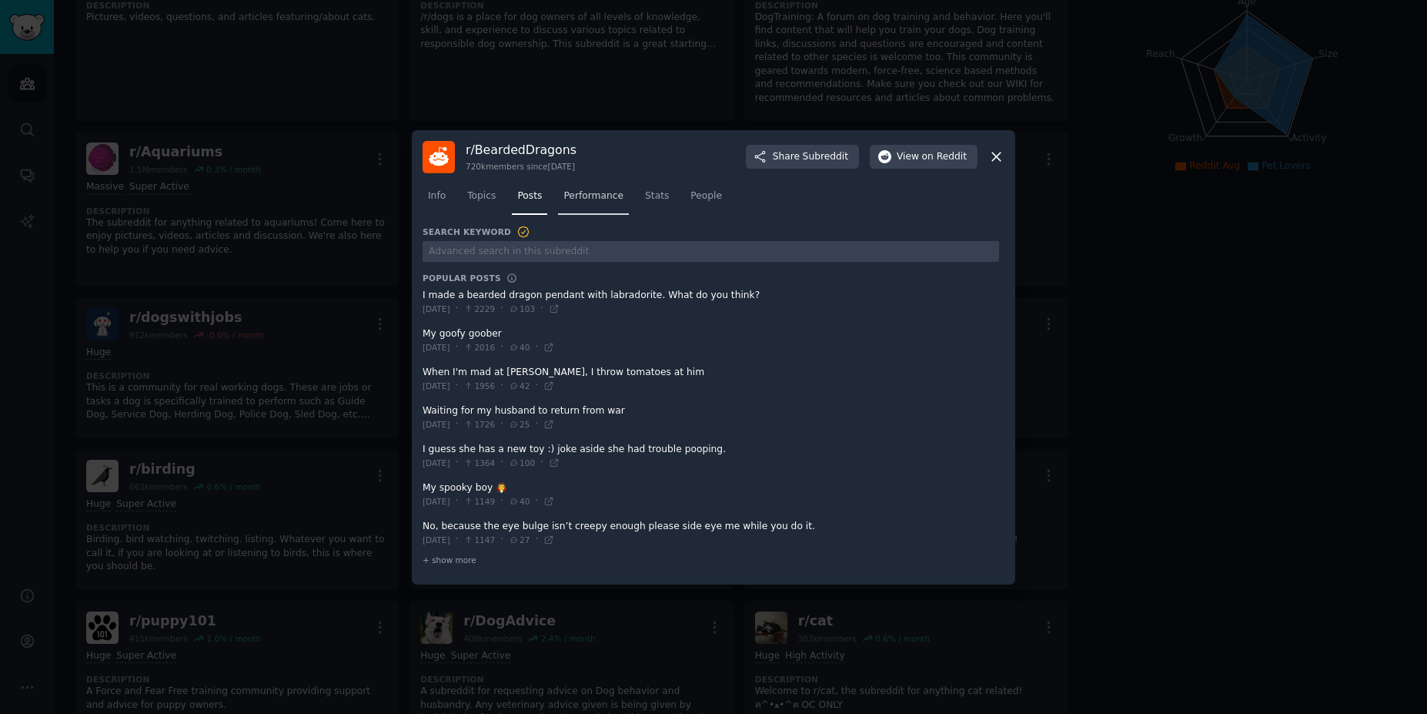
click at [593, 201] on span "Performance" at bounding box center [594, 196] width 60 height 14
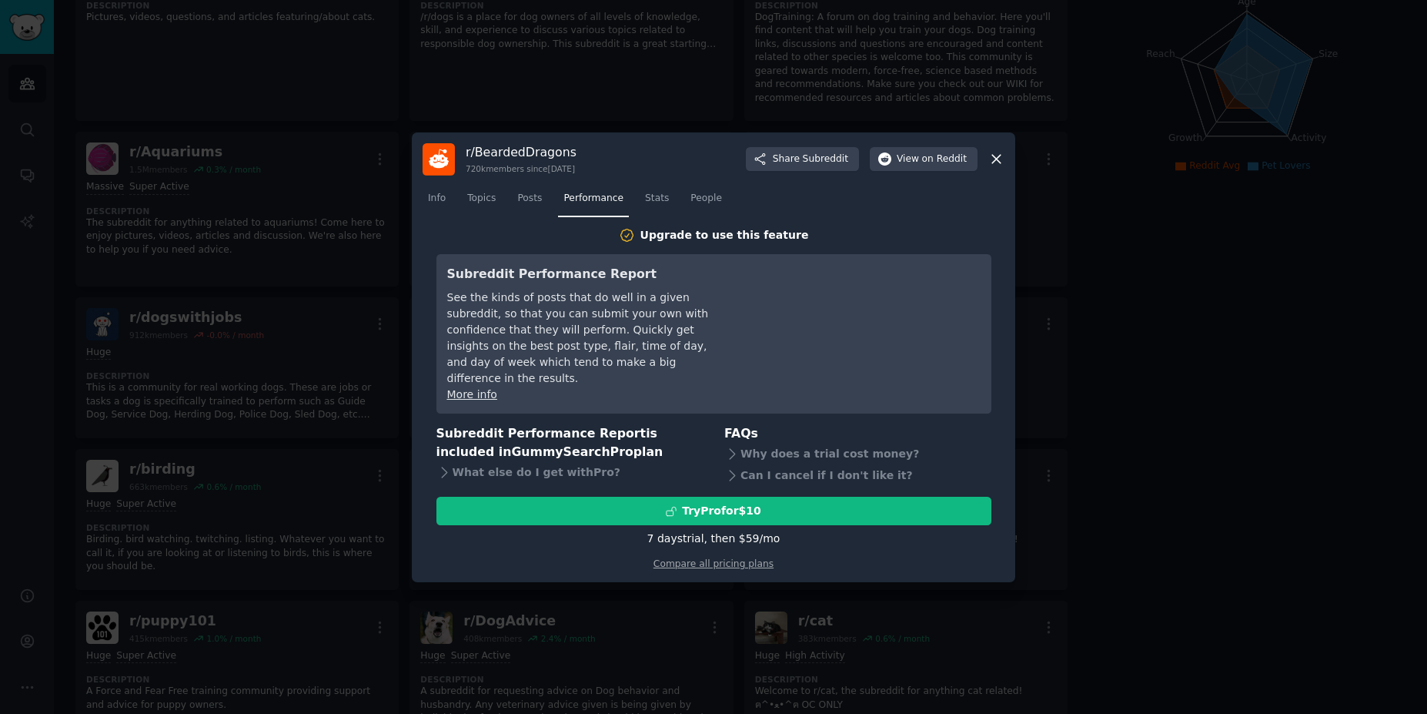
click at [456, 207] on nav "Info Topics Posts Performance Stats People" at bounding box center [714, 202] width 582 height 32
click at [429, 206] on span "Info" at bounding box center [437, 199] width 18 height 14
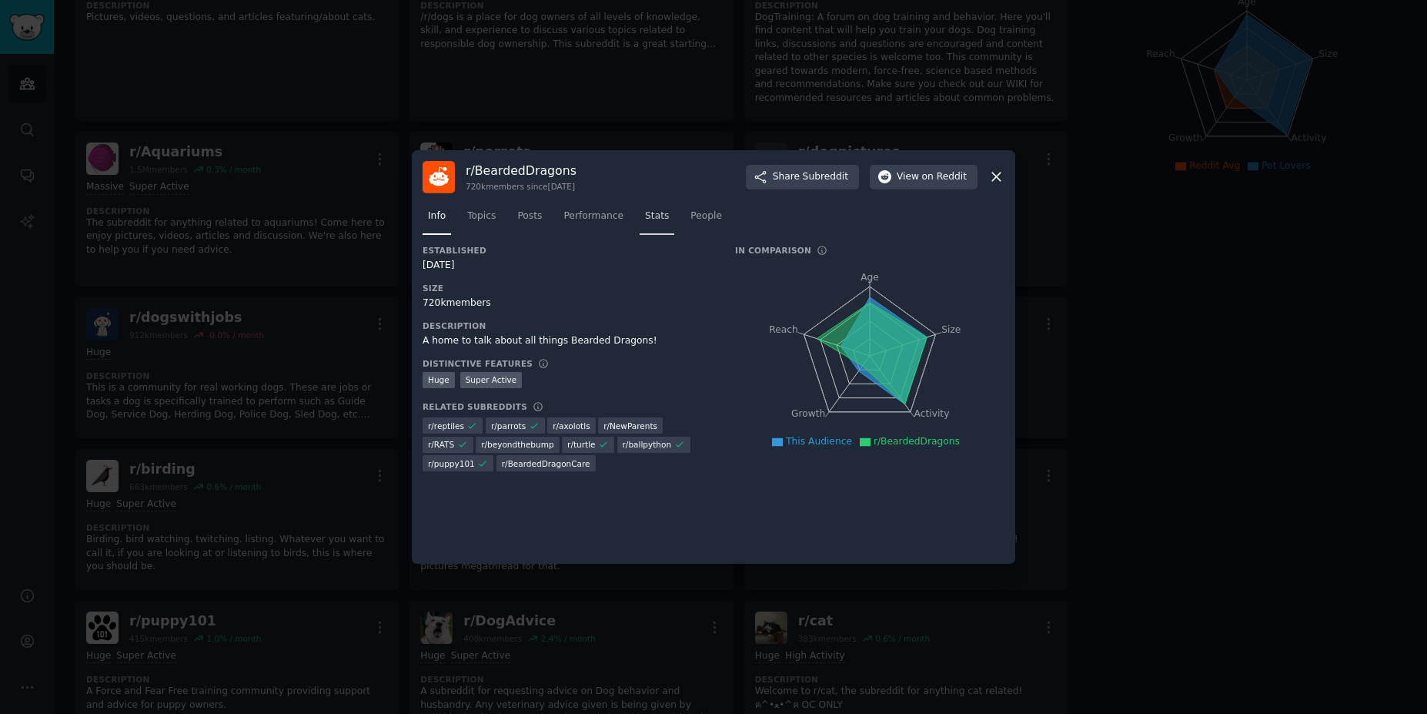
click at [658, 213] on span "Stats" at bounding box center [657, 216] width 24 height 14
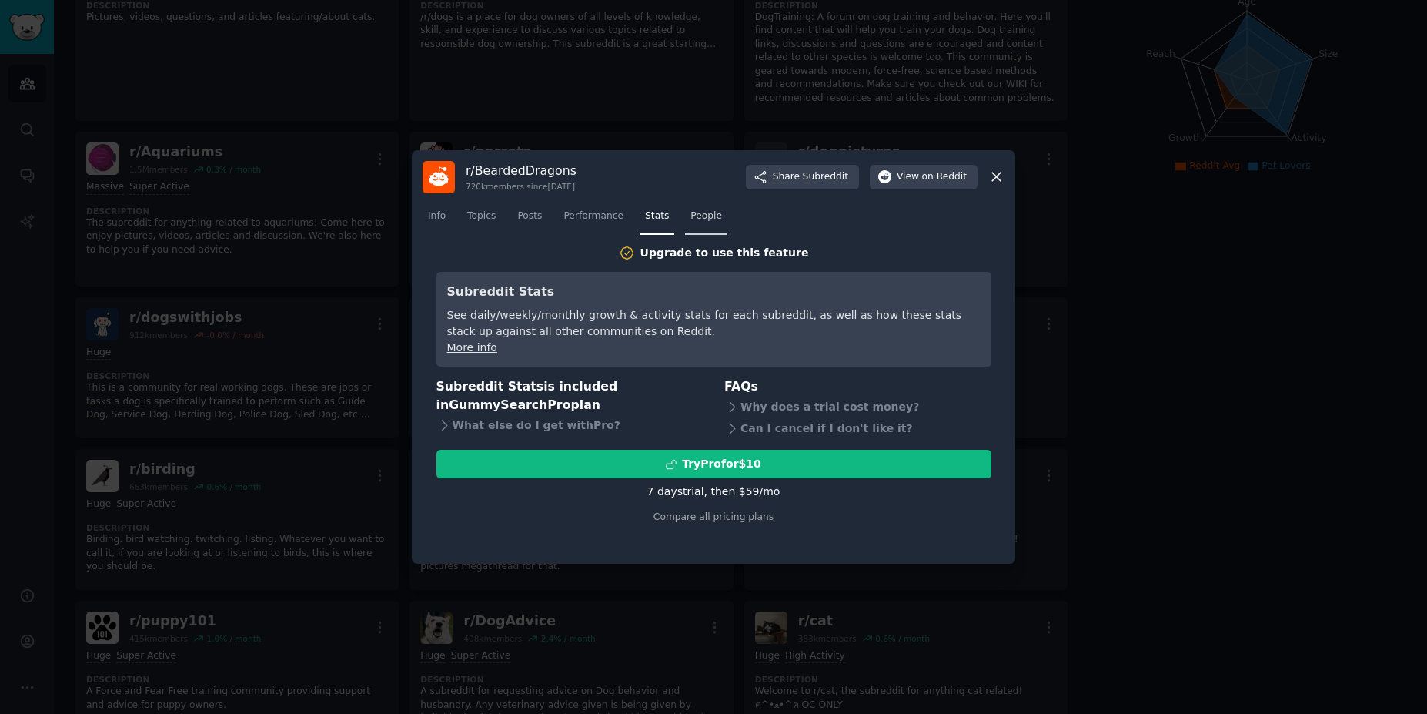
click at [717, 219] on link "People" at bounding box center [706, 220] width 42 height 32
click at [654, 218] on span "Stats" at bounding box center [657, 216] width 24 height 14
click at [605, 214] on span "Performance" at bounding box center [594, 216] width 60 height 14
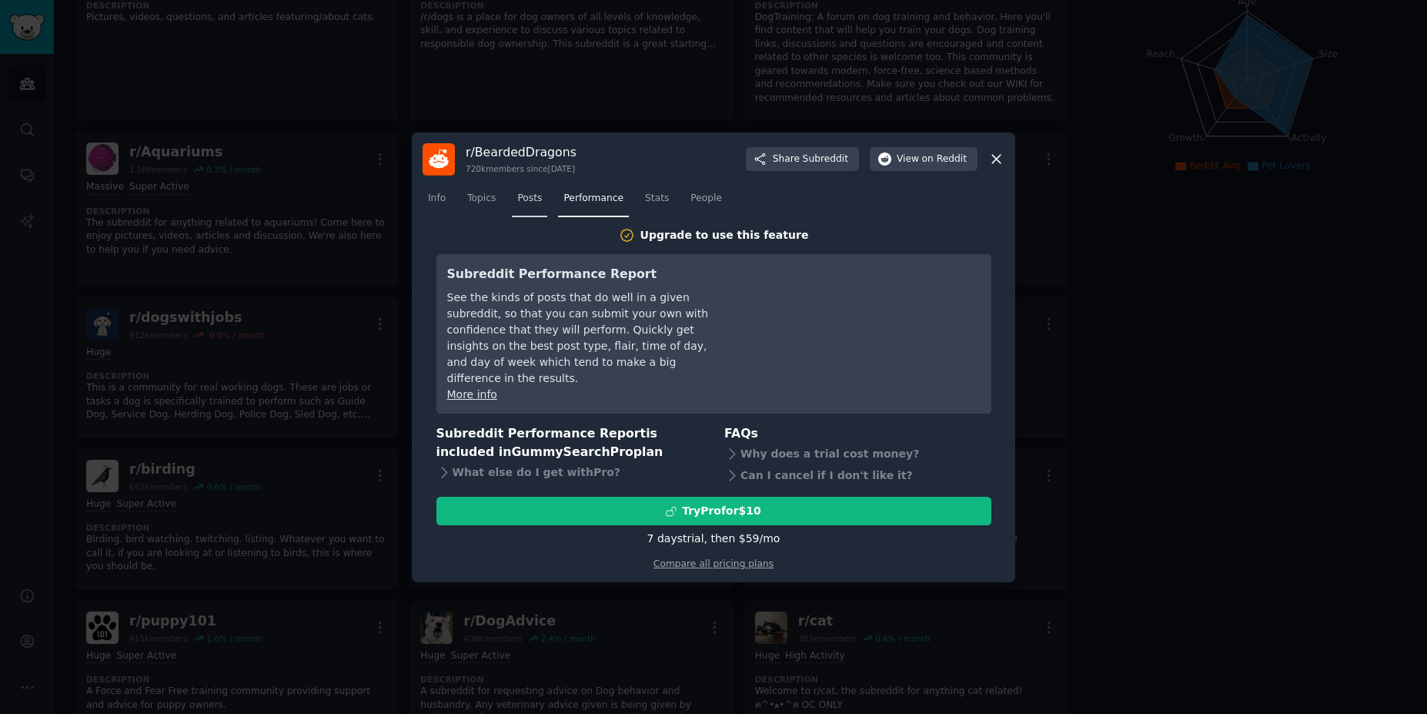
click at [520, 205] on span "Posts" at bounding box center [529, 199] width 25 height 14
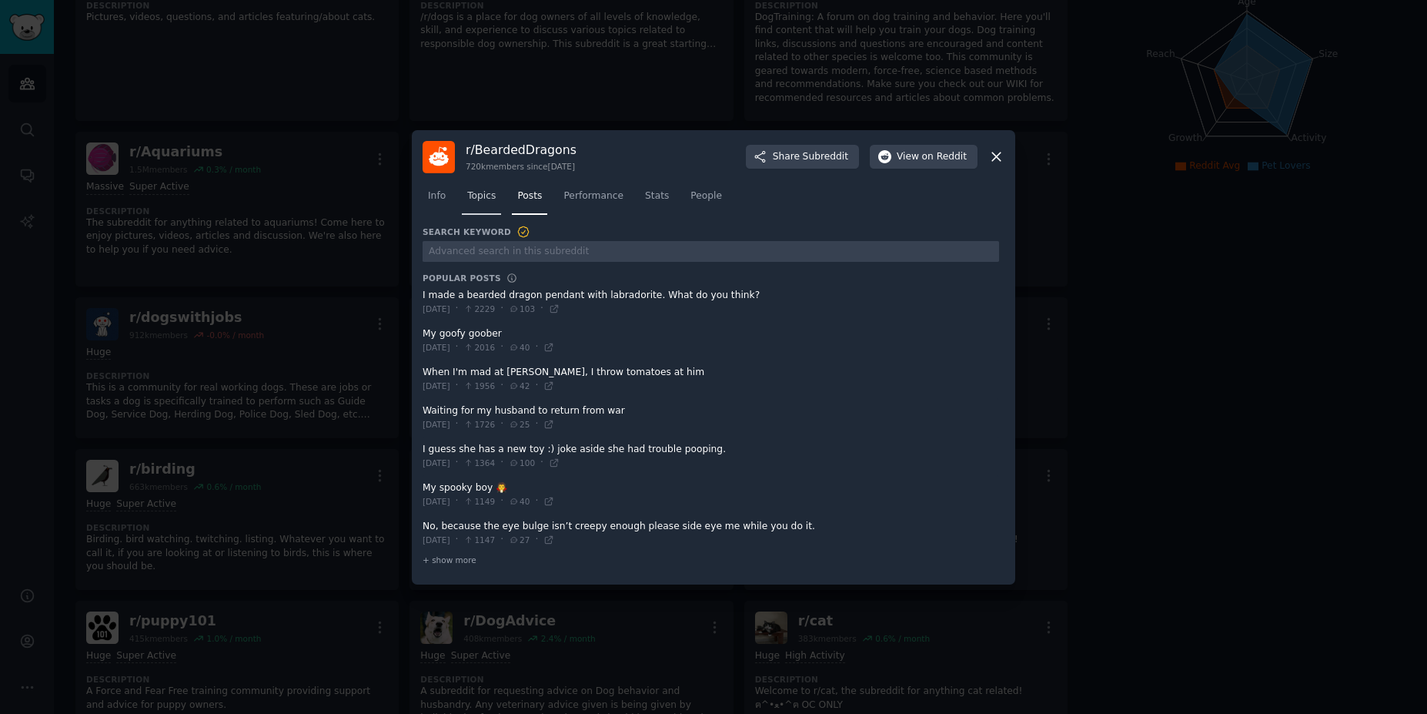
click at [473, 202] on link "Topics" at bounding box center [481, 200] width 39 height 32
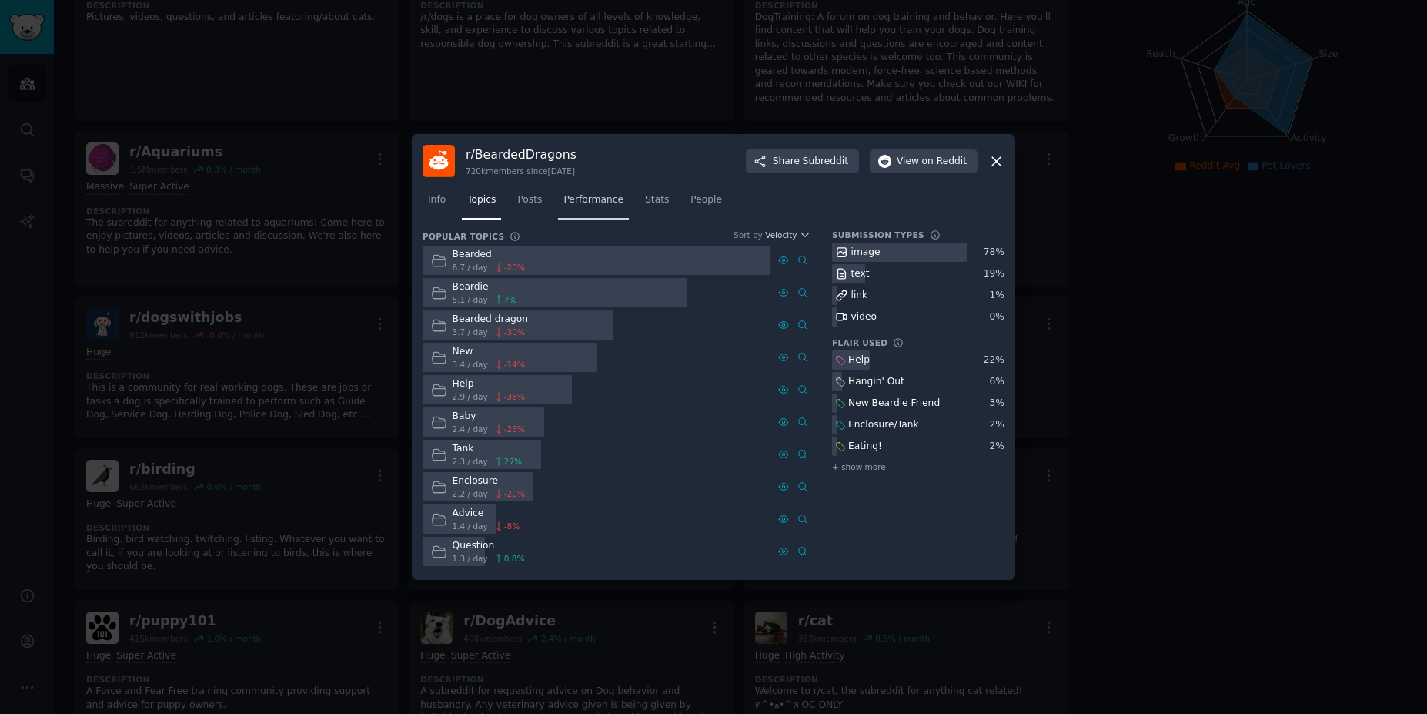
click at [570, 201] on span "Performance" at bounding box center [594, 200] width 60 height 14
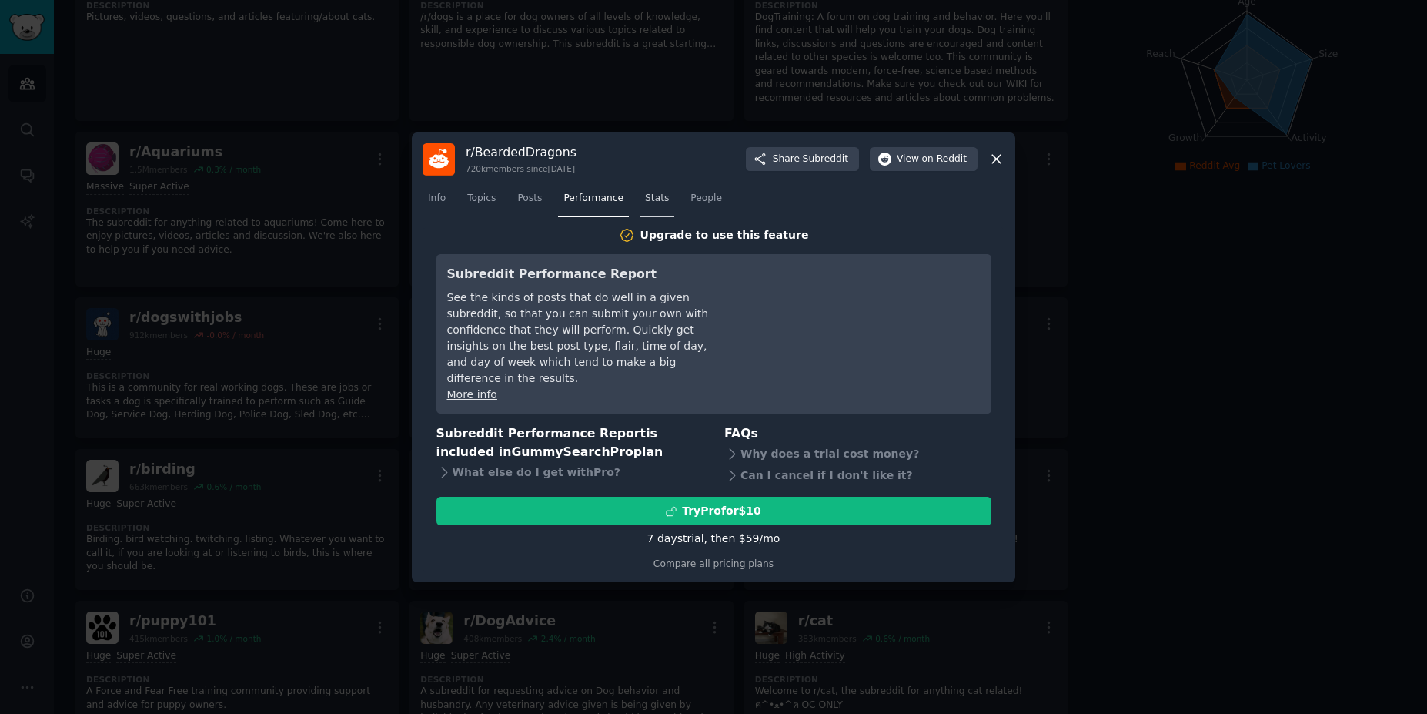
click at [652, 206] on span "Stats" at bounding box center [657, 199] width 24 height 14
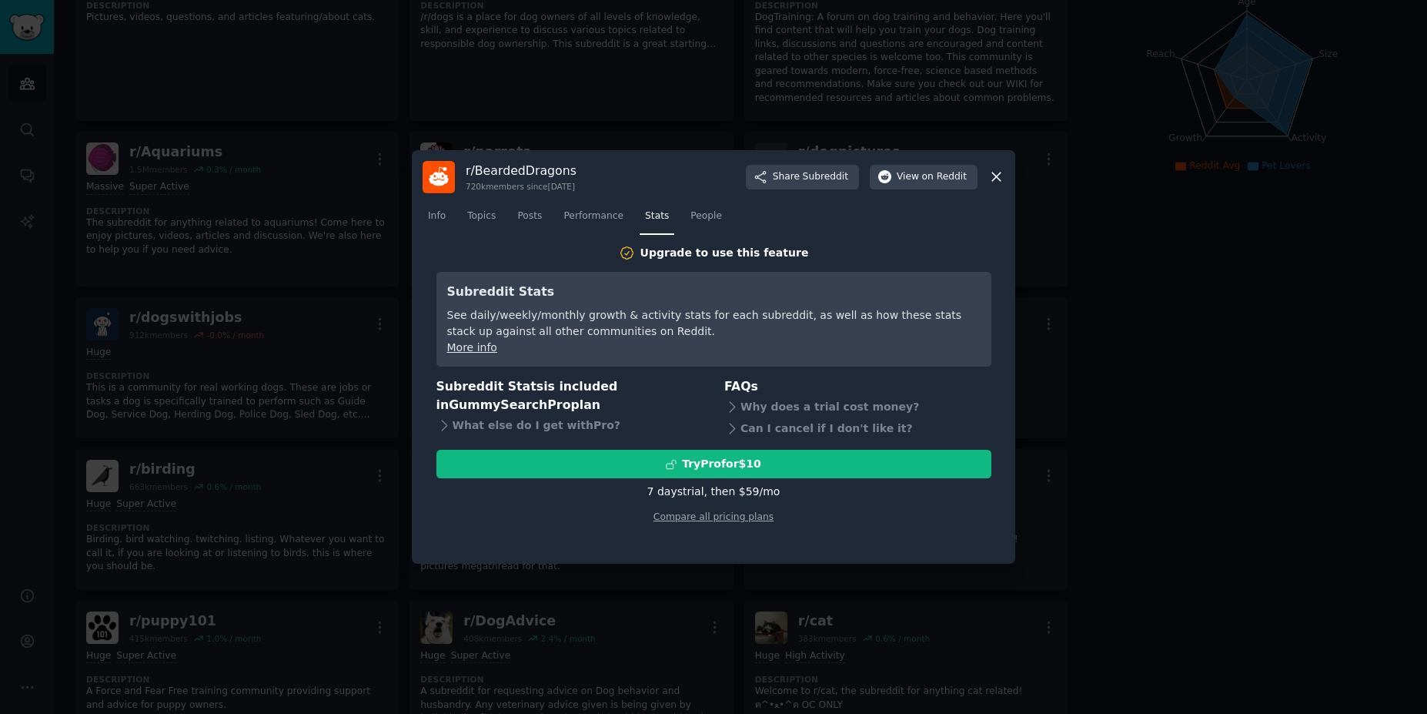
click at [718, 218] on nav "Info Topics Posts Performance Stats People" at bounding box center [714, 220] width 582 height 32
click at [691, 214] on span "People" at bounding box center [707, 216] width 32 height 14
click at [537, 208] on link "Posts" at bounding box center [529, 220] width 35 height 32
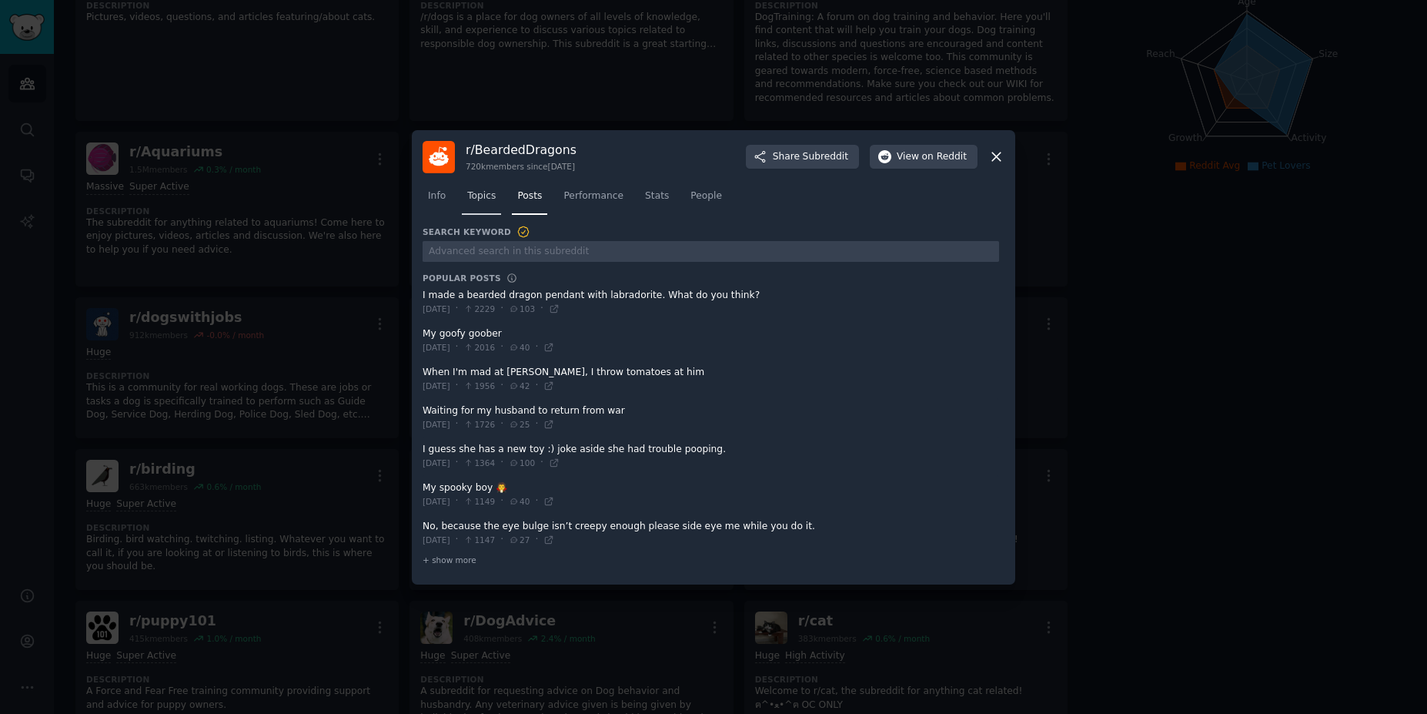
click at [476, 199] on span "Topics" at bounding box center [481, 196] width 28 height 14
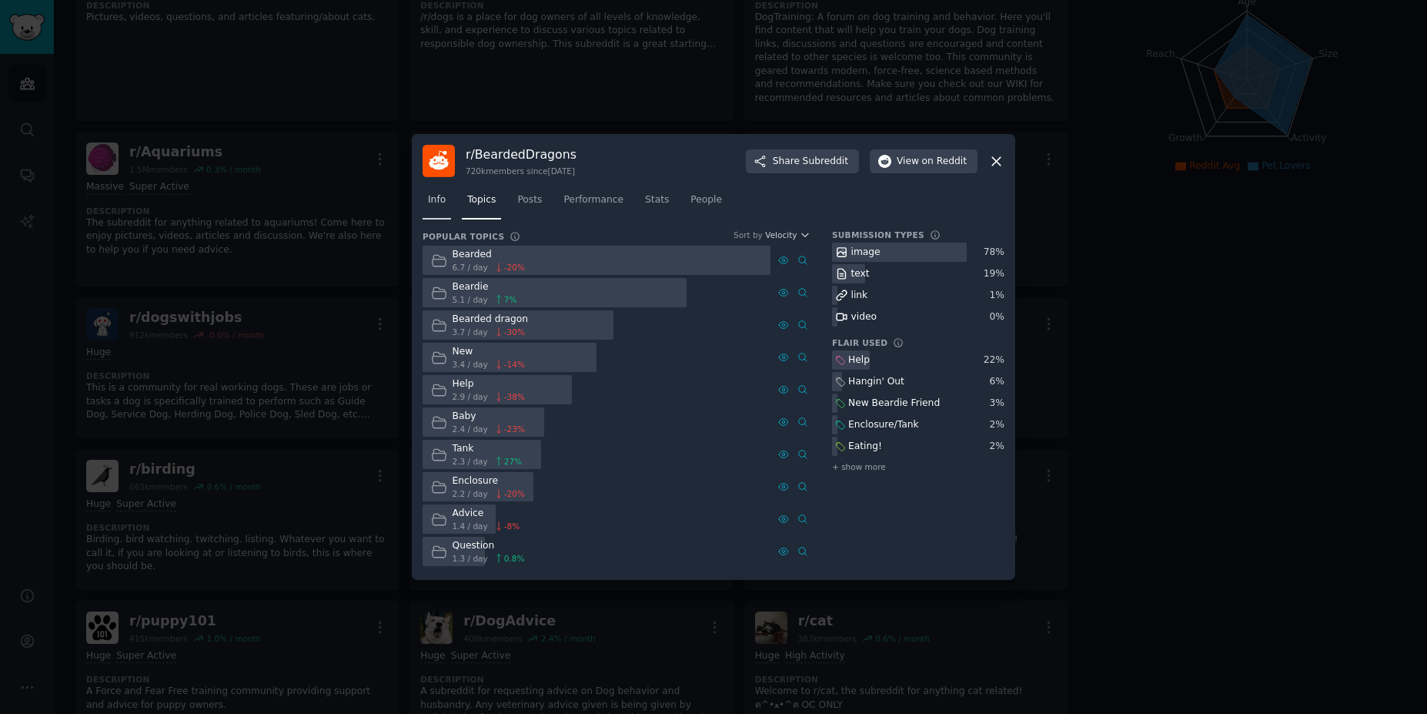
click at [436, 198] on span "Info" at bounding box center [437, 200] width 18 height 14
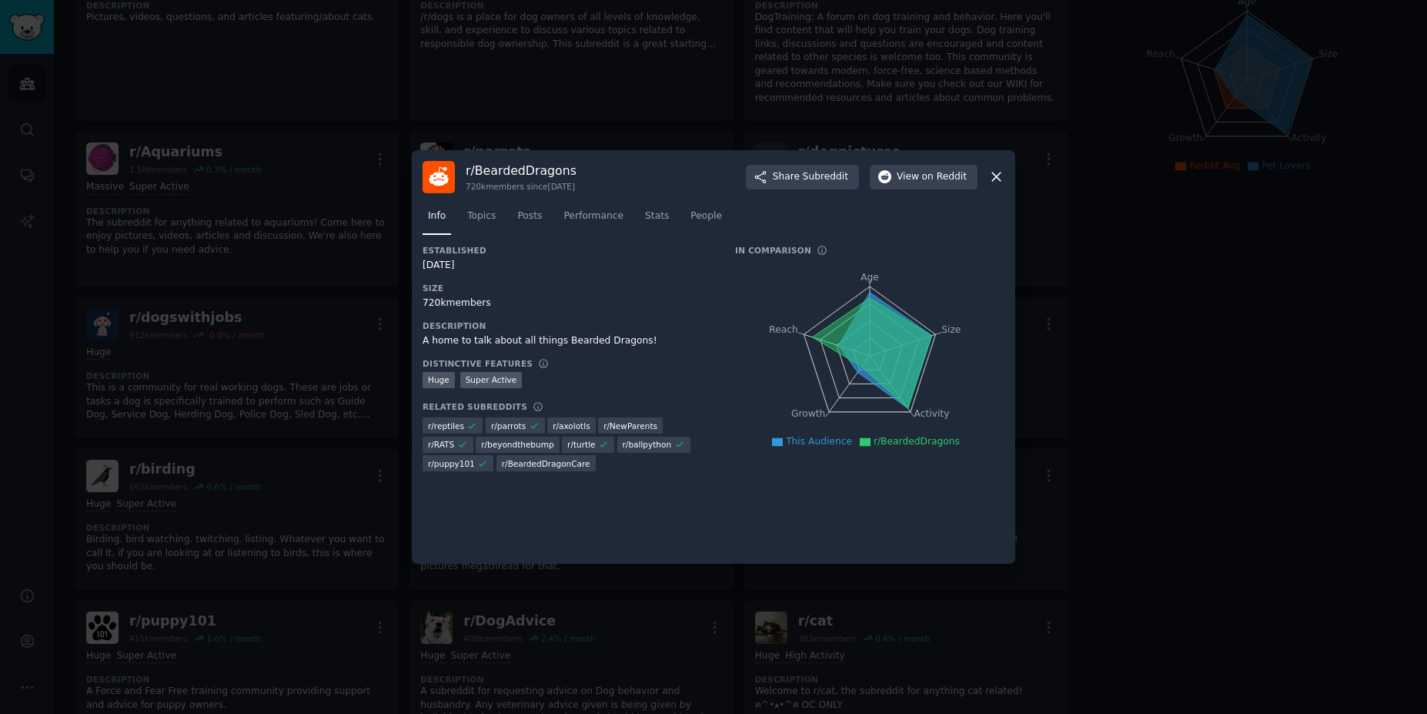
click at [998, 180] on icon at bounding box center [997, 177] width 16 height 16
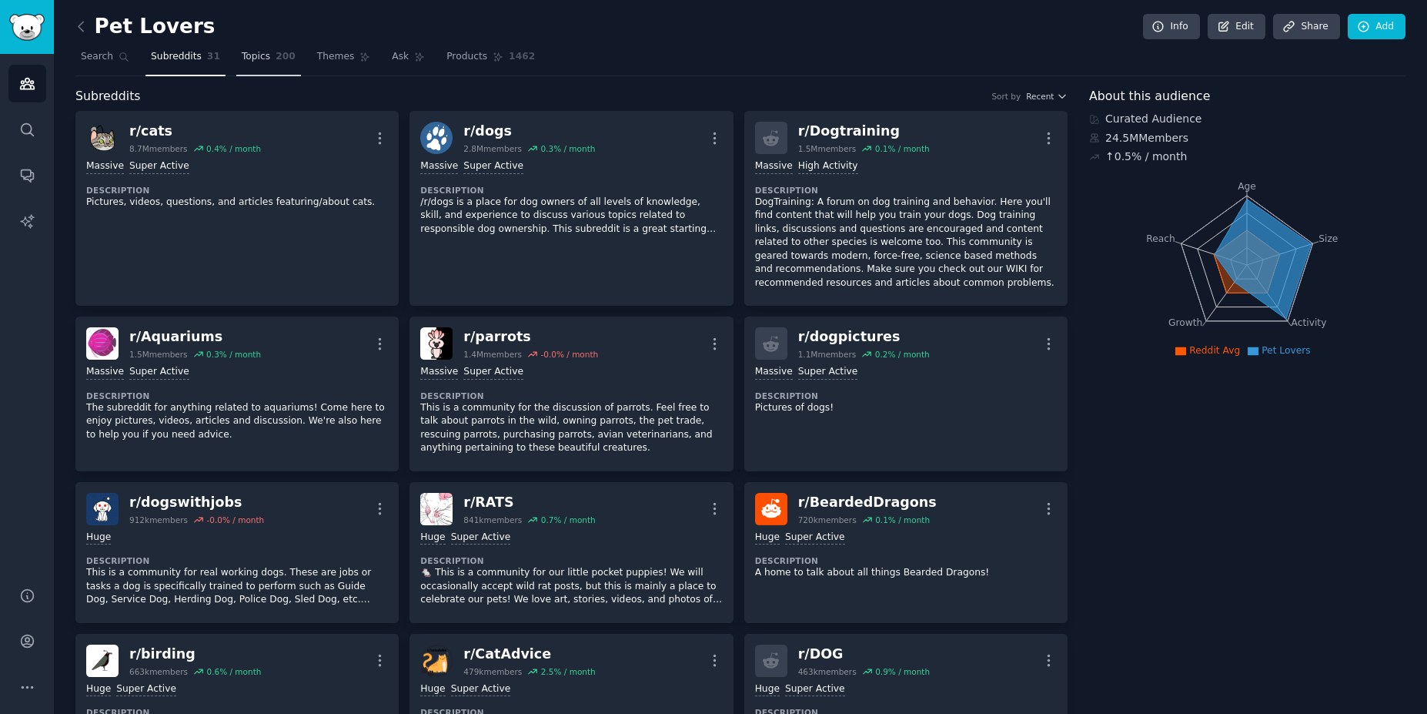
click at [244, 62] on span "Topics" at bounding box center [256, 57] width 28 height 14
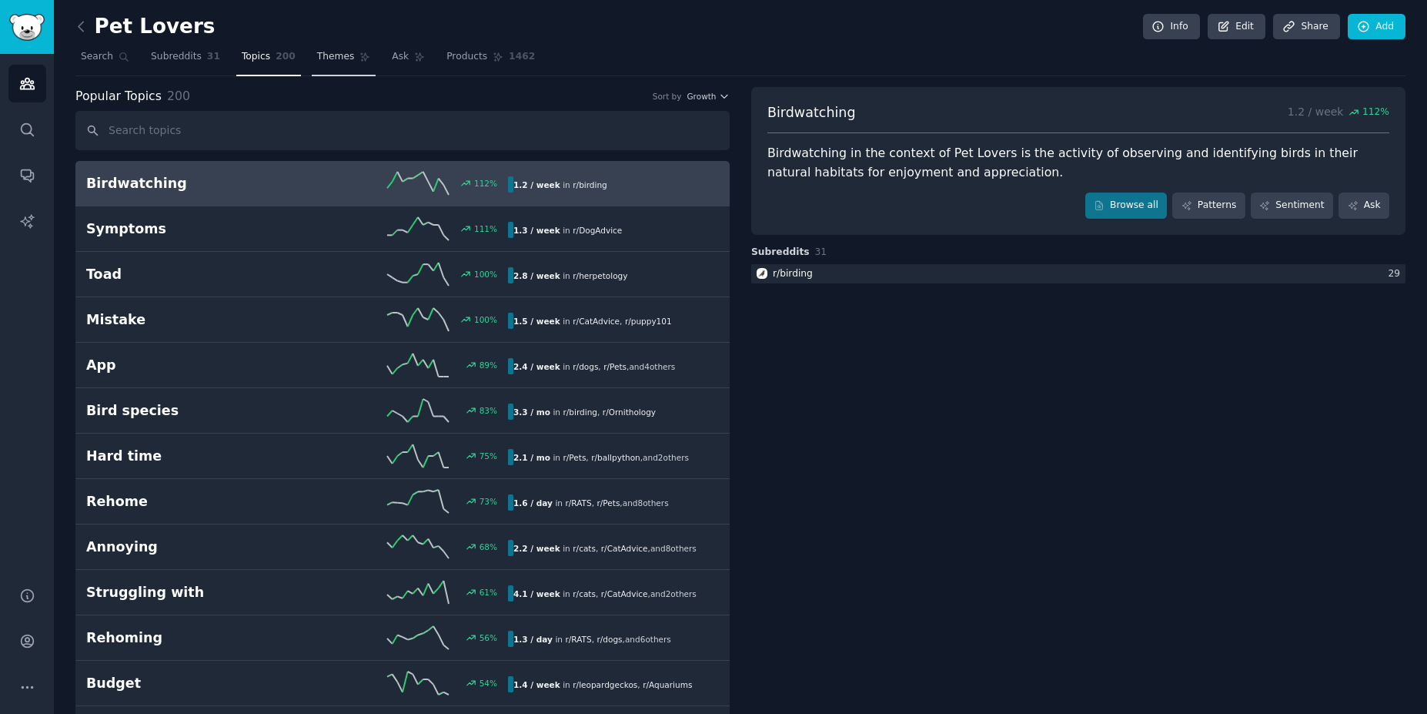
click at [317, 59] on span "Themes" at bounding box center [336, 57] width 38 height 14
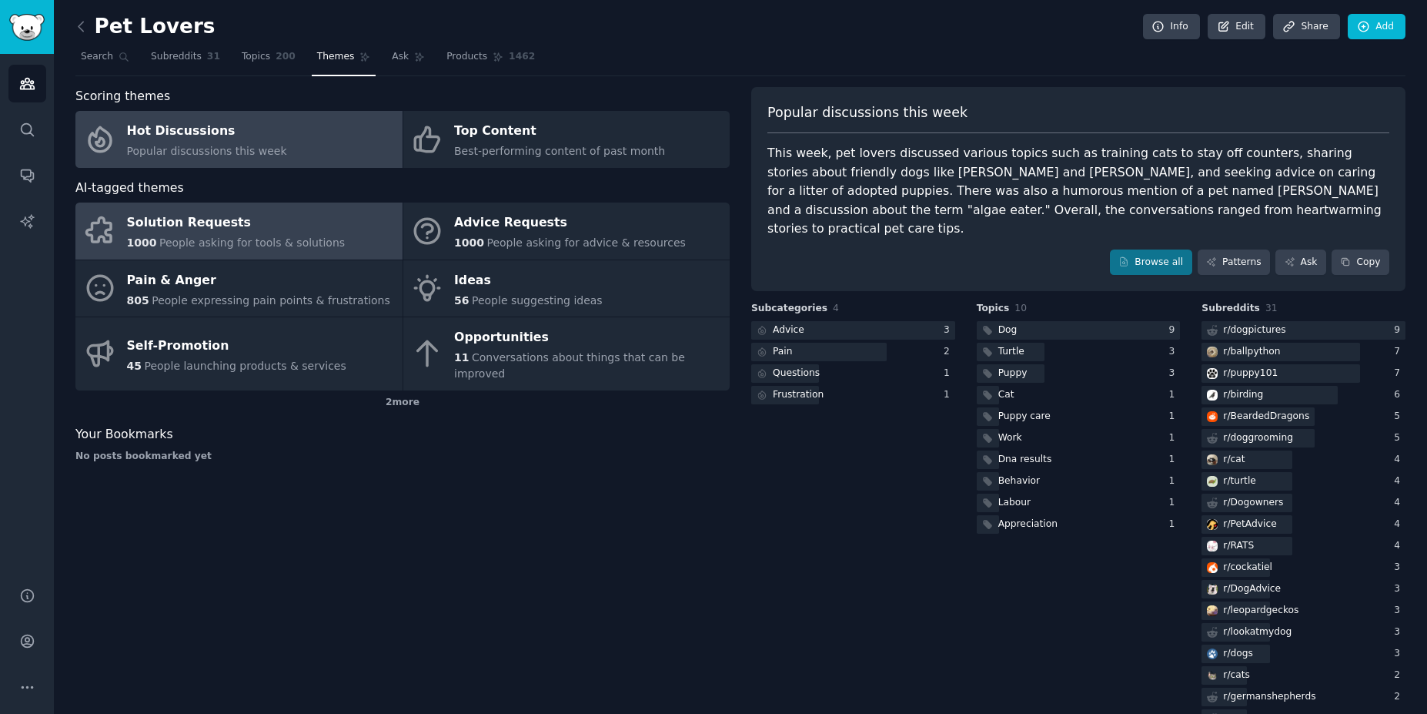
click at [193, 216] on div "Solution Requests" at bounding box center [236, 223] width 219 height 25
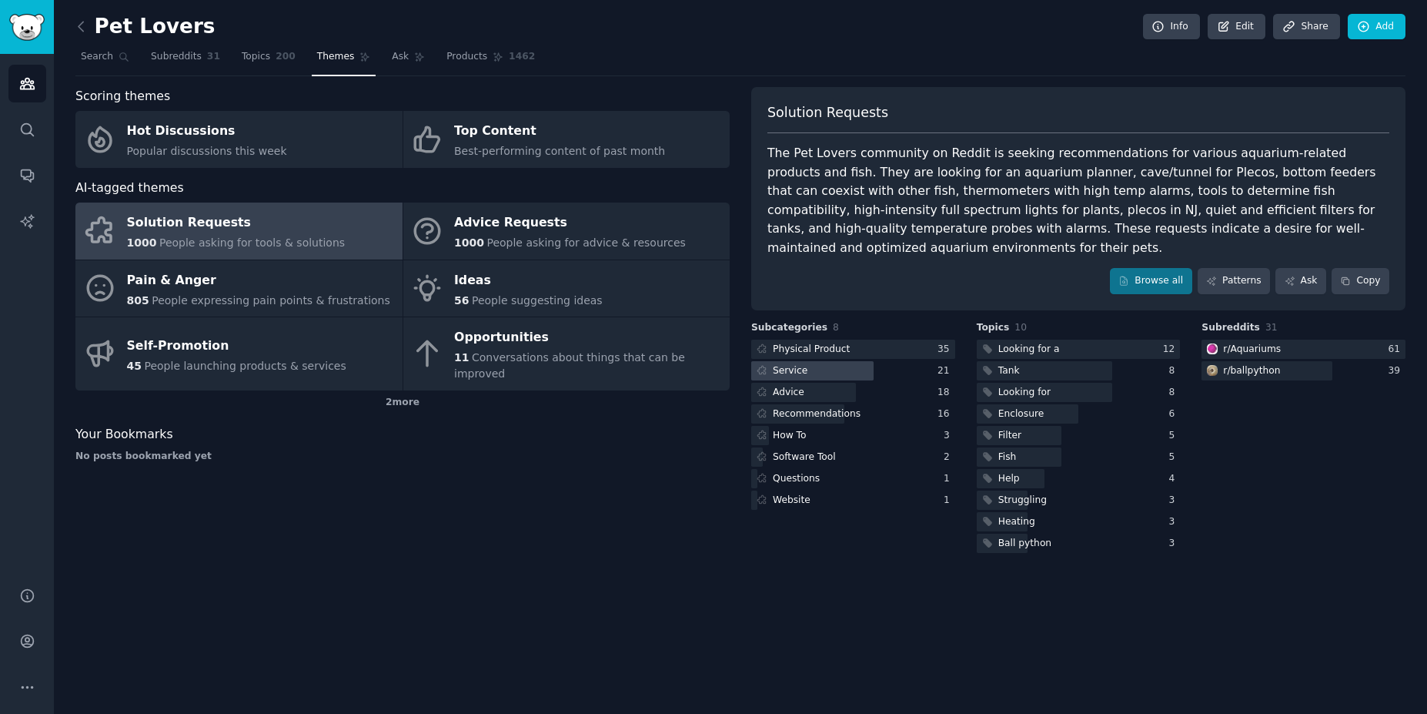
click at [825, 361] on div at bounding box center [812, 370] width 122 height 19
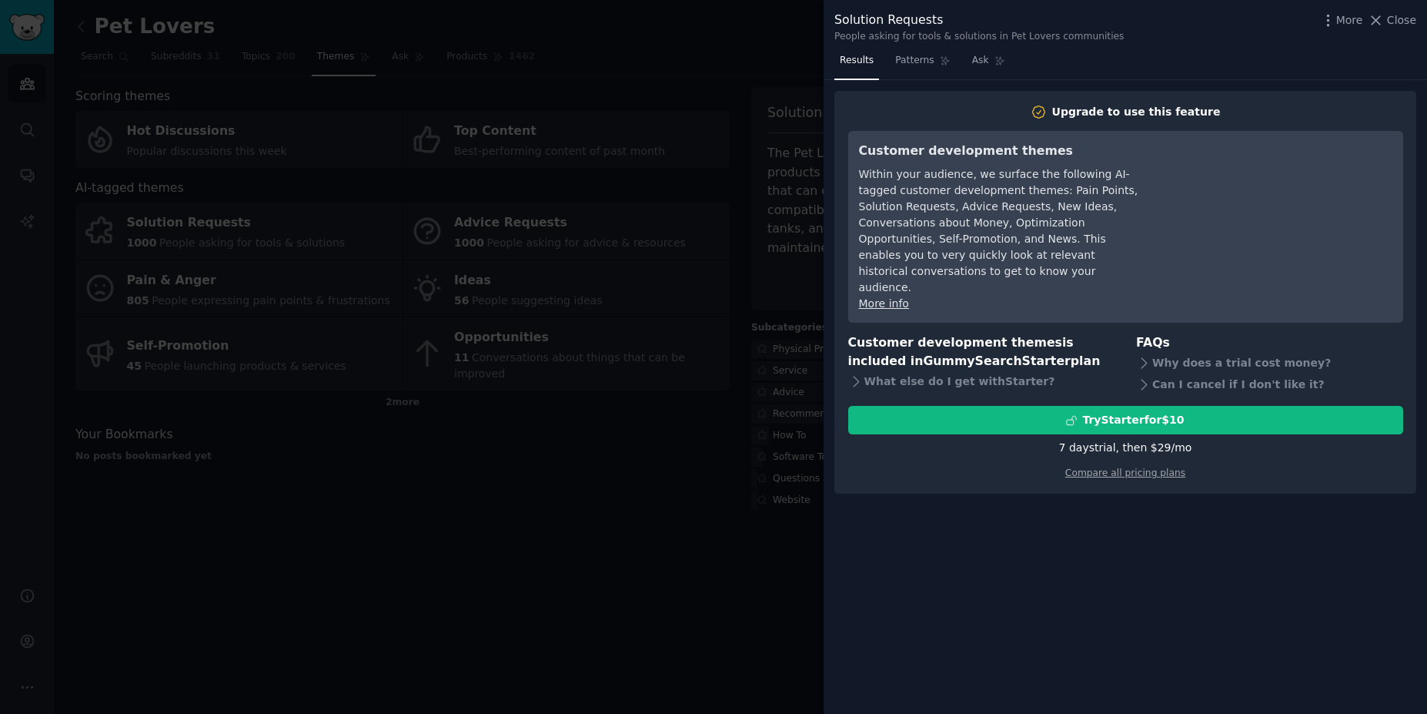
click at [584, 508] on div at bounding box center [713, 357] width 1427 height 714
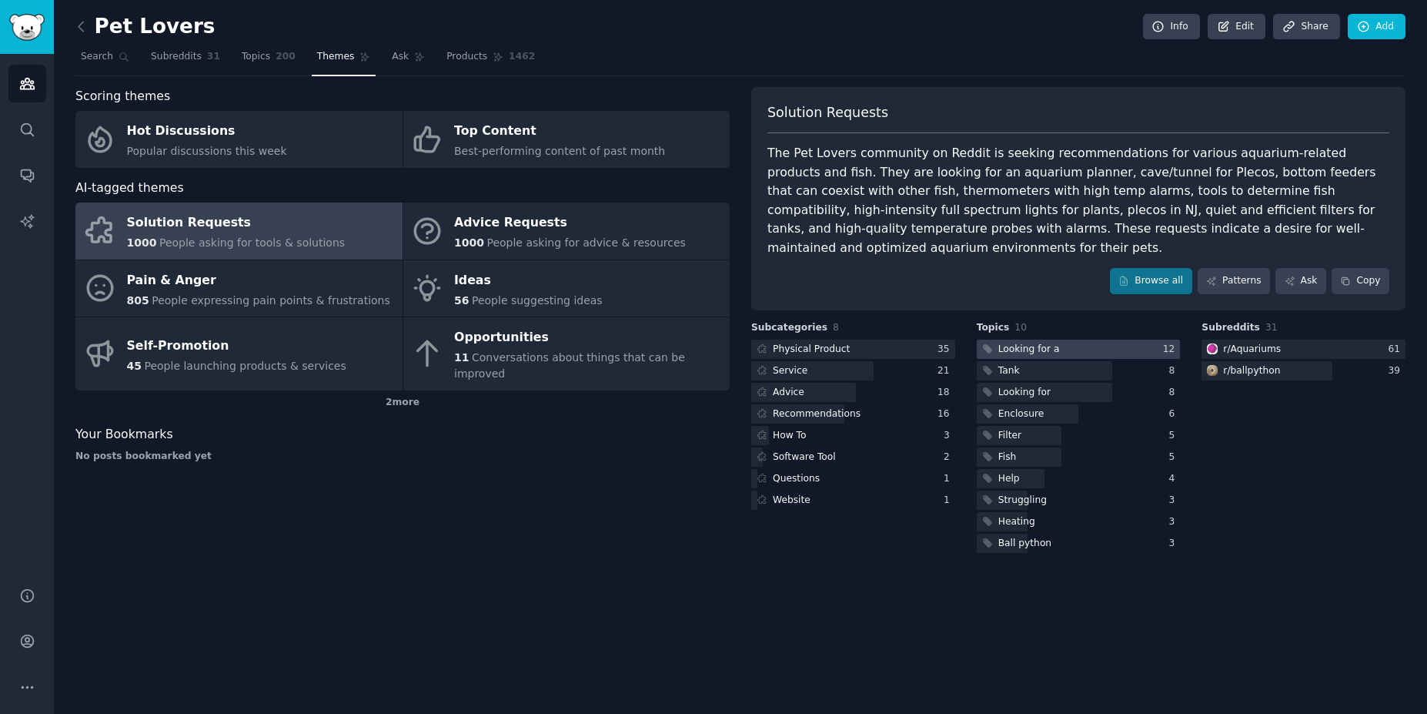
click at [1032, 343] on div "Looking for a" at bounding box center [1030, 350] width 62 height 14
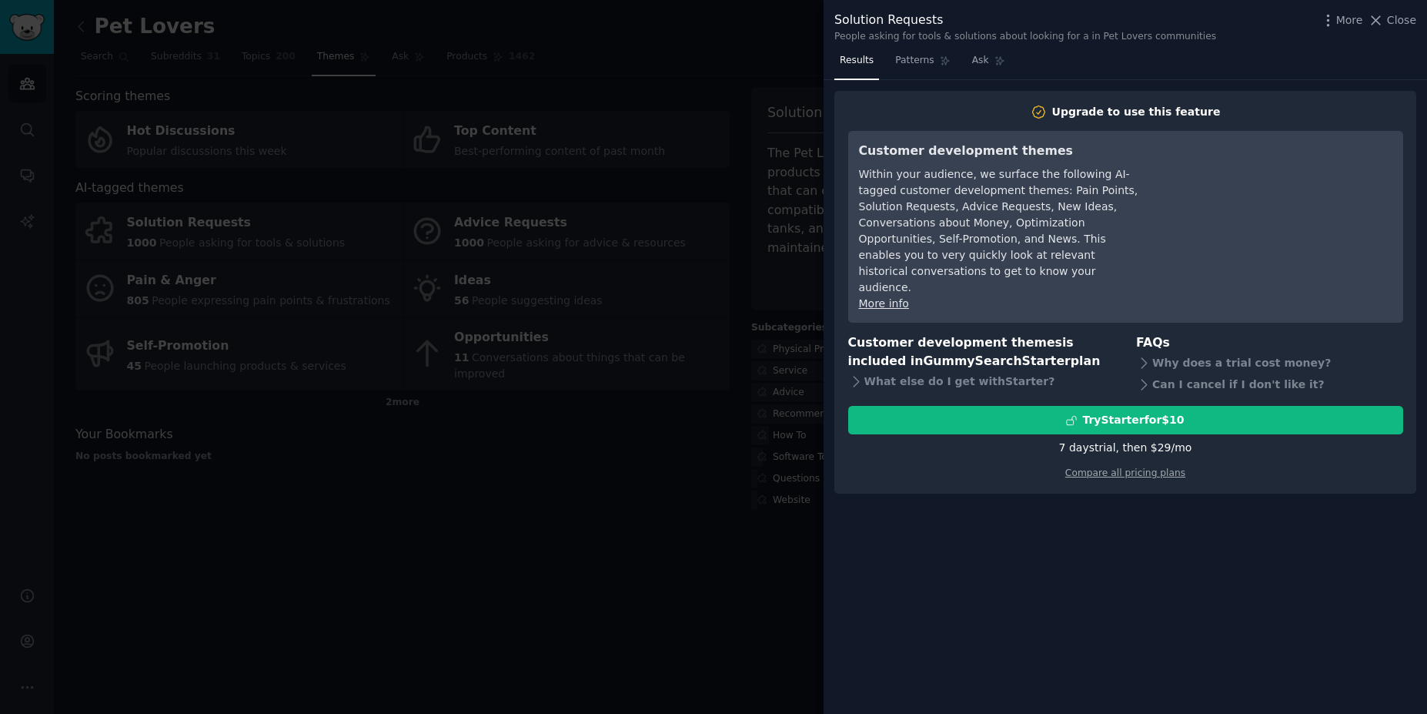
click at [651, 551] on div at bounding box center [713, 357] width 1427 height 714
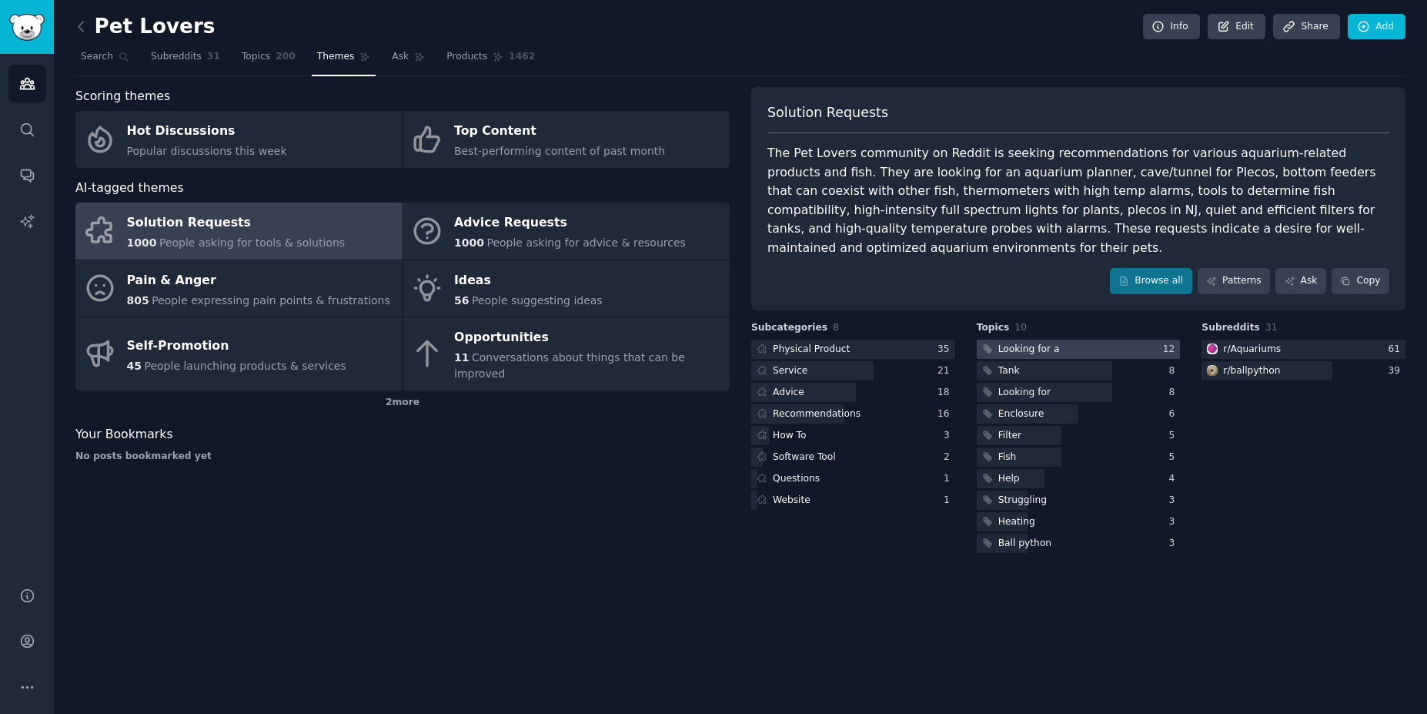
click at [1047, 343] on div "Looking for a" at bounding box center [1030, 350] width 62 height 14
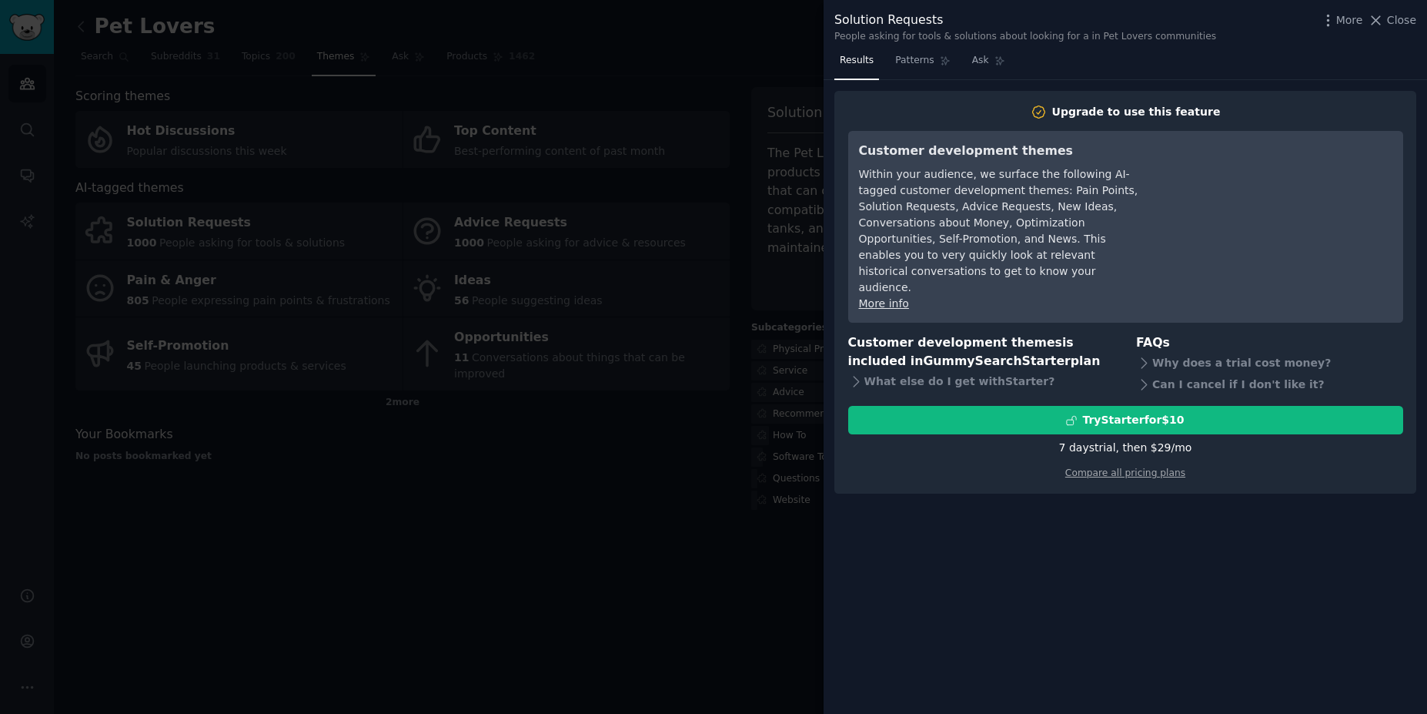
click at [644, 511] on div at bounding box center [713, 357] width 1427 height 714
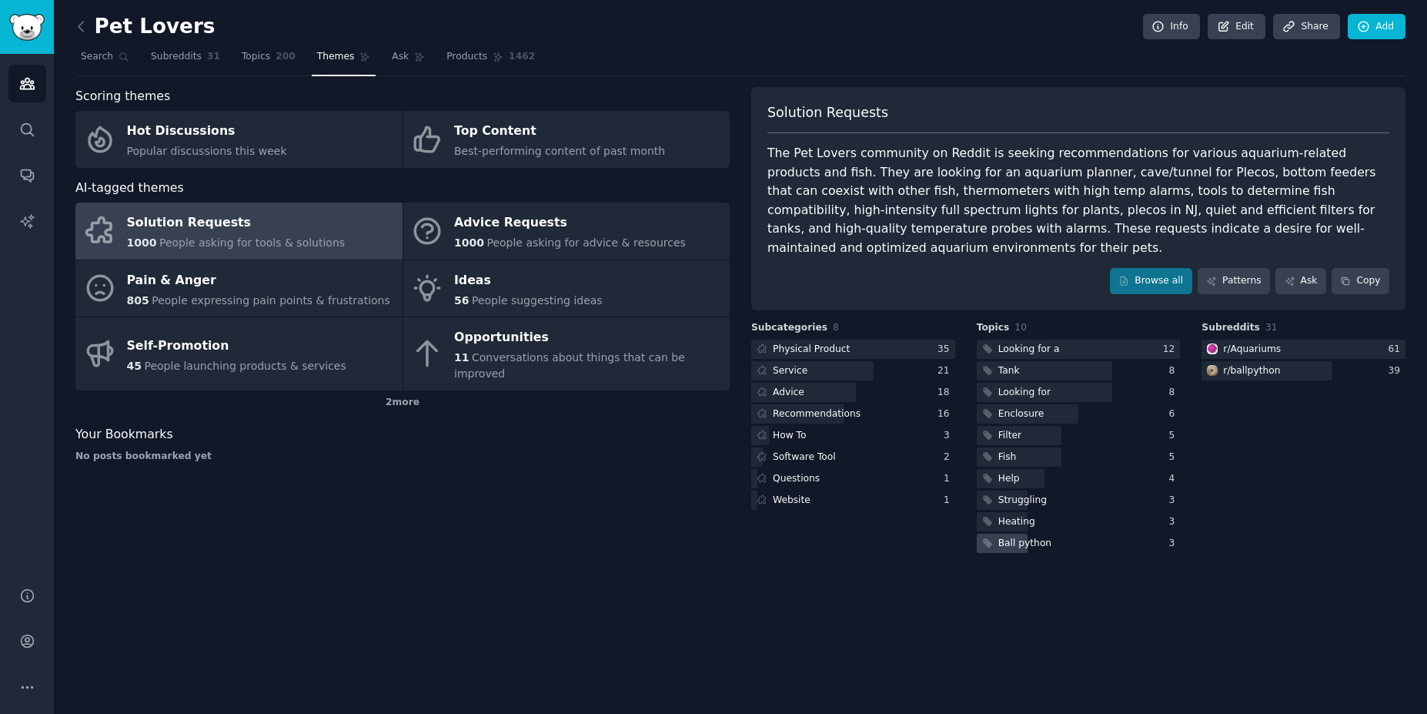
click at [1012, 537] on div "Ball python" at bounding box center [1025, 544] width 53 height 14
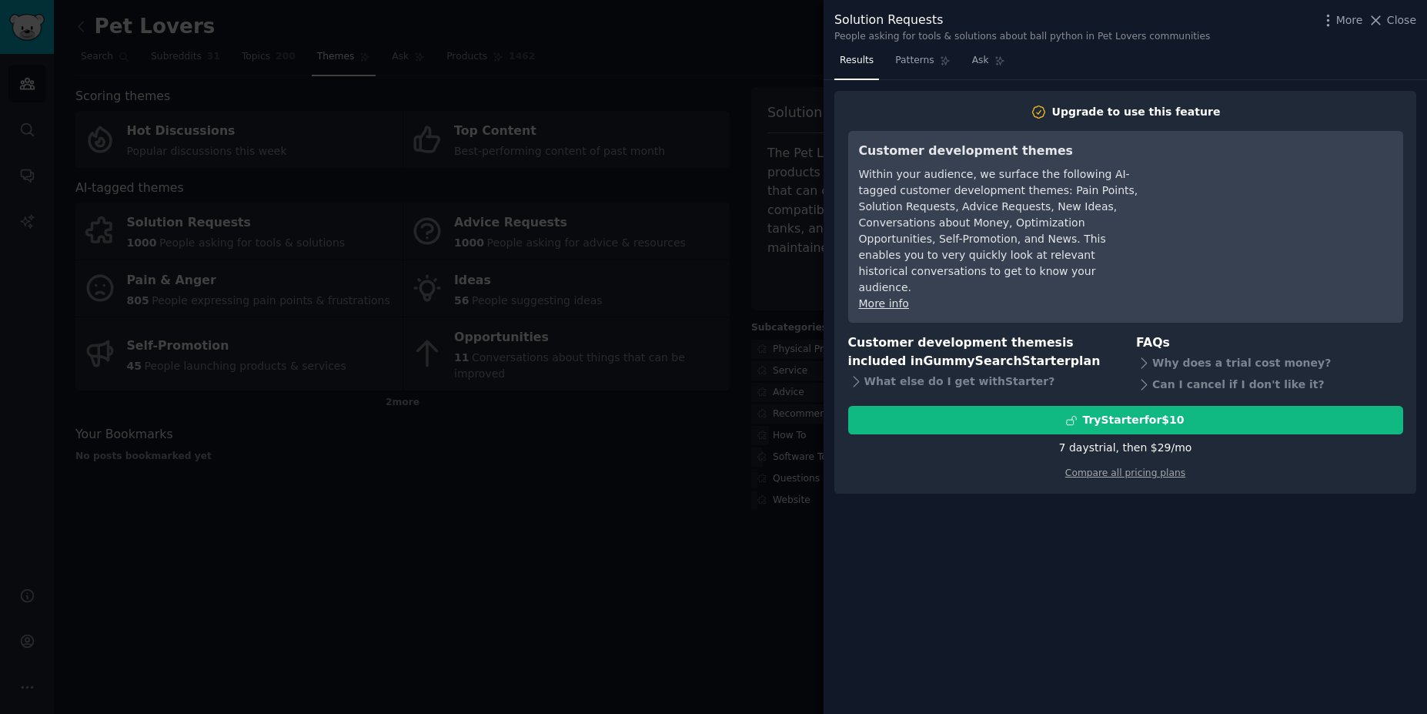
click at [661, 527] on div at bounding box center [713, 357] width 1427 height 714
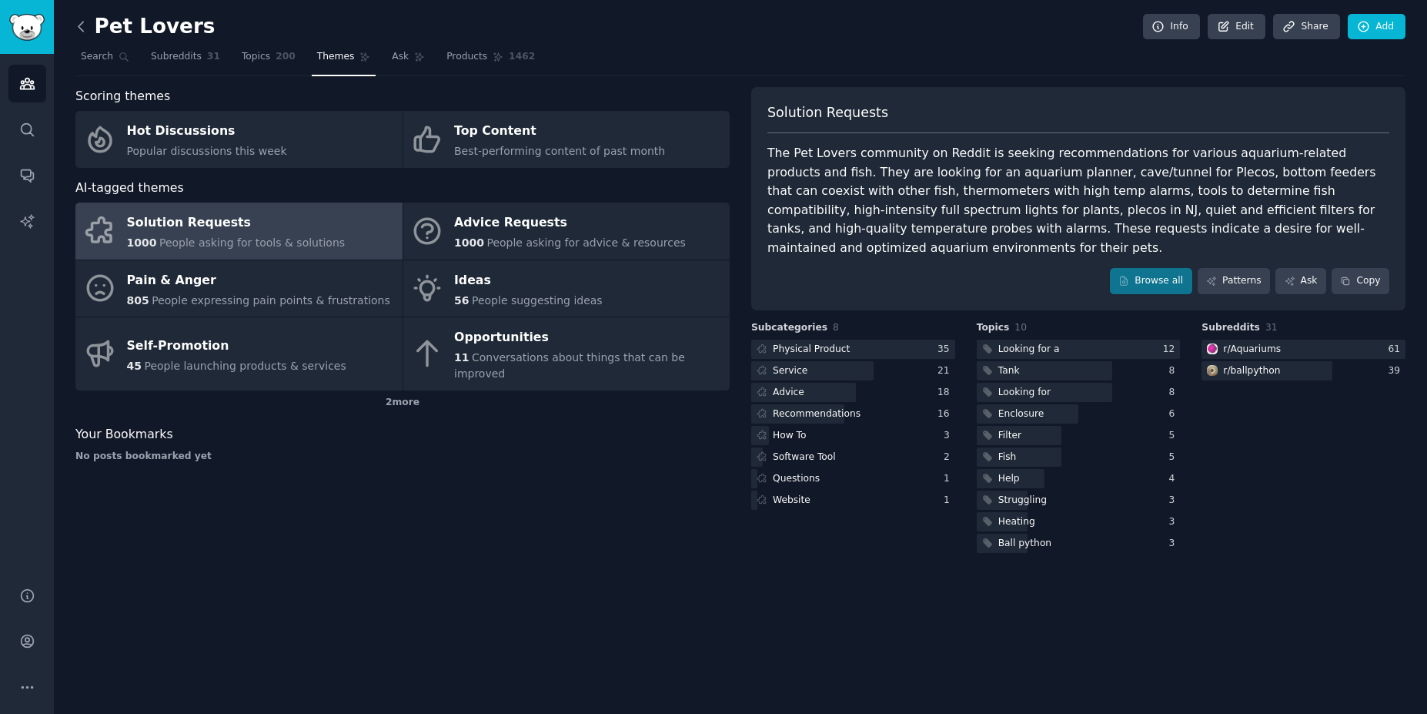
click at [84, 24] on icon at bounding box center [81, 26] width 16 height 16
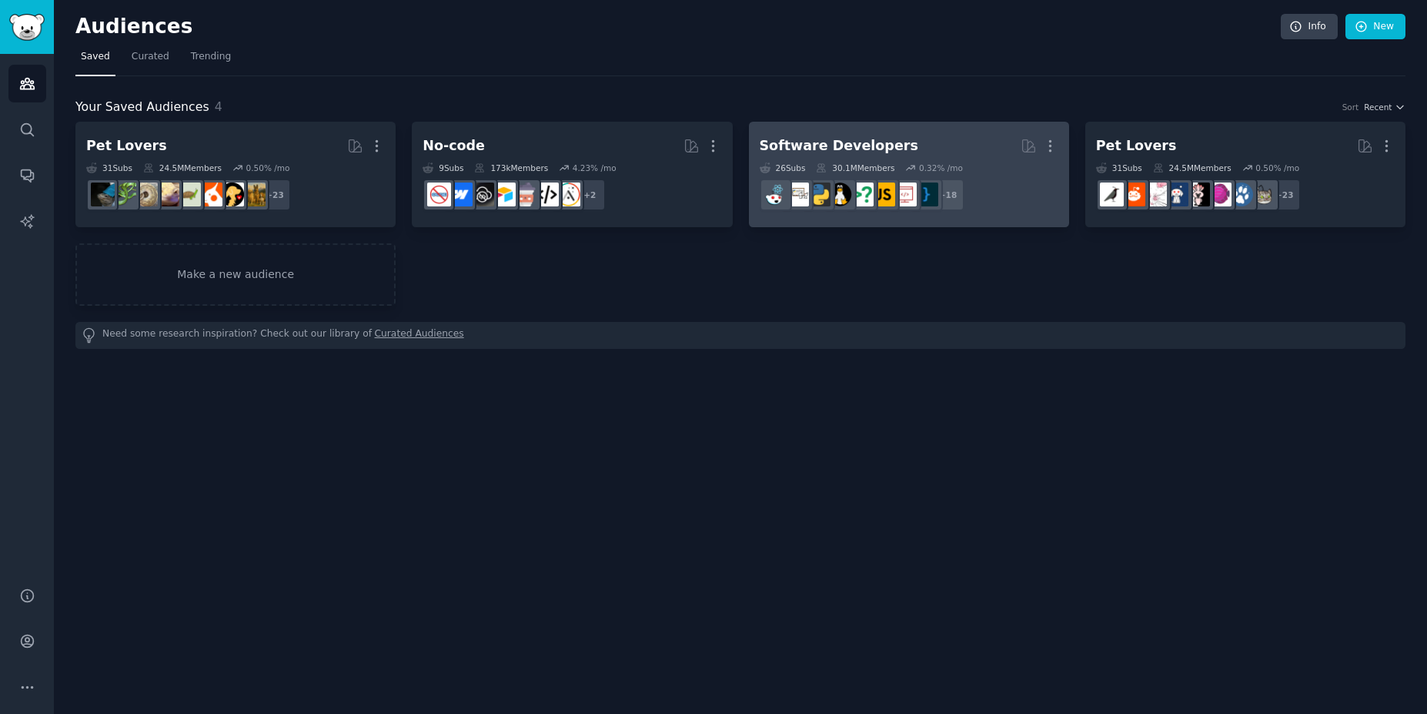
click at [908, 154] on h2 "Software Developers More" at bounding box center [909, 145] width 299 height 27
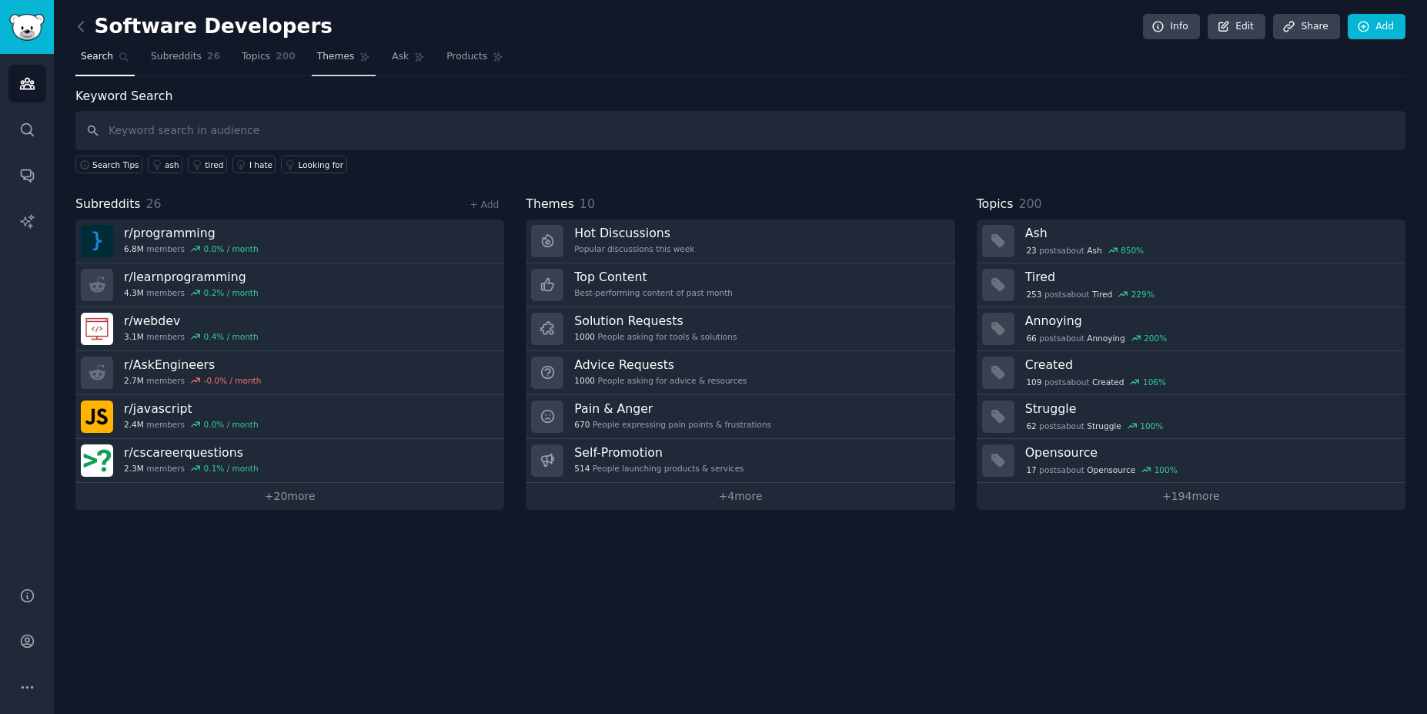
click at [317, 59] on span "Themes" at bounding box center [336, 57] width 38 height 14
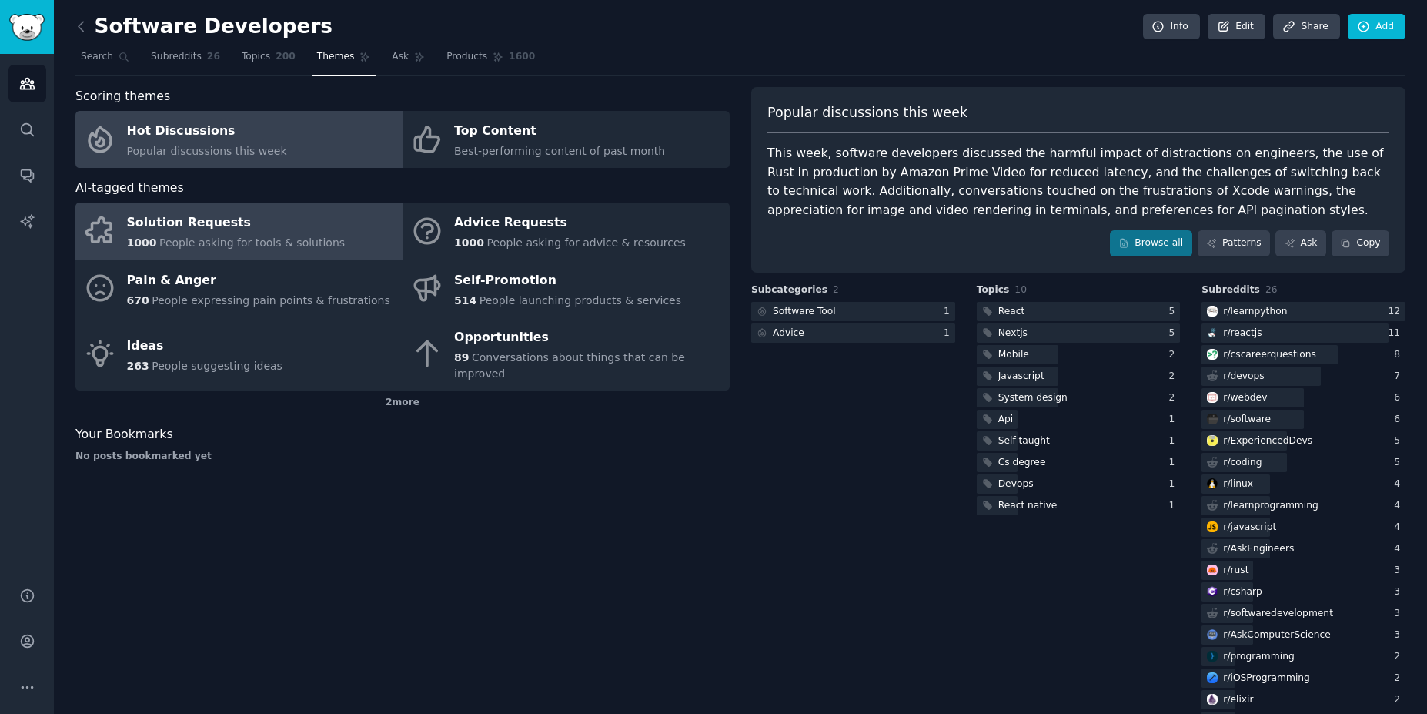
click at [316, 231] on div "Solution Requests" at bounding box center [236, 223] width 219 height 25
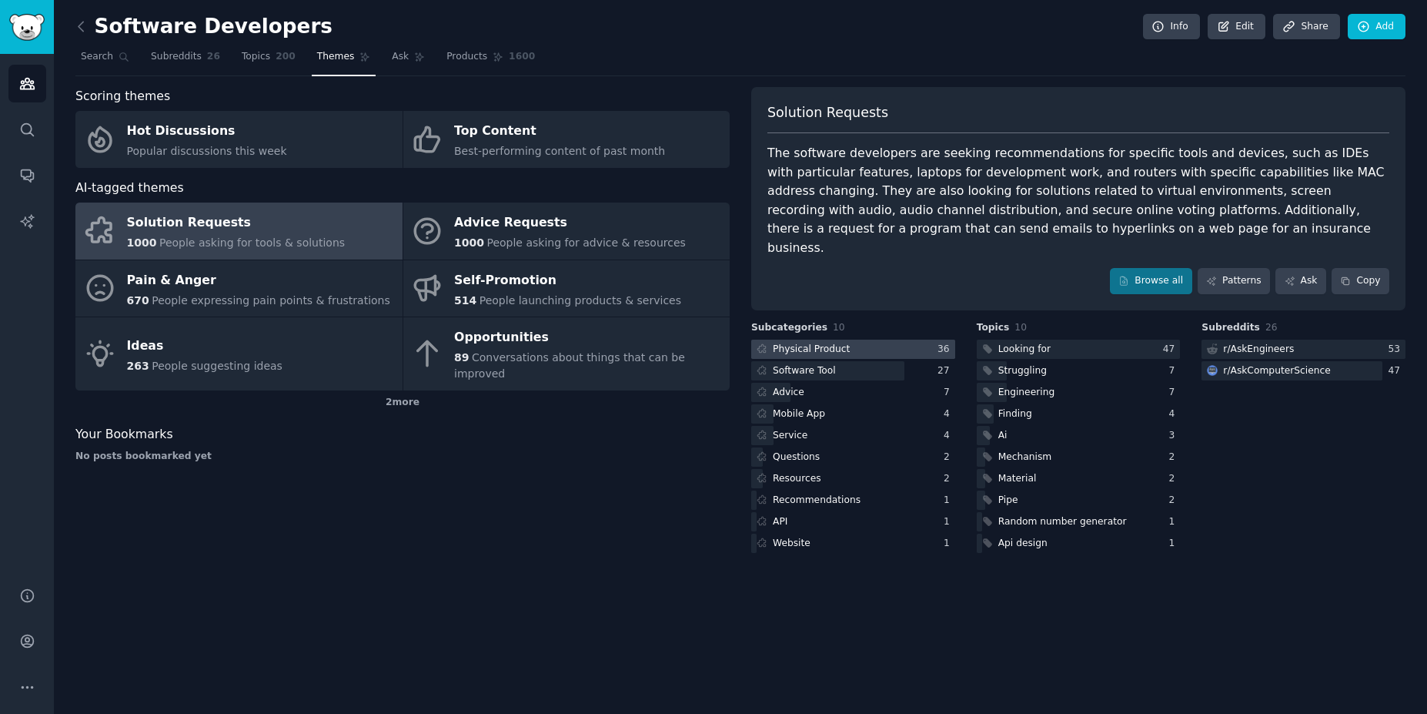
click at [849, 340] on div at bounding box center [853, 349] width 204 height 19
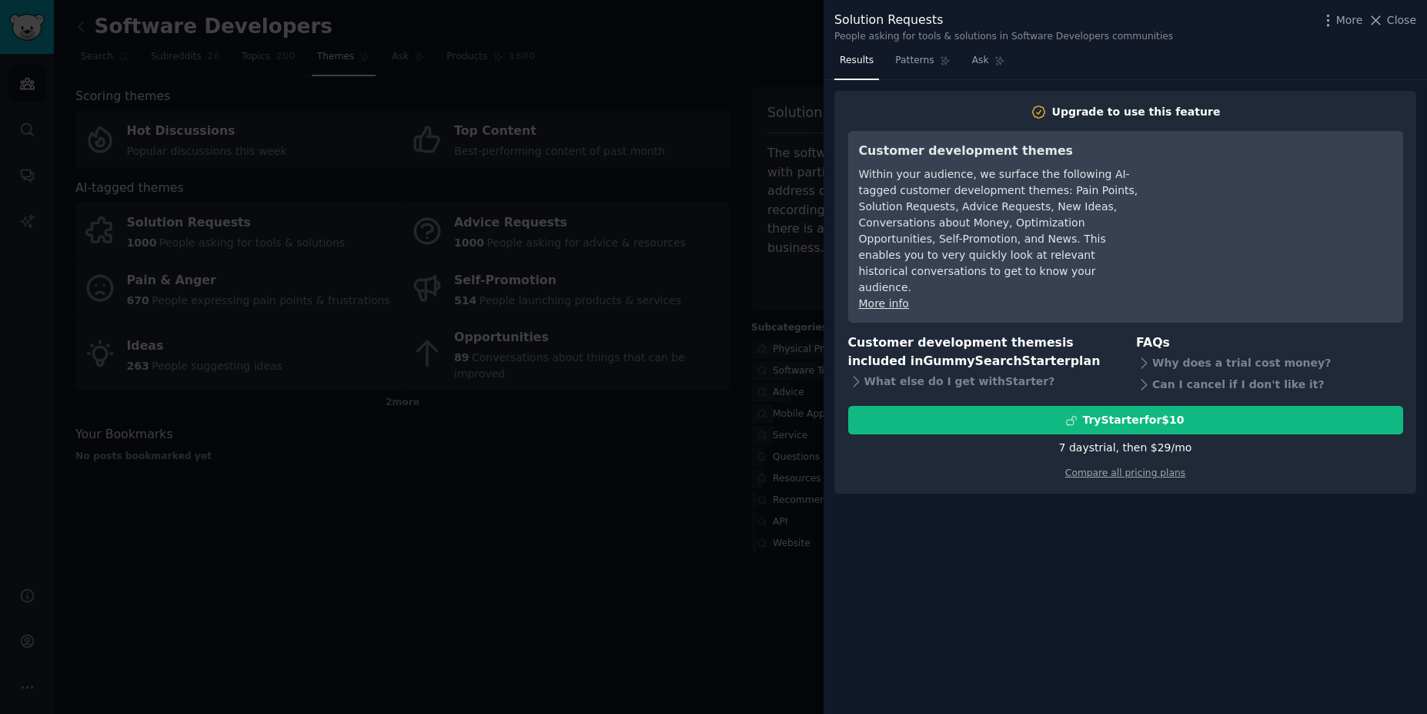
click at [514, 517] on div at bounding box center [713, 357] width 1427 height 714
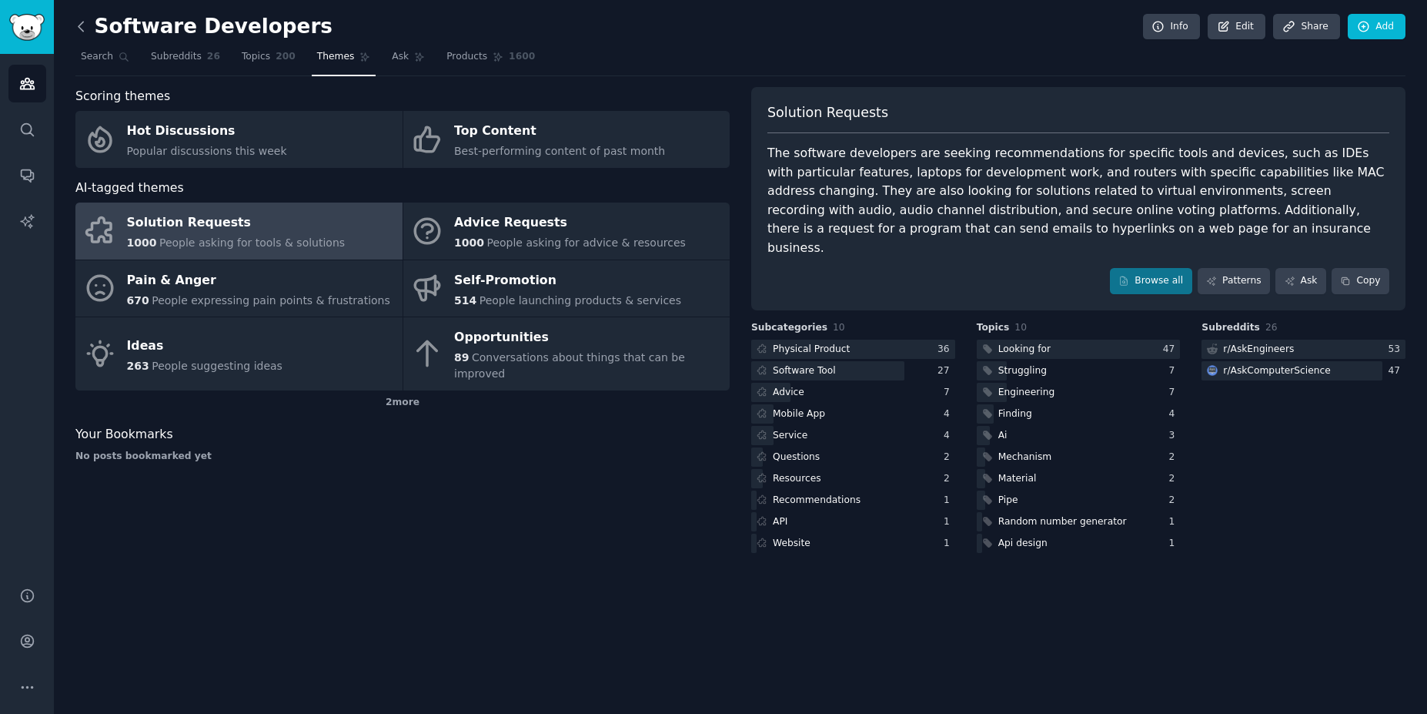
click at [79, 26] on icon at bounding box center [81, 26] width 5 height 9
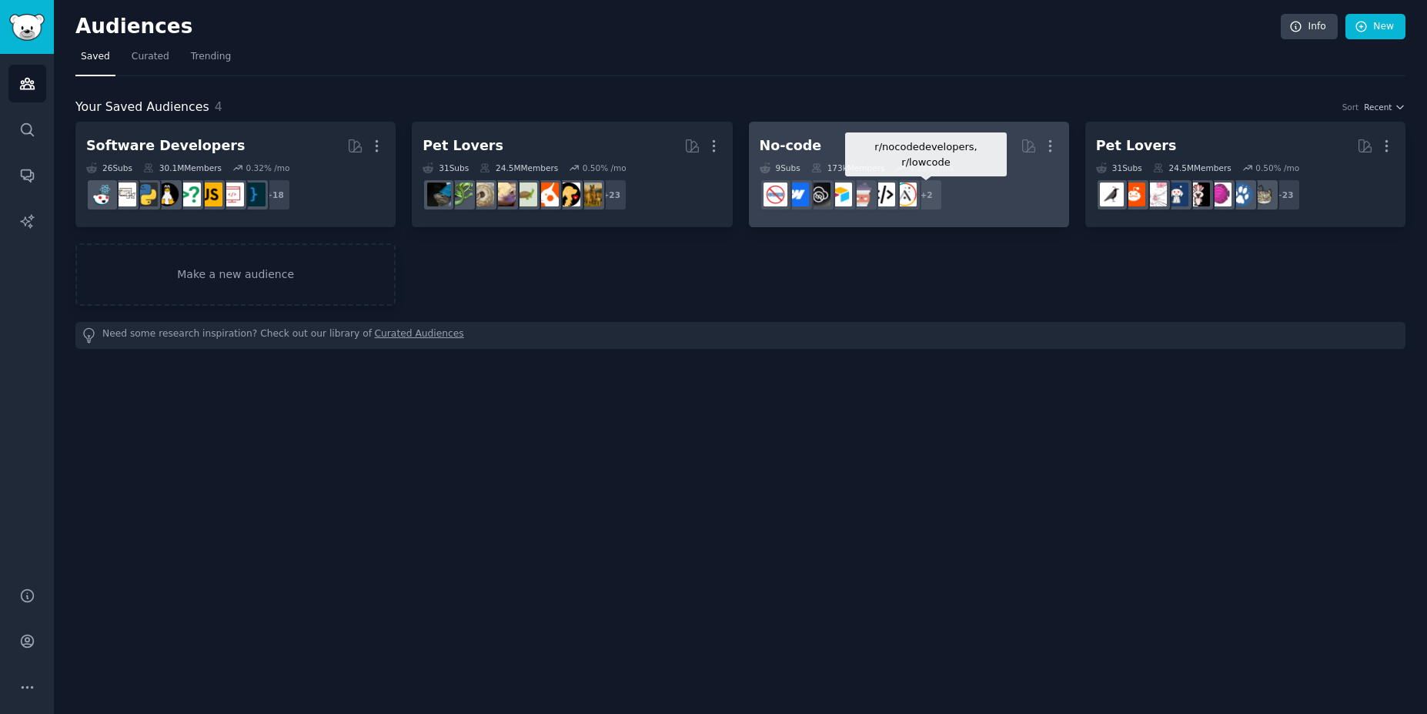
click at [937, 196] on div "+ 2" at bounding box center [927, 195] width 32 height 32
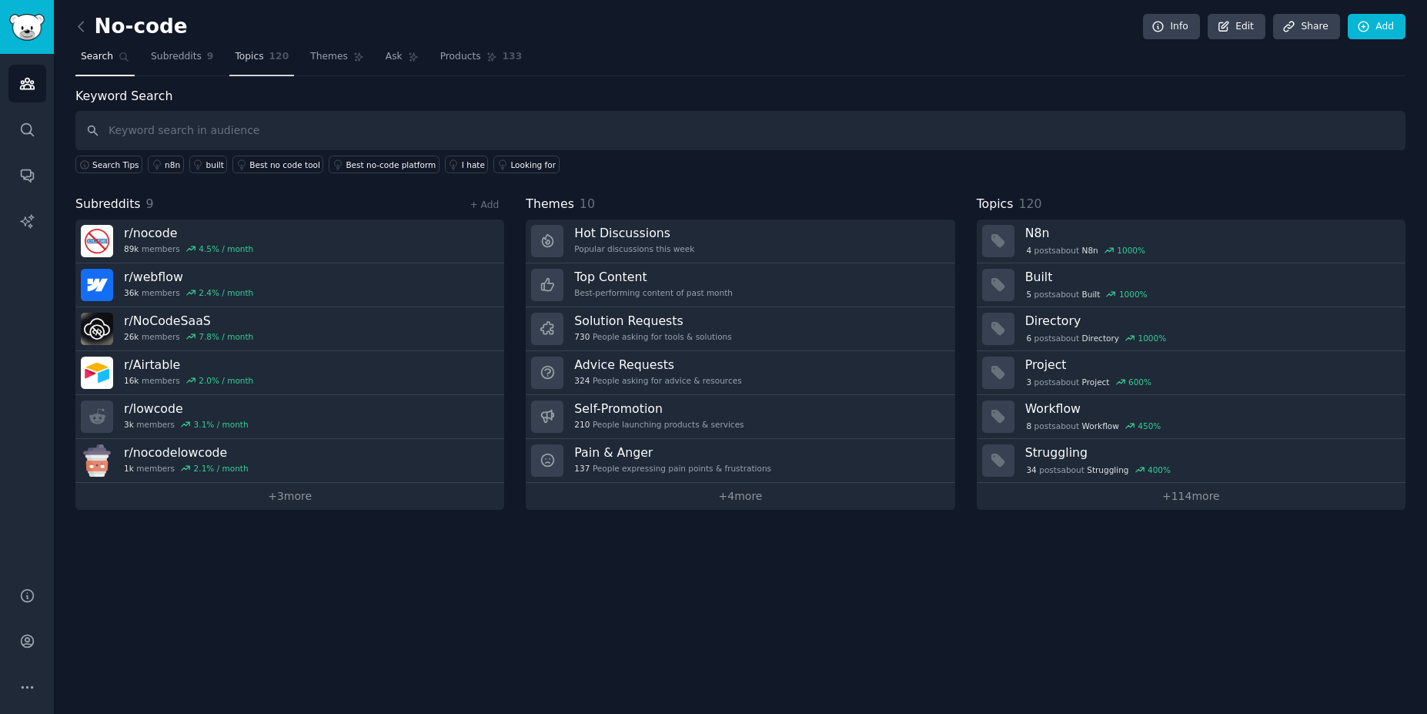
click at [255, 53] on link "Topics 120" at bounding box center [261, 61] width 65 height 32
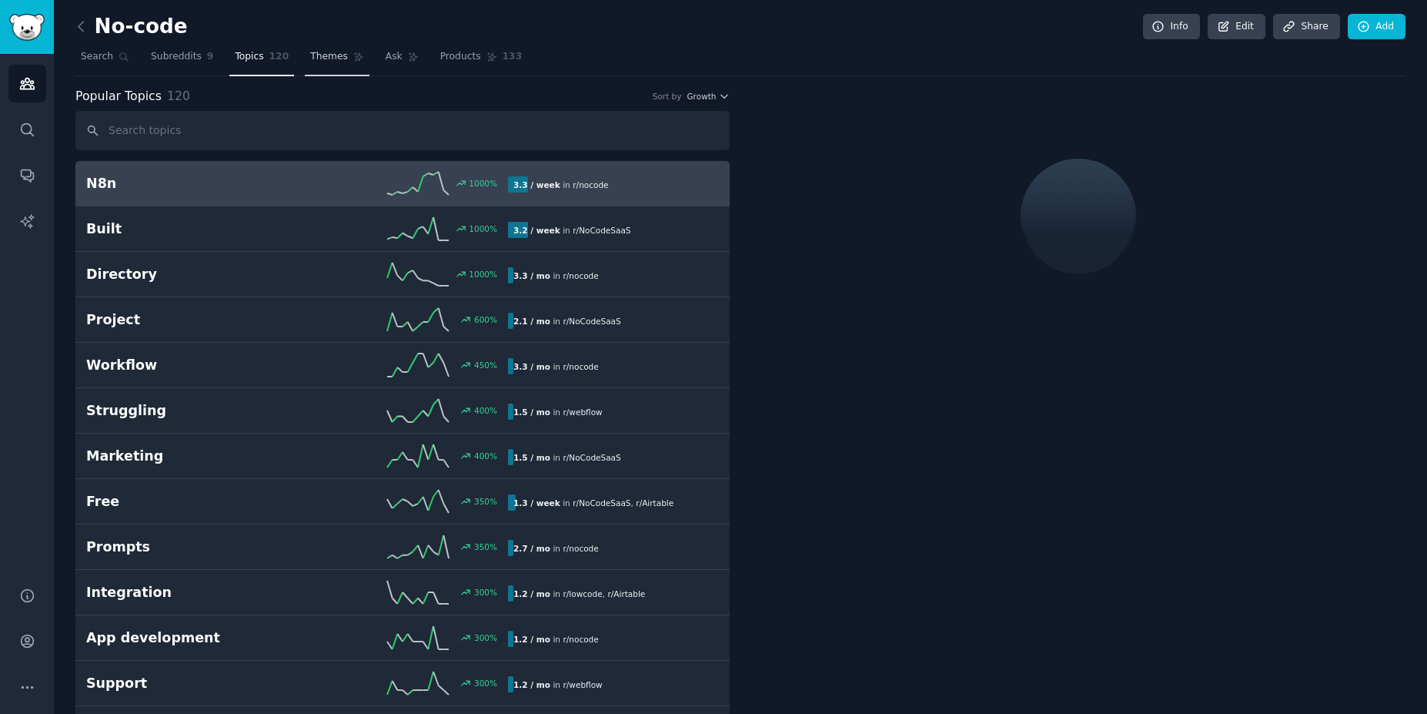
click at [314, 55] on span "Themes" at bounding box center [329, 57] width 38 height 14
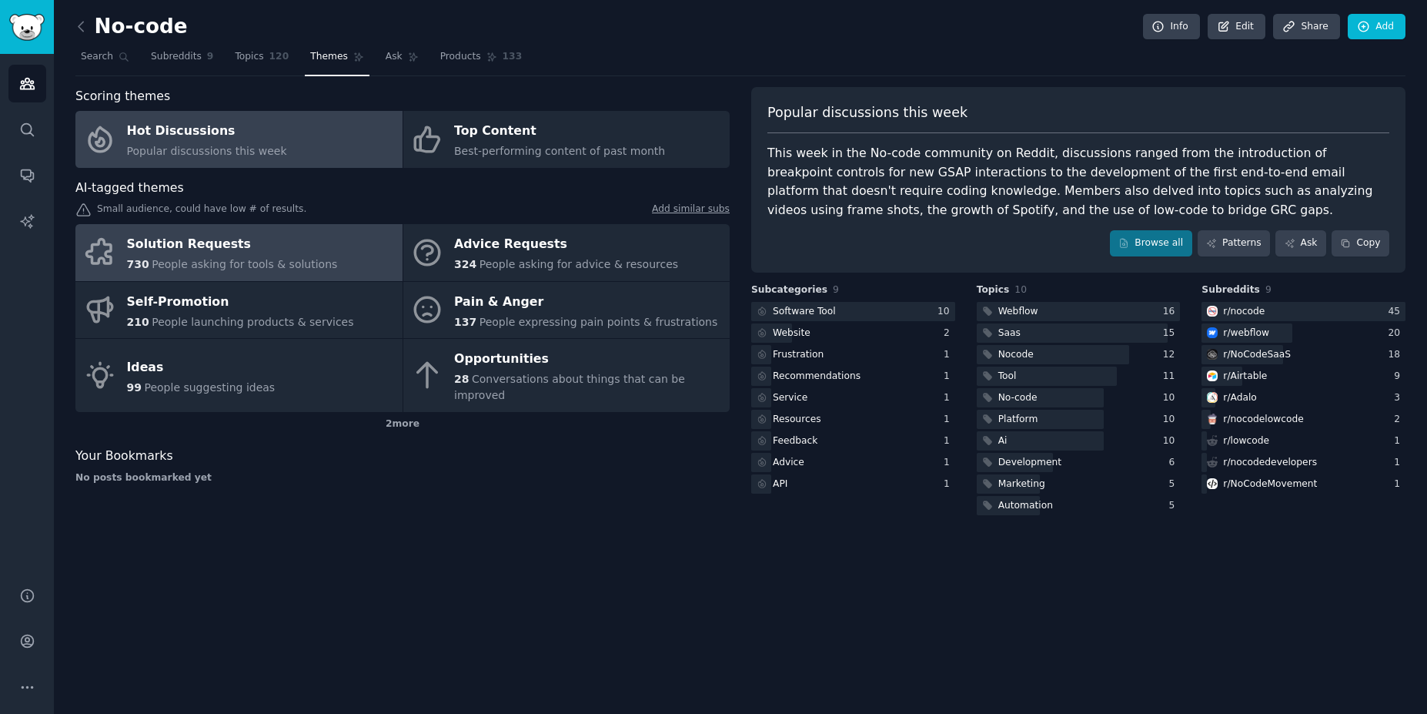
click at [192, 271] on div "730 People asking for tools & solutions" at bounding box center [232, 264] width 211 height 16
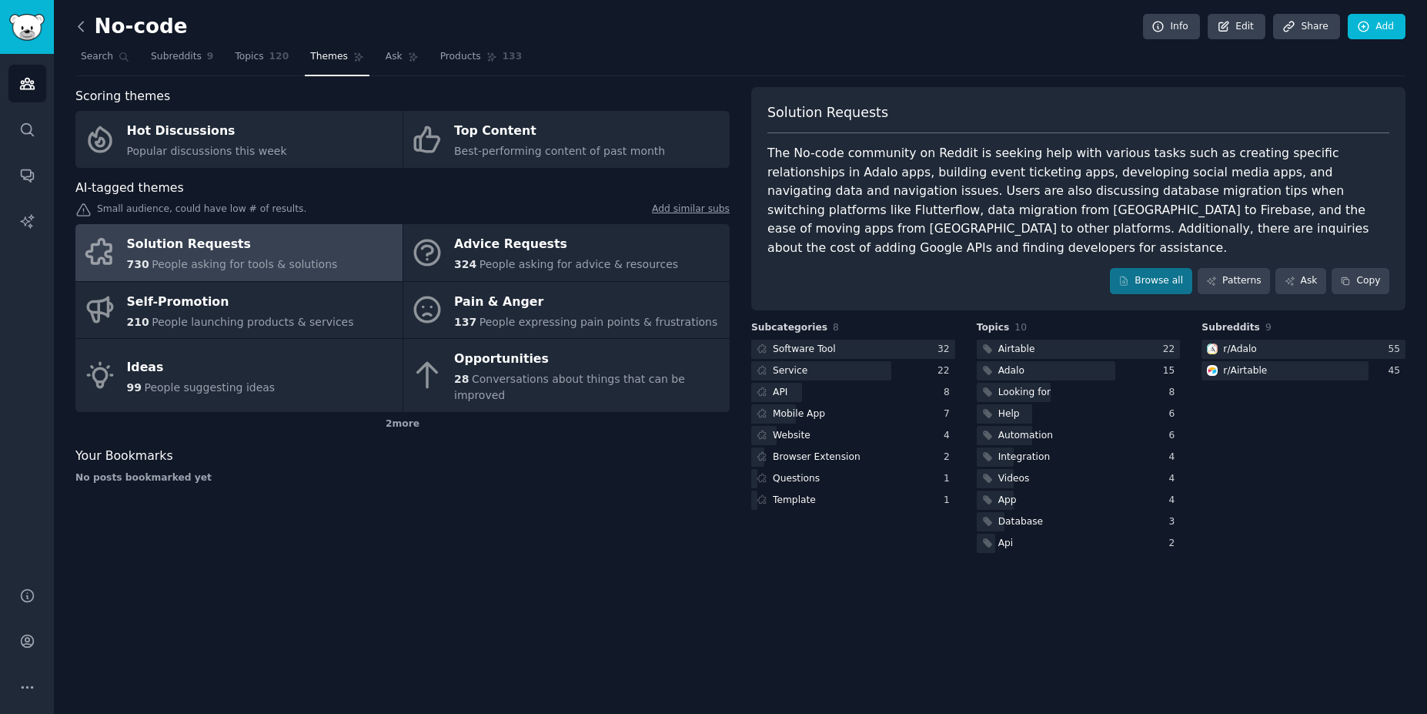
click at [75, 22] on icon at bounding box center [81, 26] width 16 height 16
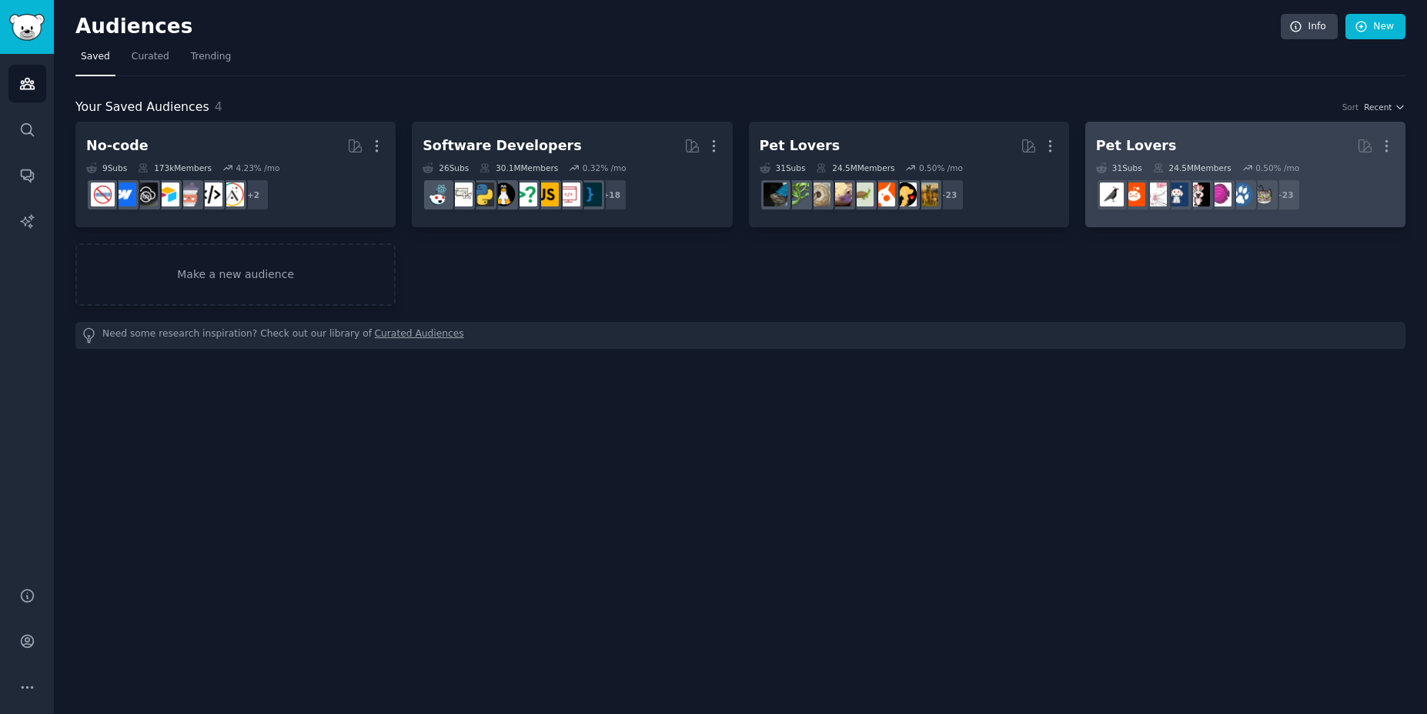
click at [1173, 170] on div "24.5M Members" at bounding box center [1192, 167] width 79 height 11
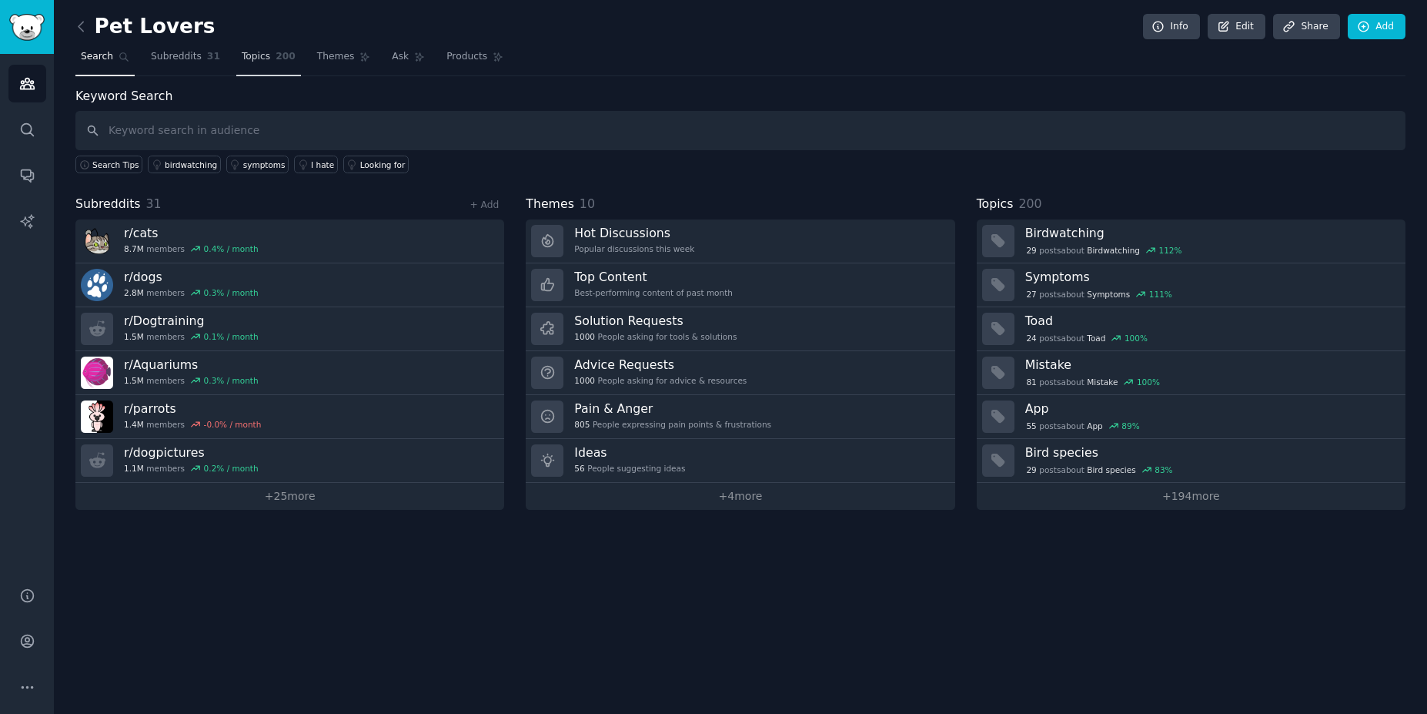
click at [242, 58] on span "Topics" at bounding box center [256, 57] width 28 height 14
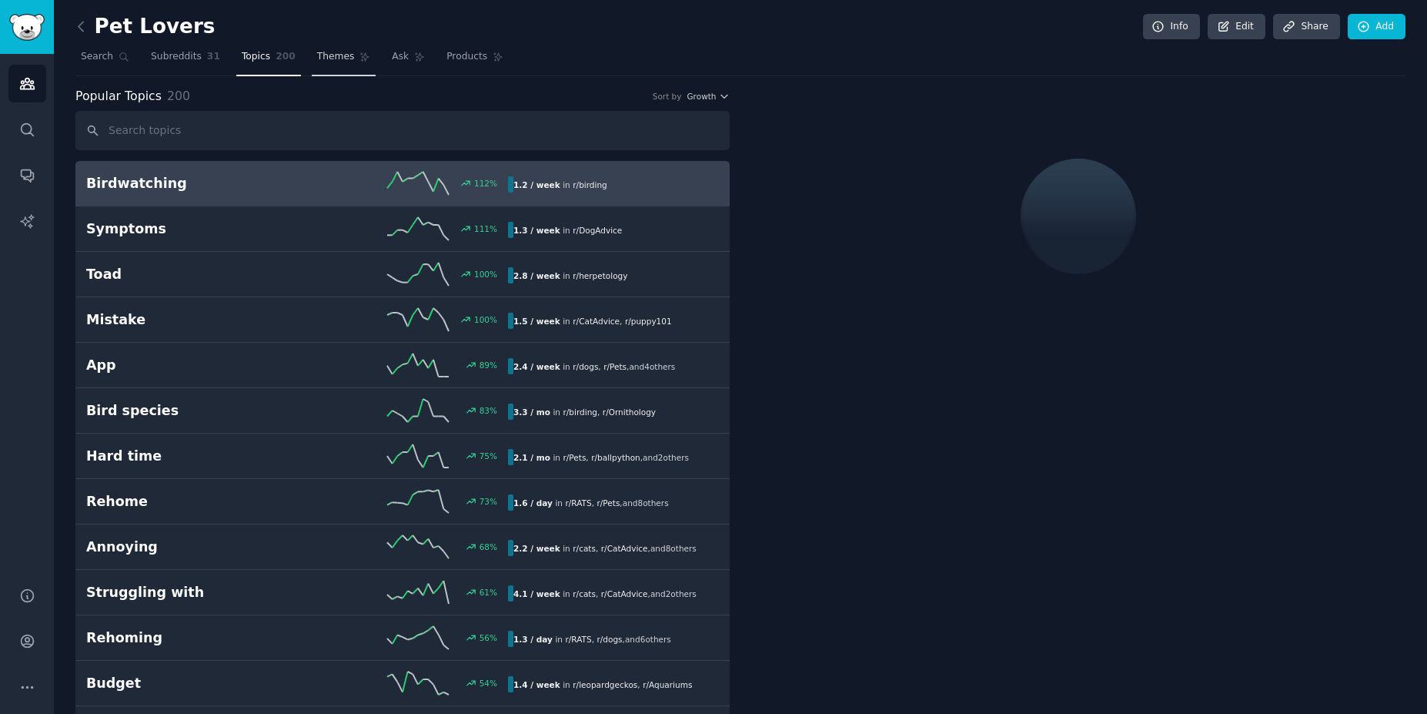
click at [328, 61] on span "Themes" at bounding box center [336, 57] width 38 height 14
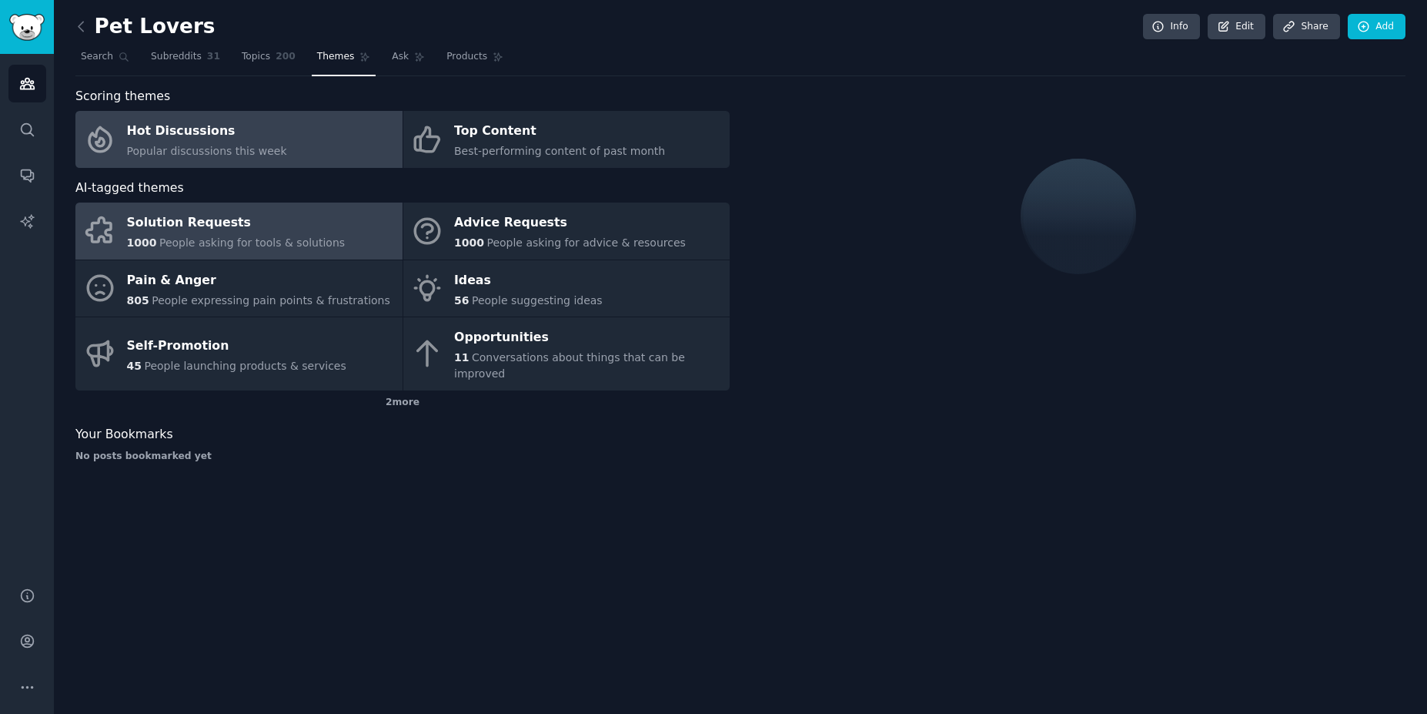
click at [211, 227] on div "Solution Requests" at bounding box center [236, 223] width 219 height 25
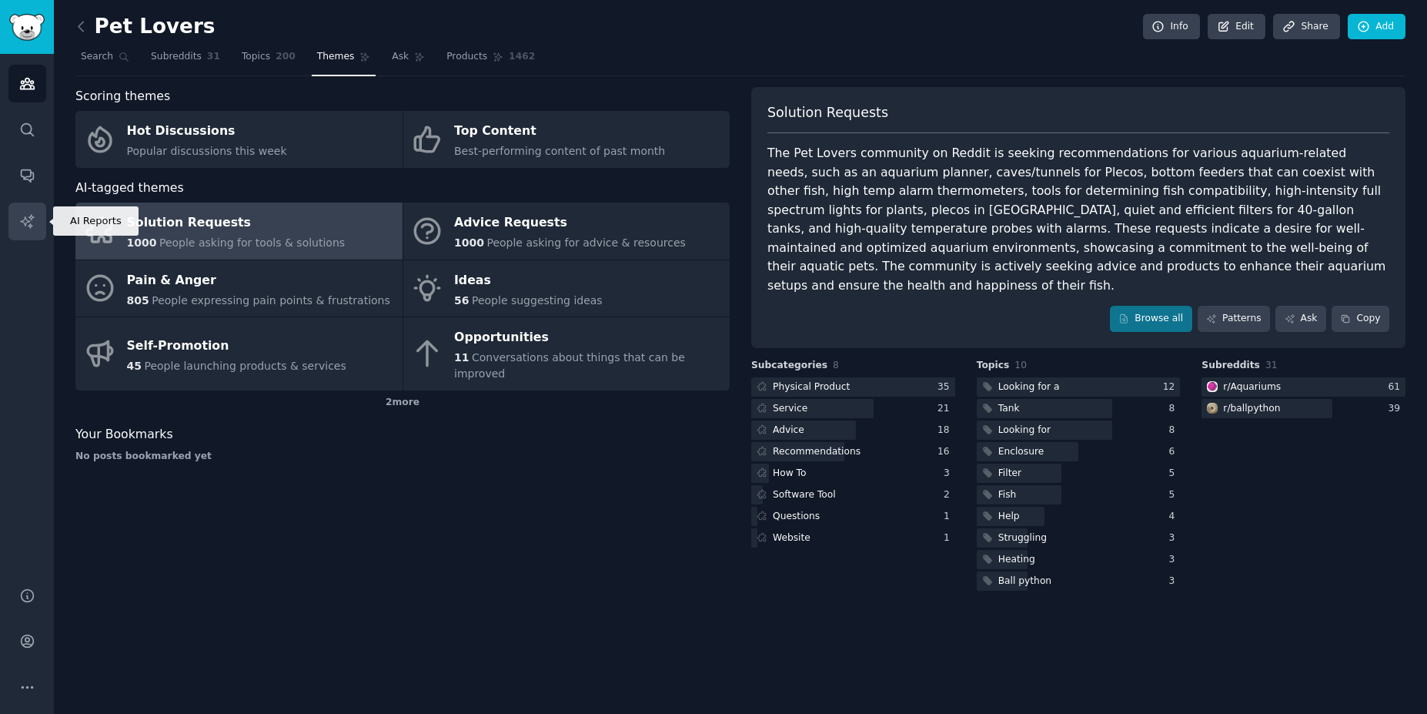
click at [32, 229] on link "AI Reports" at bounding box center [27, 221] width 38 height 38
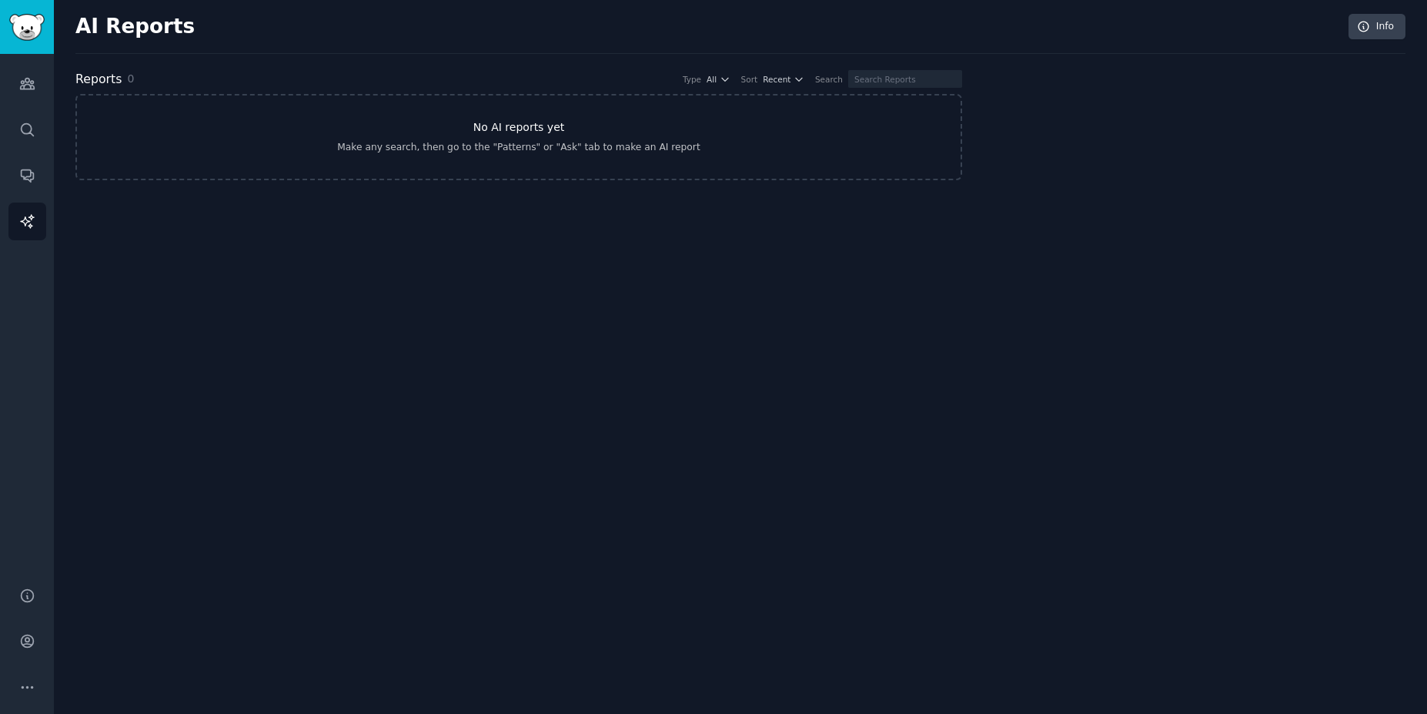
click at [564, 137] on link "No AI reports yet Make any search, then go to the "Patterns" or "Ask" tab to ma…" at bounding box center [518, 137] width 887 height 86
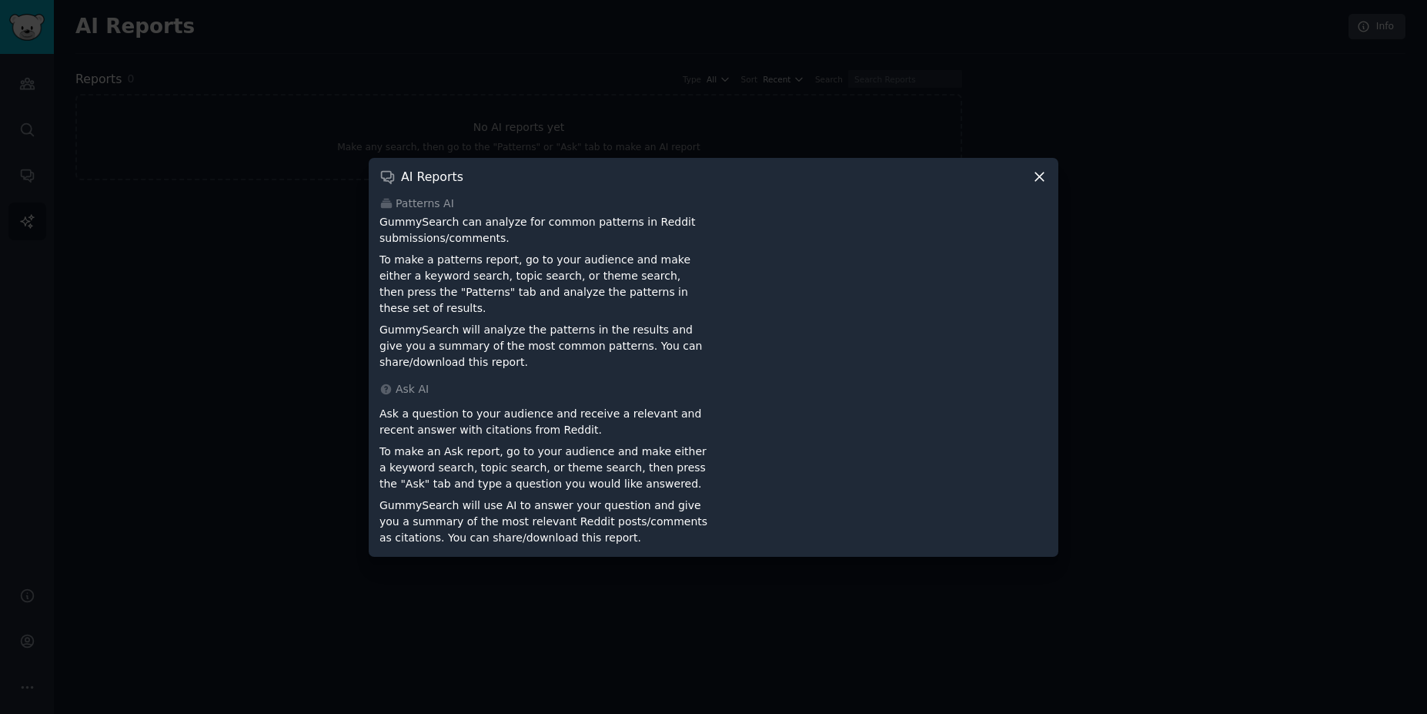
click at [1039, 185] on icon at bounding box center [1040, 177] width 16 height 16
